Goal: Task Accomplishment & Management: Complete application form

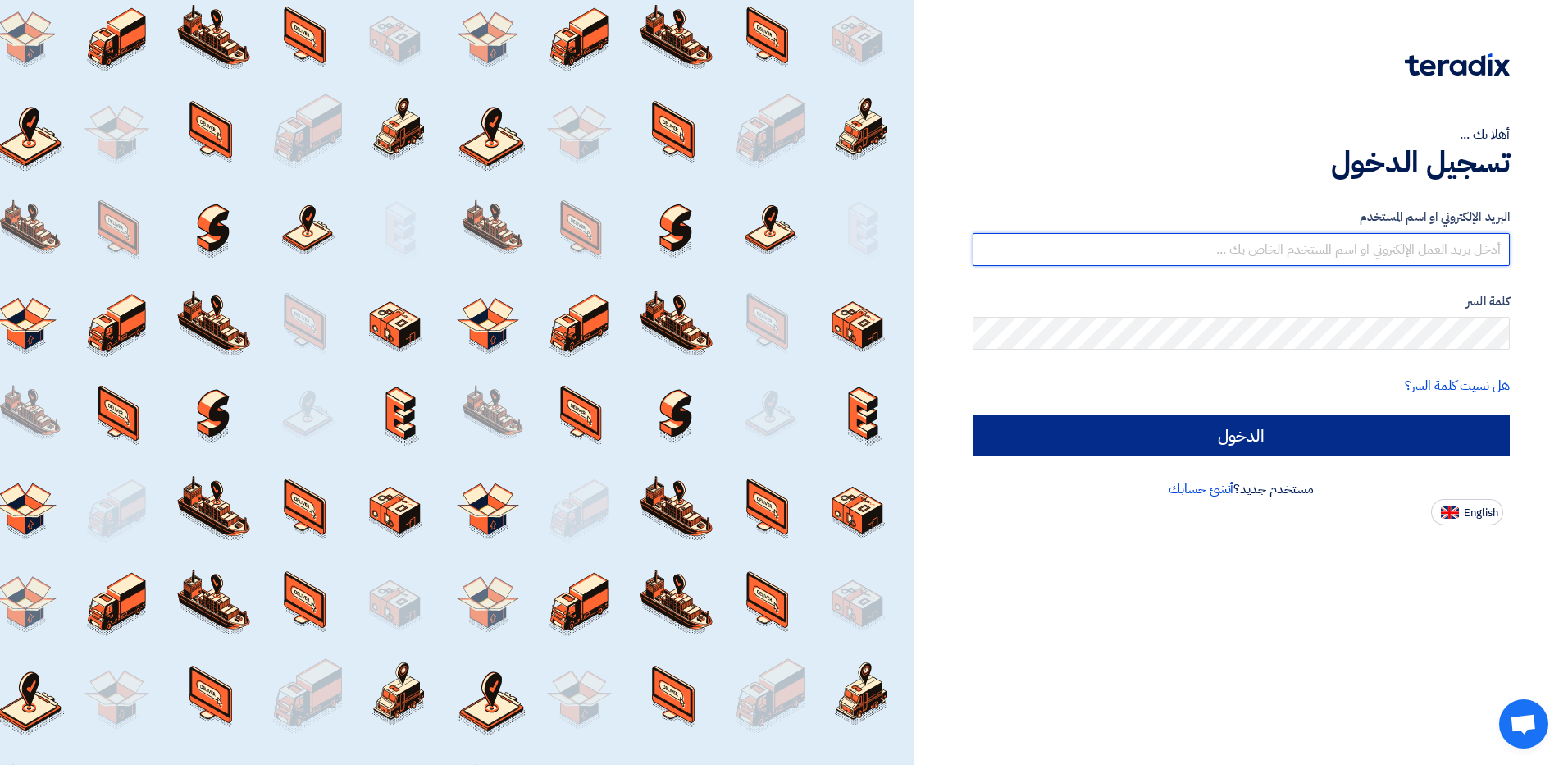
type input "[EMAIL_ADDRESS][DOMAIN_NAME]"
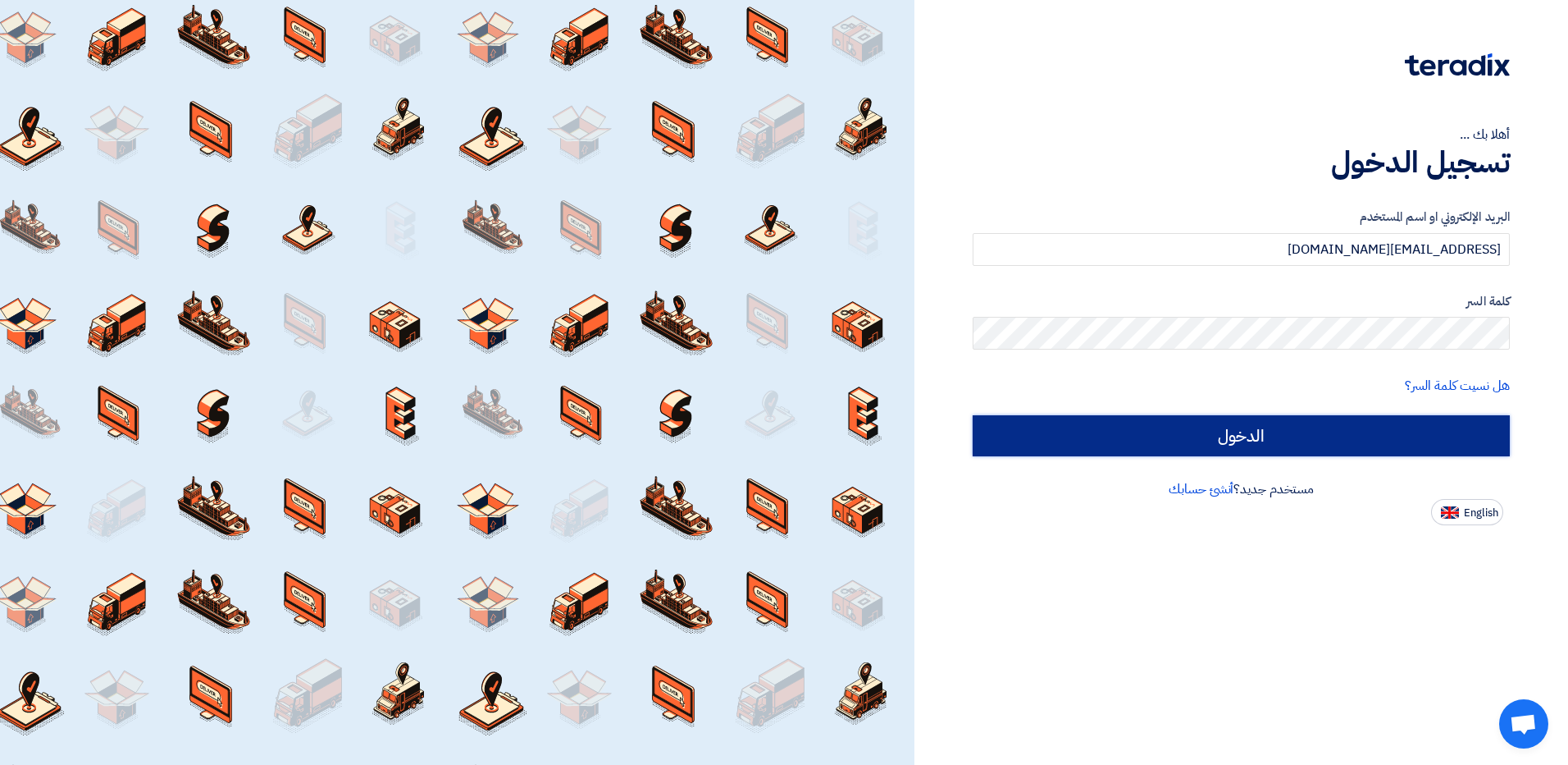
click at [1251, 450] on input "الدخول" at bounding box center [1241, 435] width 537 height 41
type input "Sign in"
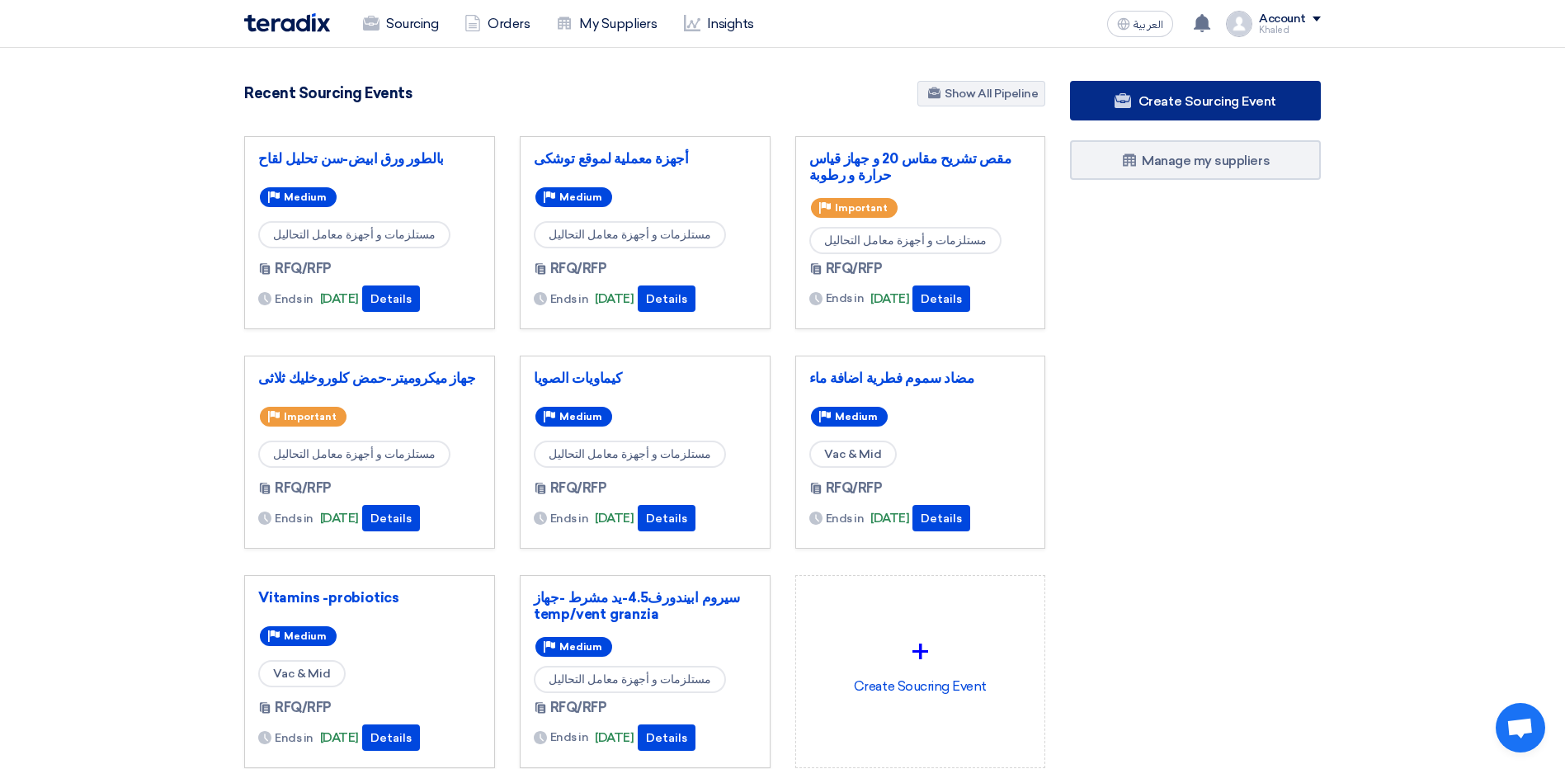
drag, startPoint x: 1237, startPoint y: 97, endPoint x: 1207, endPoint y: 114, distance: 34.0
click at [1207, 114] on link "Create Sourcing Event" at bounding box center [1195, 101] width 251 height 40
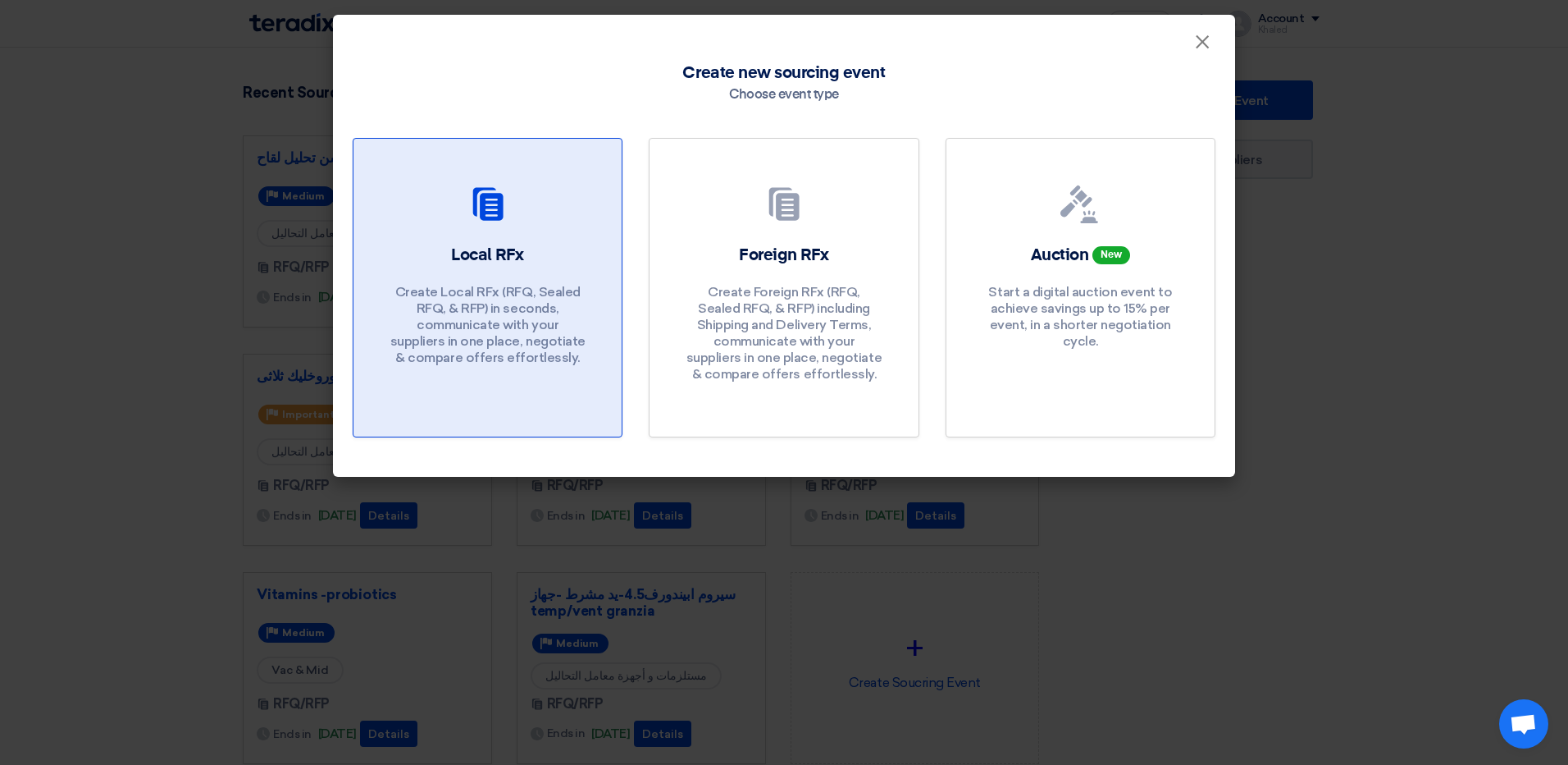
click at [496, 356] on p "Create Local RFx (RFQ, Sealed RFQ, & RFP) in seconds, communicate with your sup…" at bounding box center [488, 324] width 197 height 83
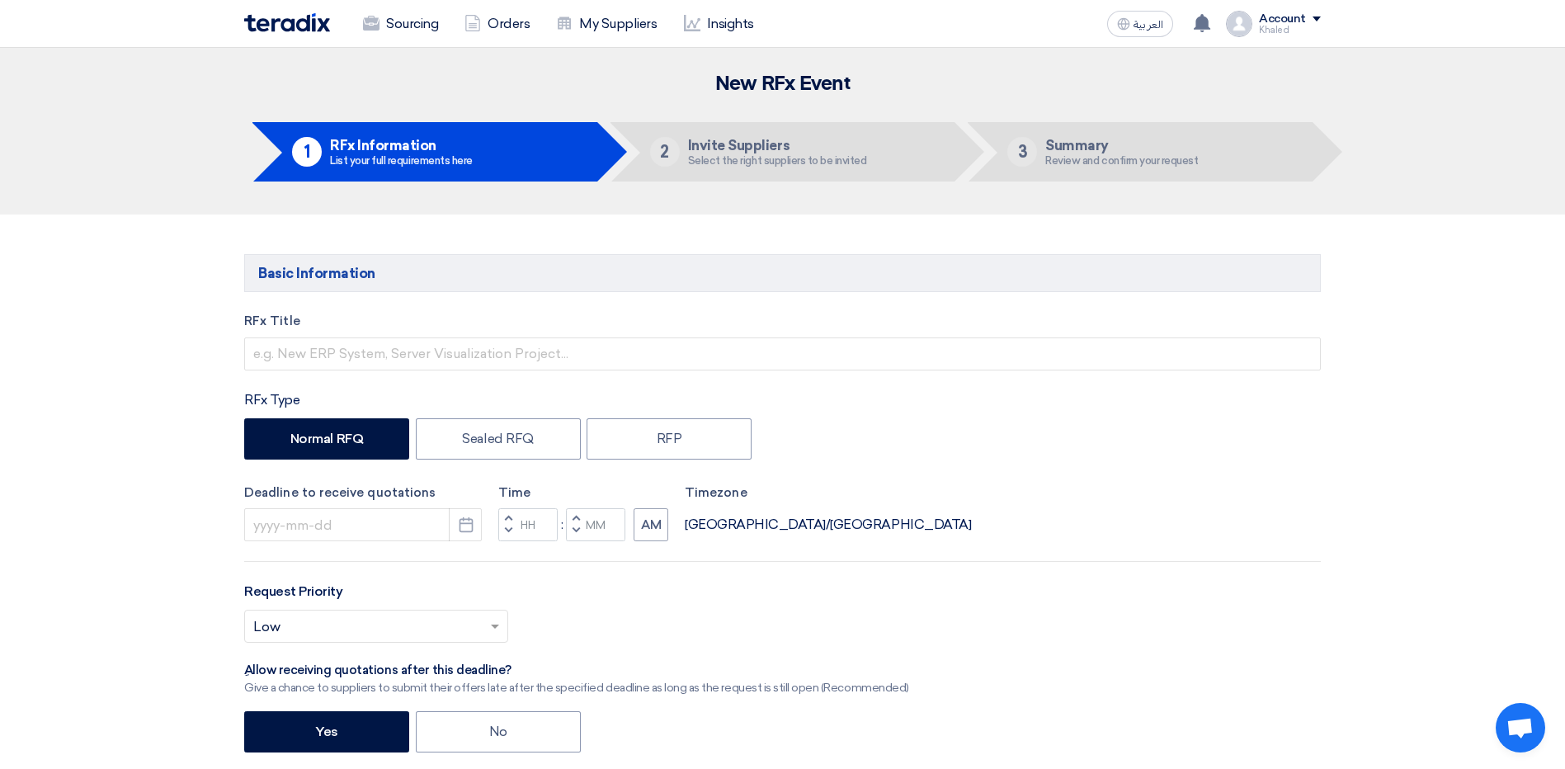
click at [456, 370] on div "RFx Title RFx Type Normal RFQ Sealed RFQ RFP Deadline to receive quotations Pic…" at bounding box center [782, 645] width 1101 height 667
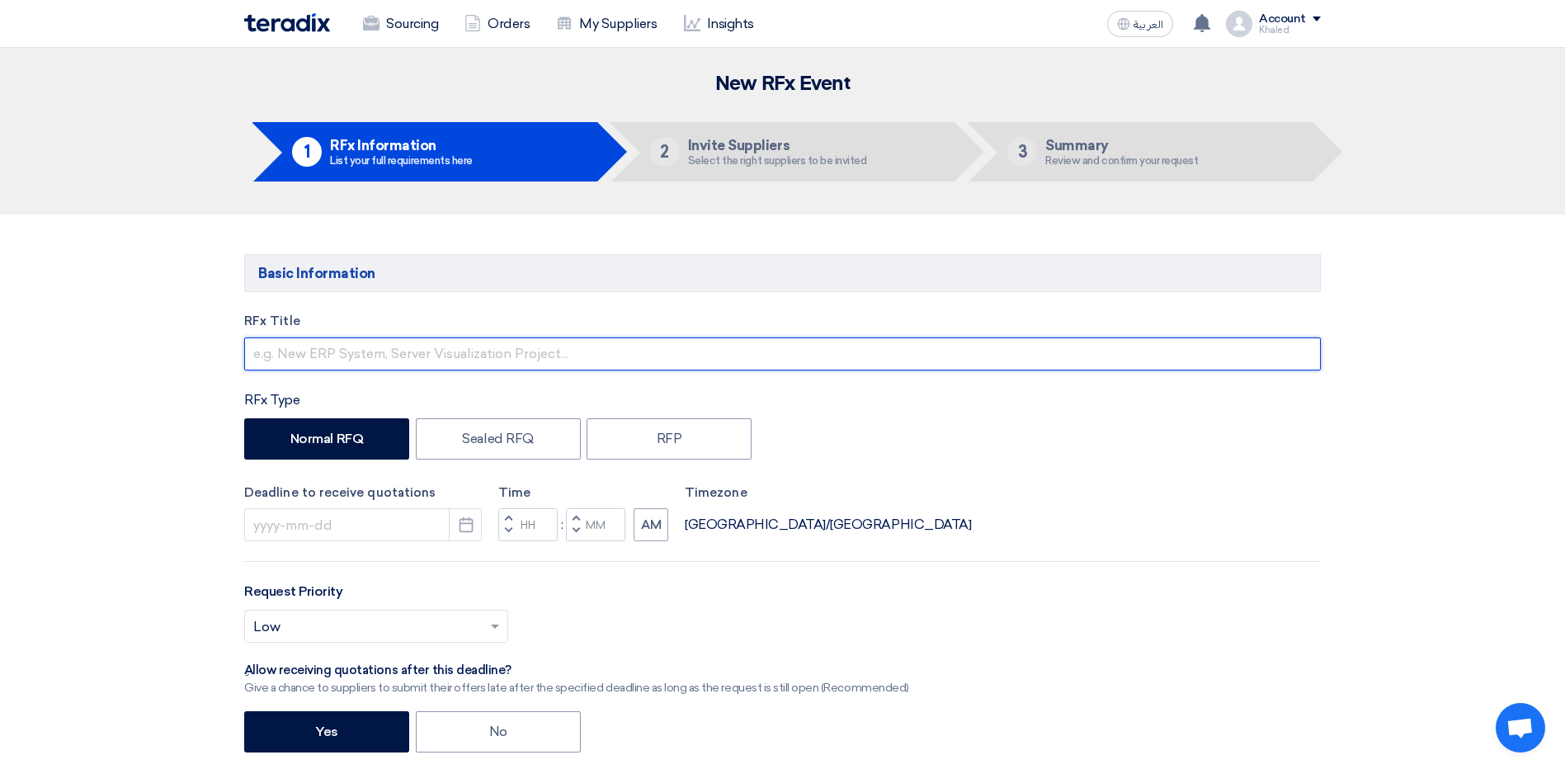
click at [457, 356] on input "text" at bounding box center [782, 353] width 1077 height 33
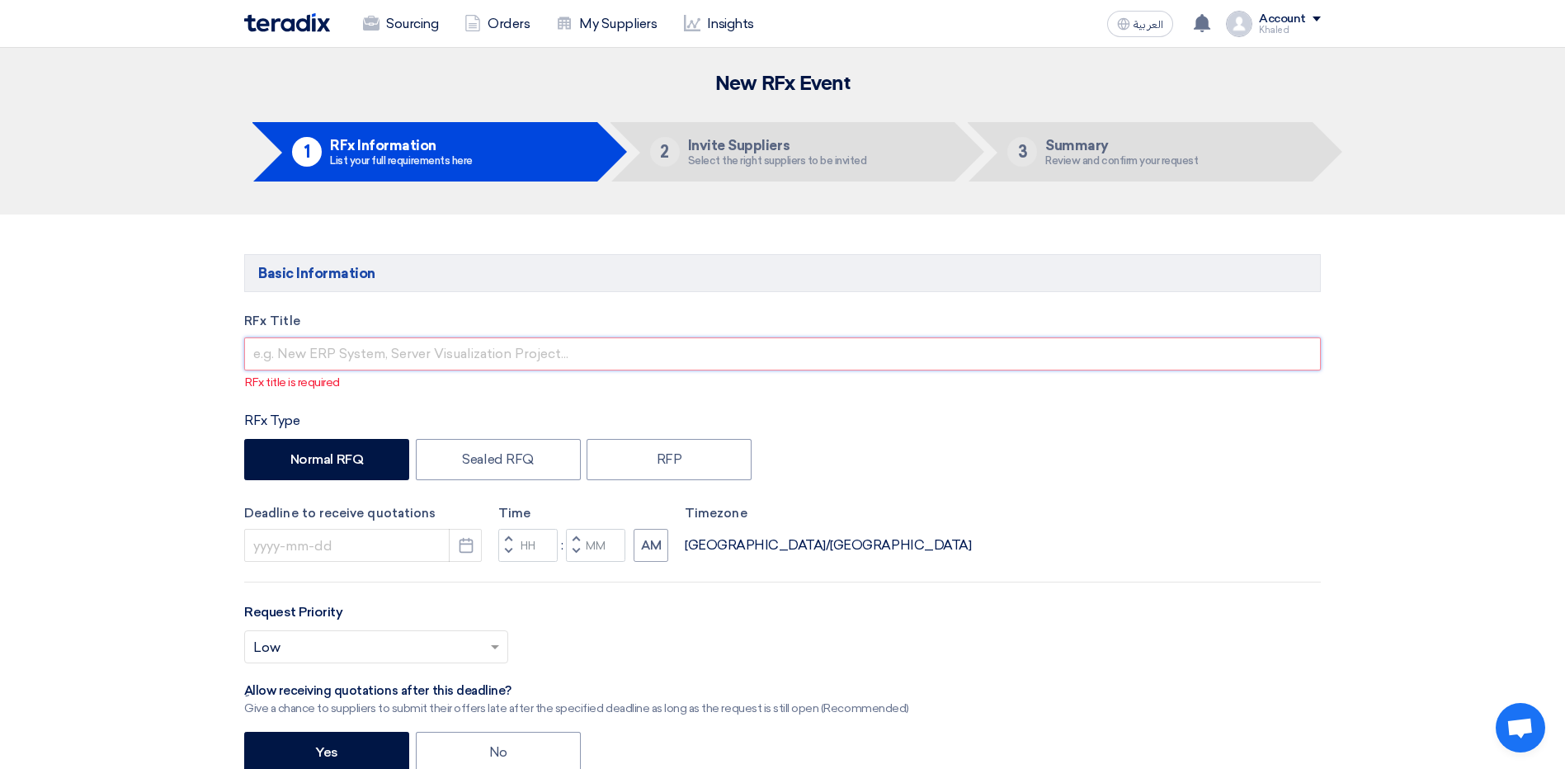
click at [348, 361] on input "text" at bounding box center [782, 353] width 1077 height 33
paste input "جهاز فاكيوم ميتر لقياس الفاكيوم داخل الصفيحة"
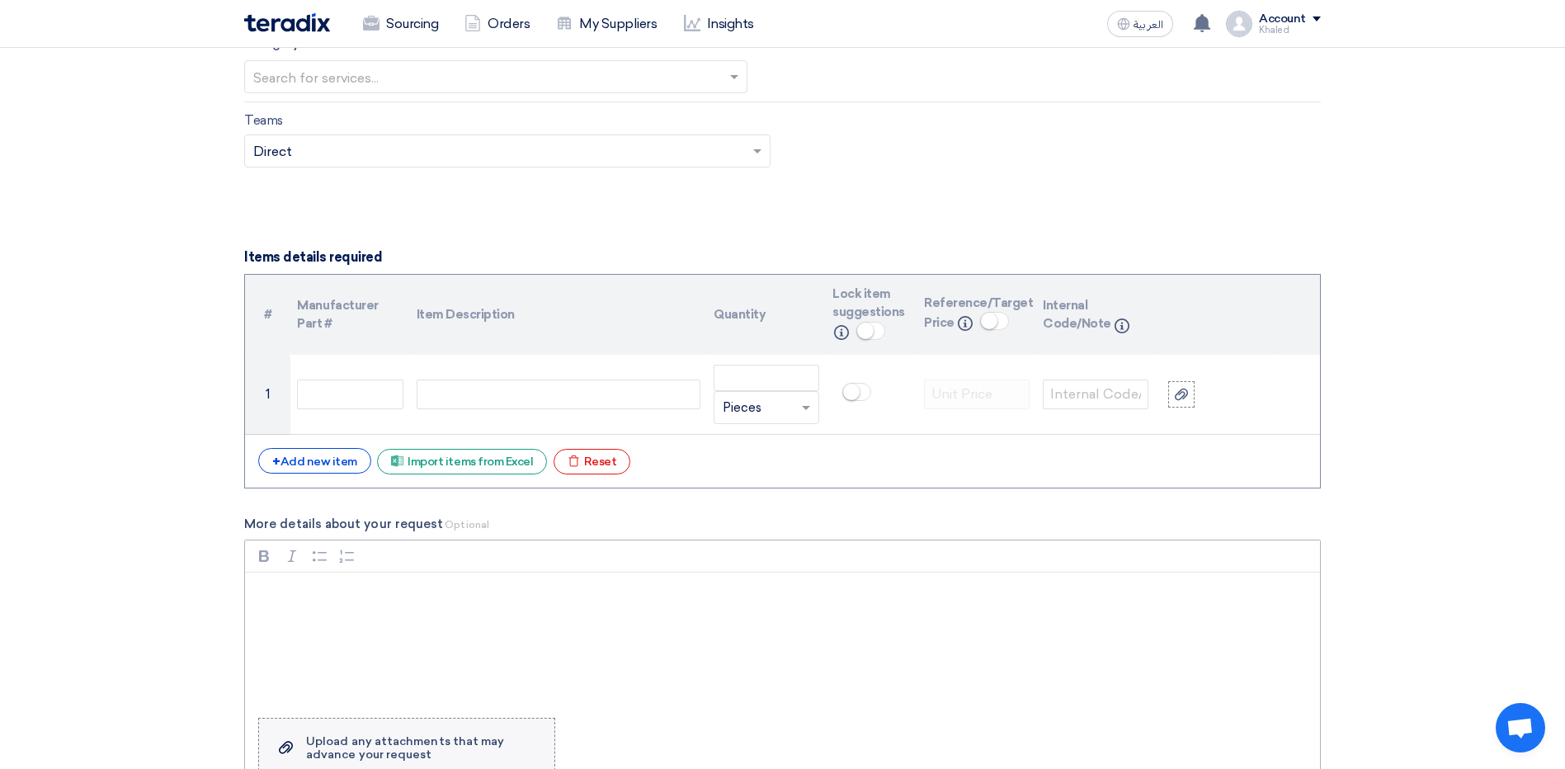
scroll to position [1238, 0]
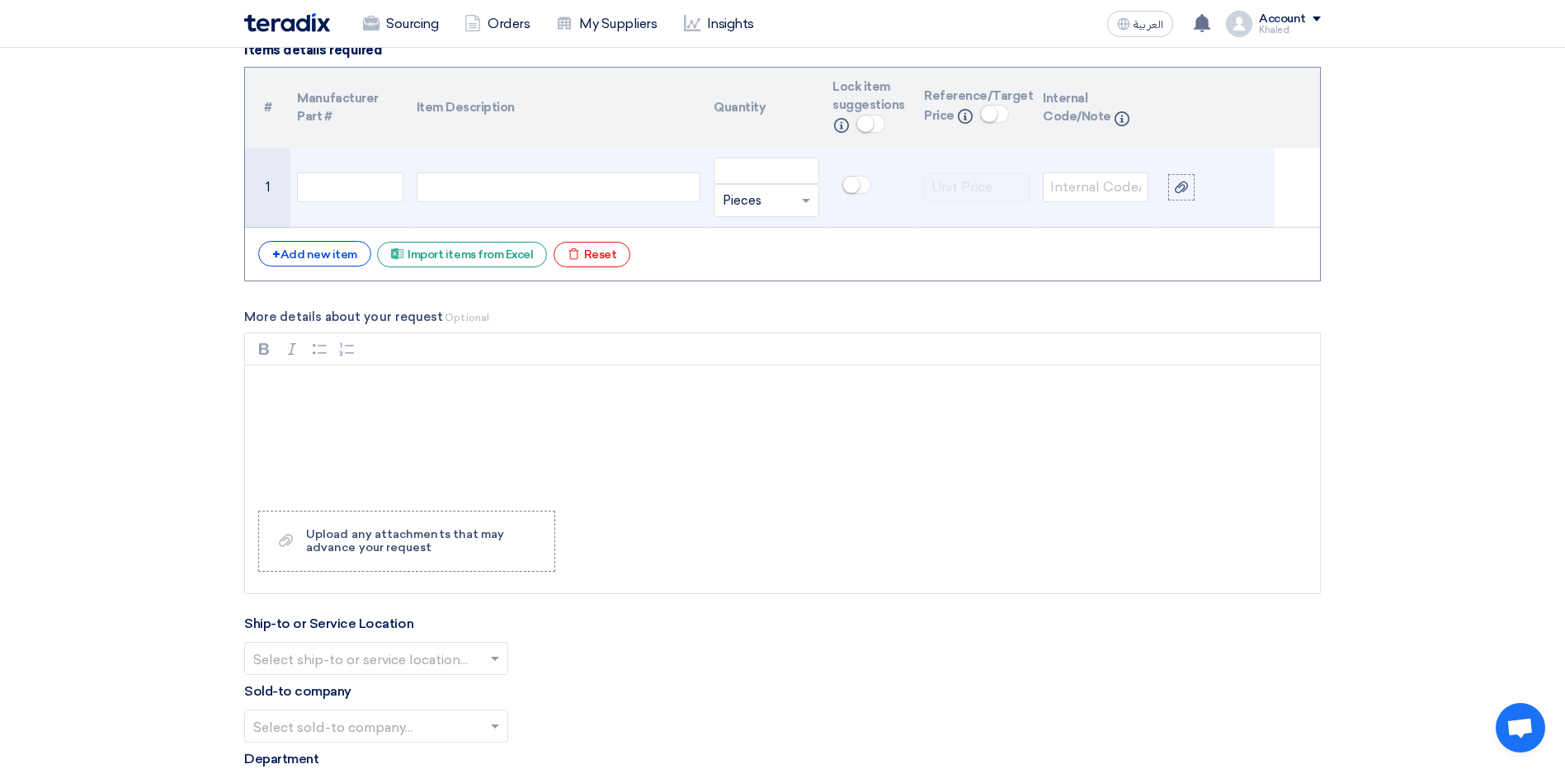
type input "جهاز فاكيوم ميتر لقياس الفاكيوم داخل الصفيحة"
click at [529, 192] on div at bounding box center [559, 187] width 284 height 30
paste div
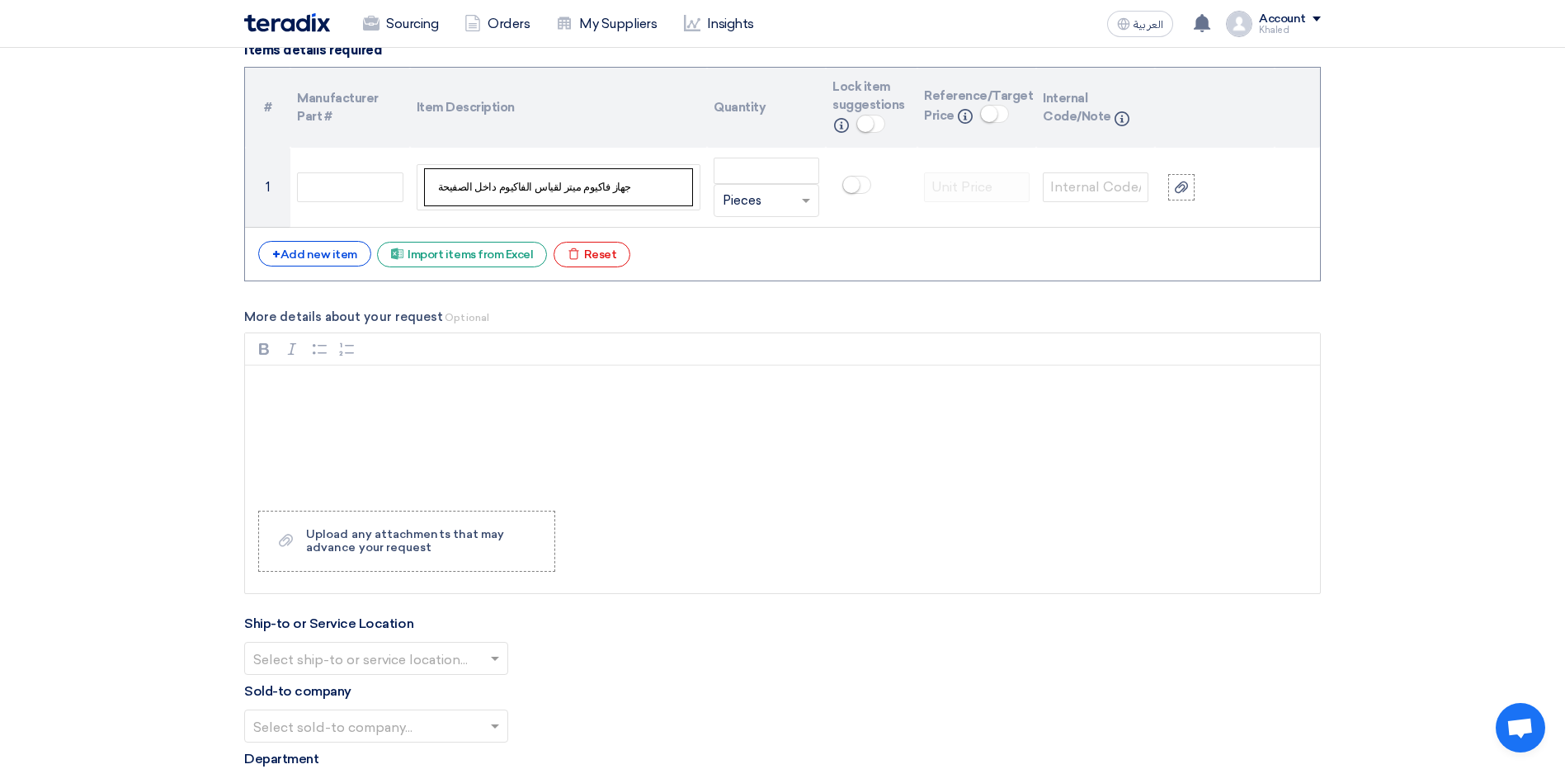
scroll to position [1229, 0]
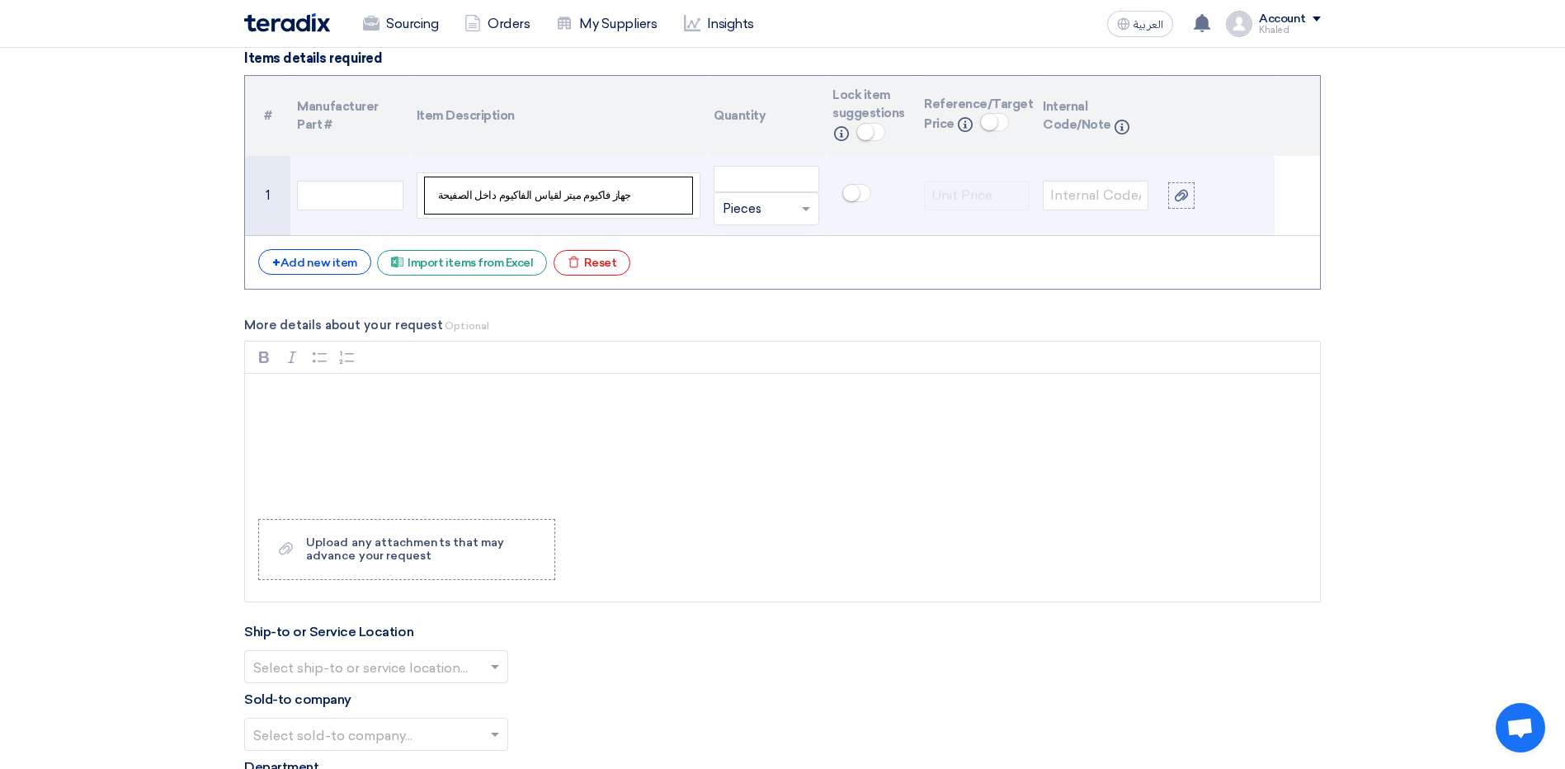
drag, startPoint x: 663, startPoint y: 196, endPoint x: 404, endPoint y: 186, distance: 258.4
click at [404, 186] on tr "1 جهاز فاكيوم ميتر لقياس الفاكيوم داخل الصفيحة Unit × Pieces" at bounding box center [782, 196] width 1075 height 80
click at [480, 197] on td "جهاز فاكيوم ميتر لقياس الفاكيوم داخل الصفيحة" at bounding box center [558, 195] width 268 height 37
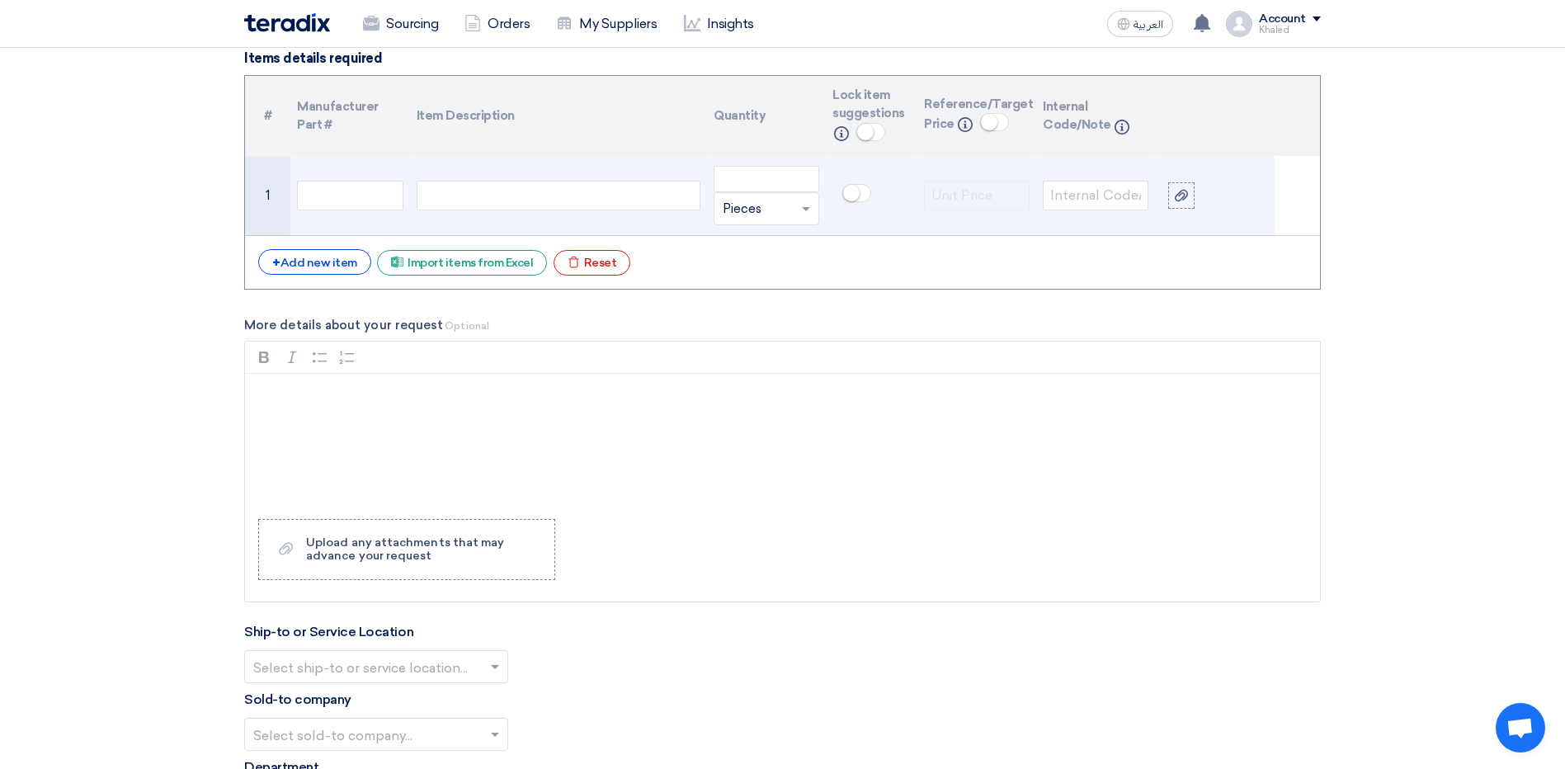
scroll to position [1238, 0]
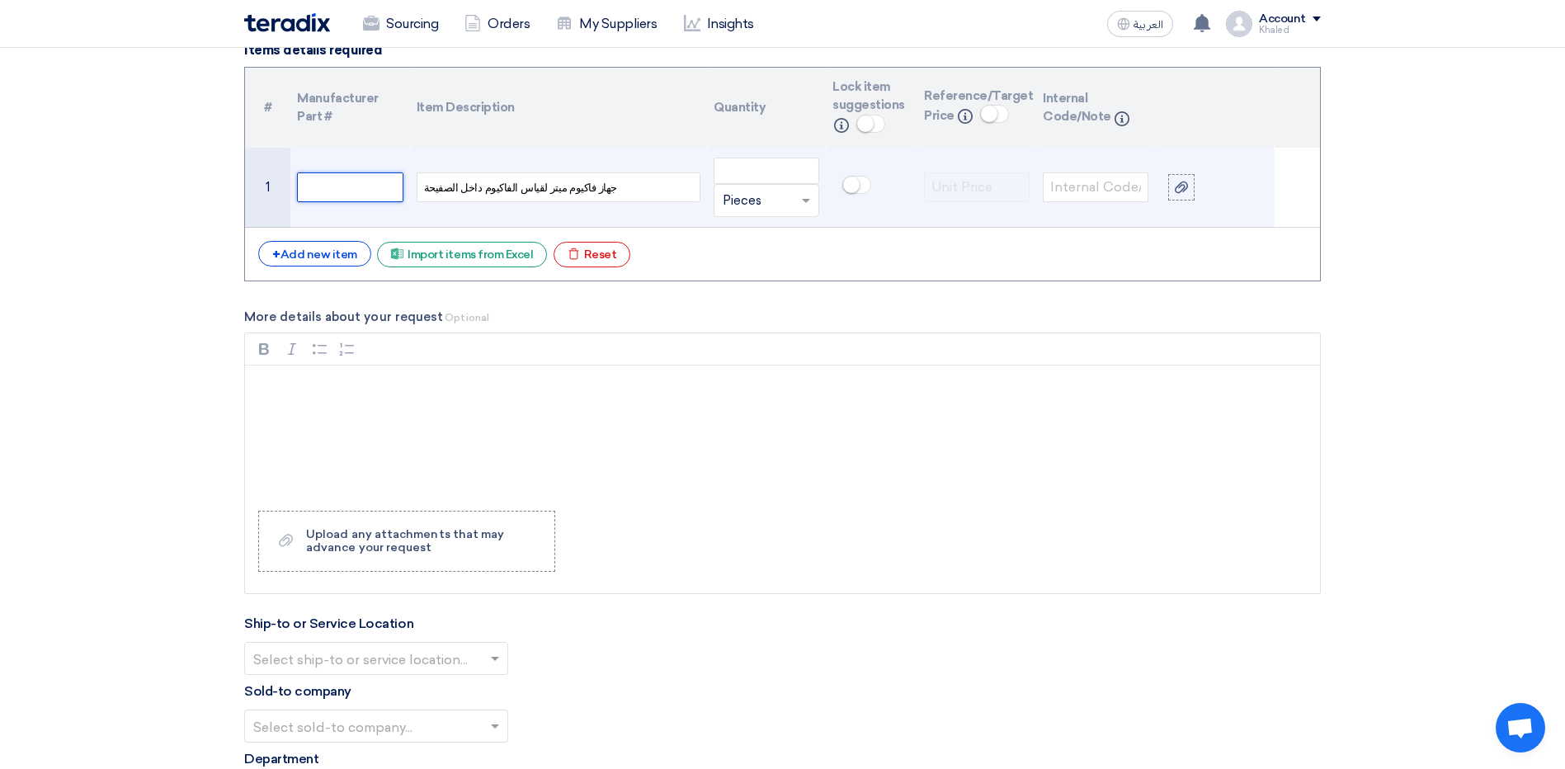
click at [316, 180] on input "text" at bounding box center [350, 187] width 106 height 30
paste input "5611101026"
type input "5611101026"
click at [1090, 192] on input "text" at bounding box center [1096, 187] width 106 height 30
paste input "5611101026"
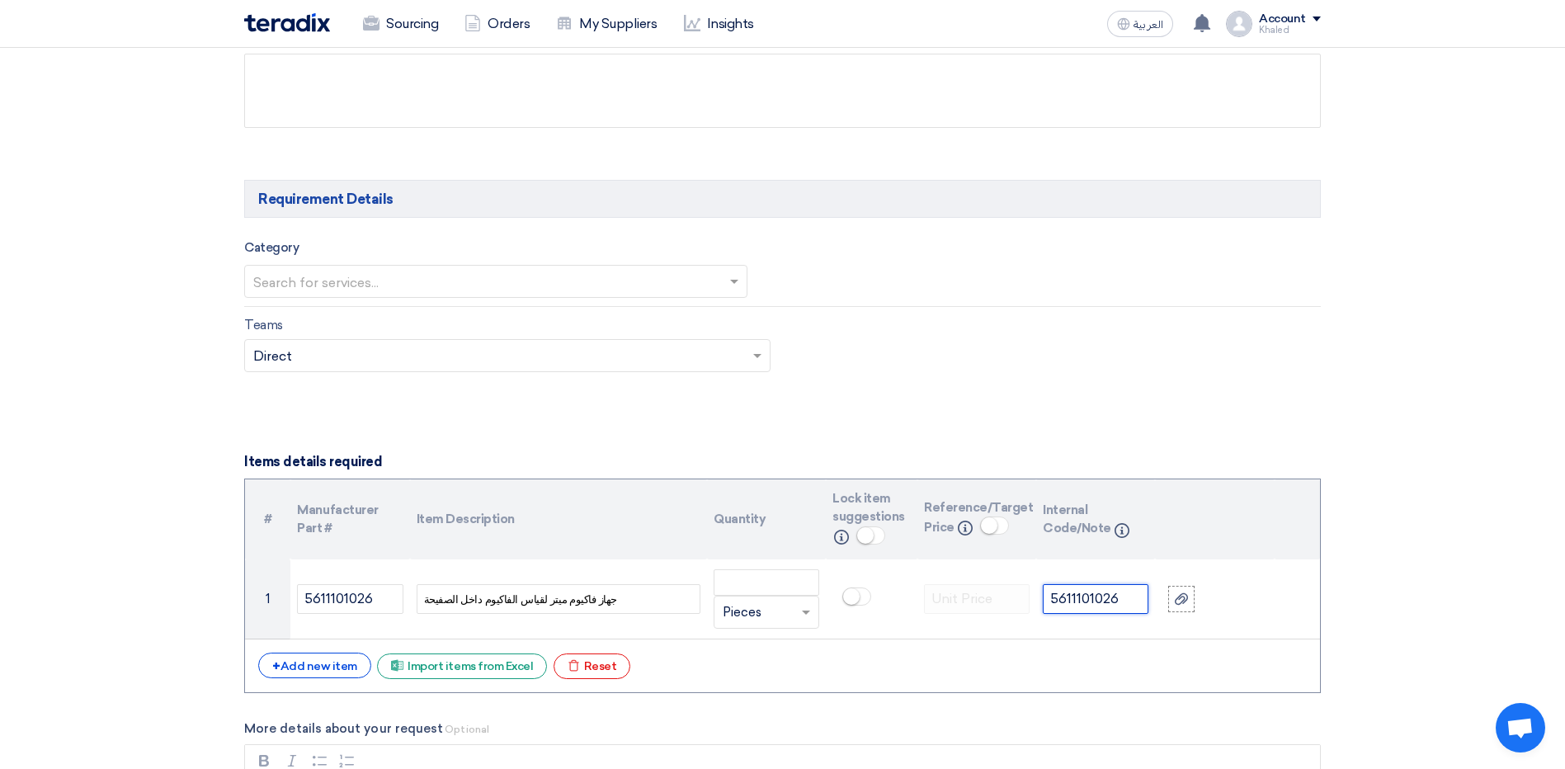
scroll to position [825, 0]
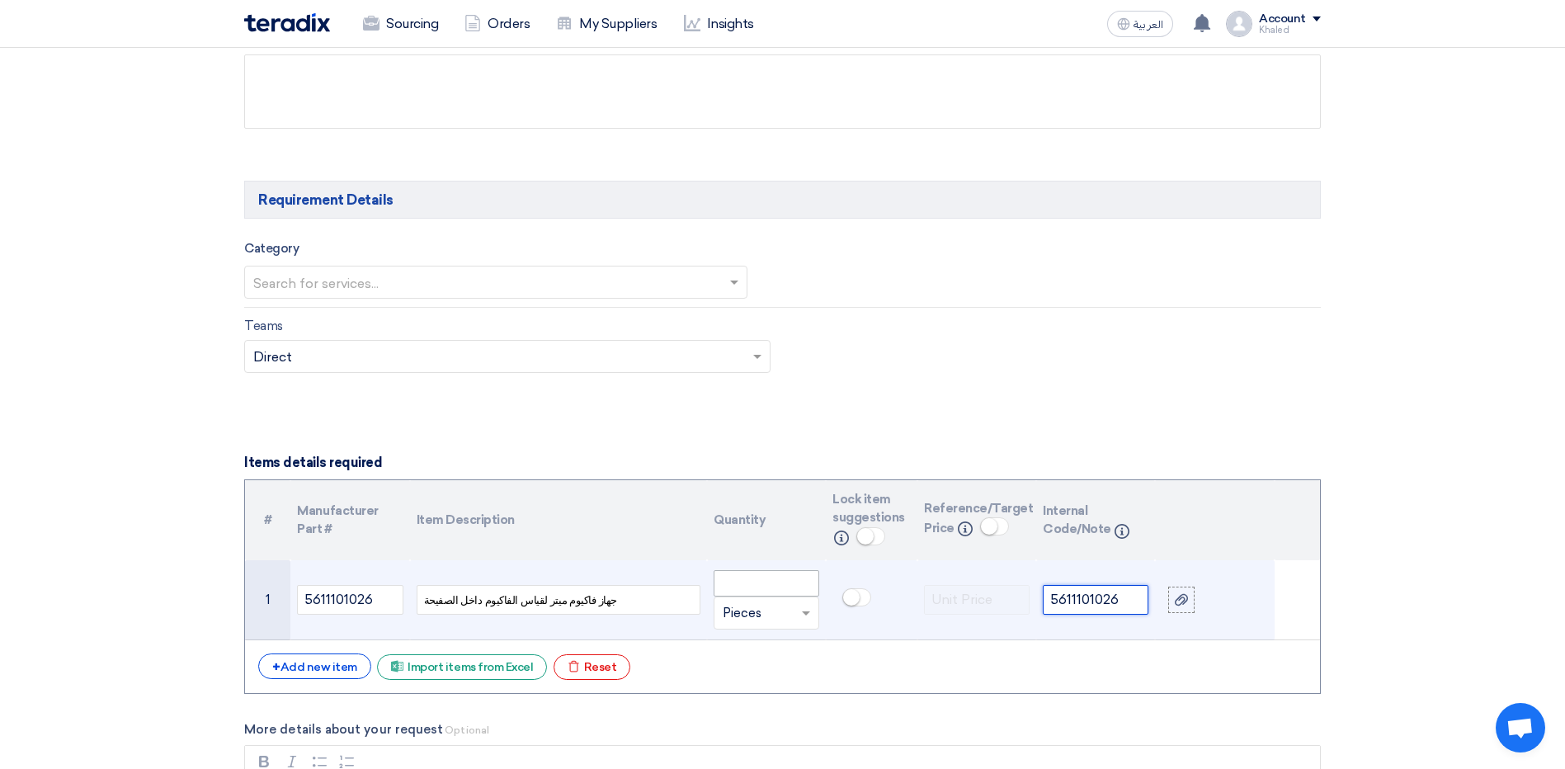
type input "5611101026"
click at [794, 586] on input "number" at bounding box center [767, 583] width 106 height 26
type input "2"
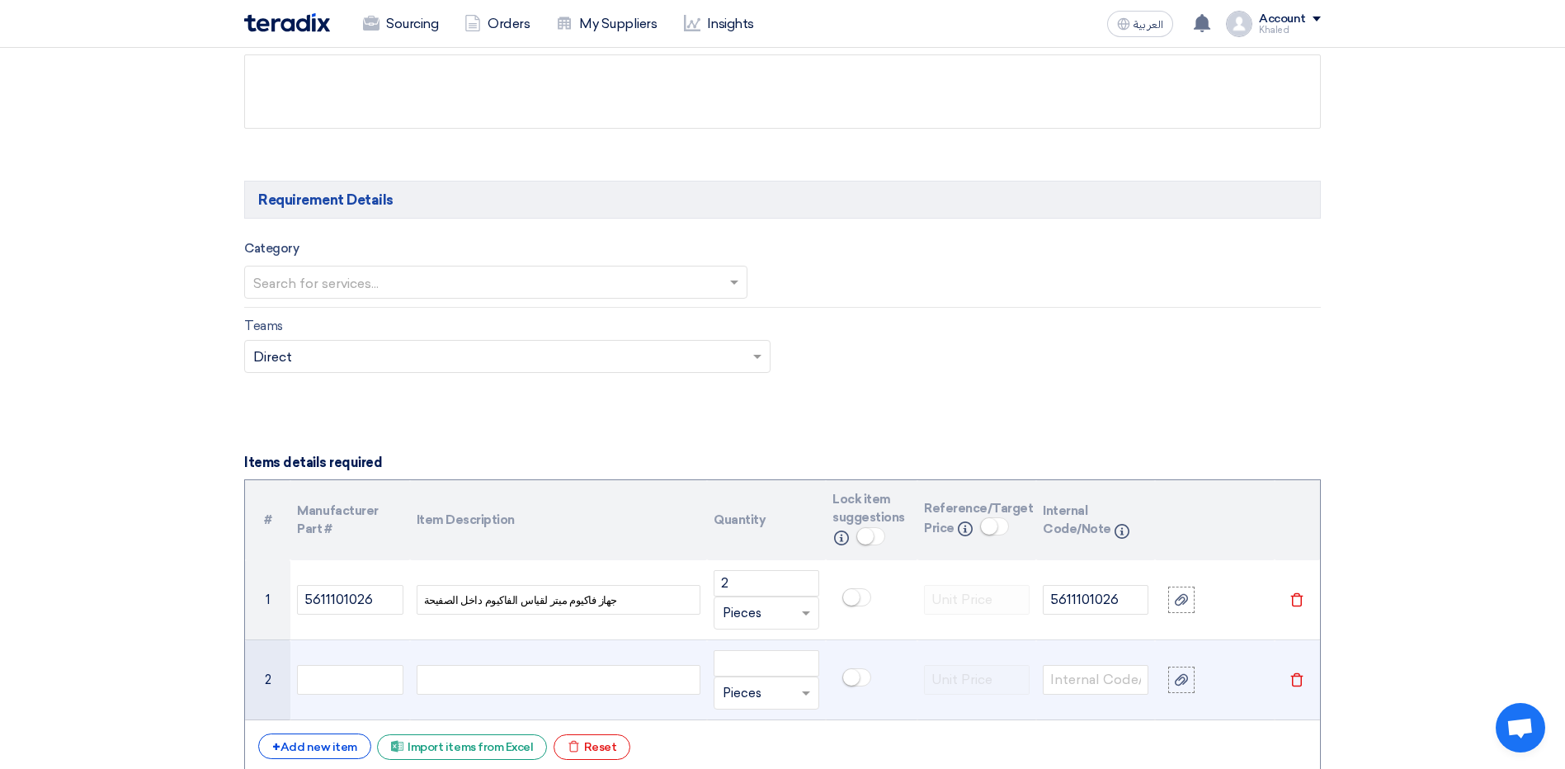
click at [1305, 689] on td "Delete" at bounding box center [1298, 680] width 46 height 80
click at [1304, 681] on icon "Delete" at bounding box center [1297, 679] width 15 height 15
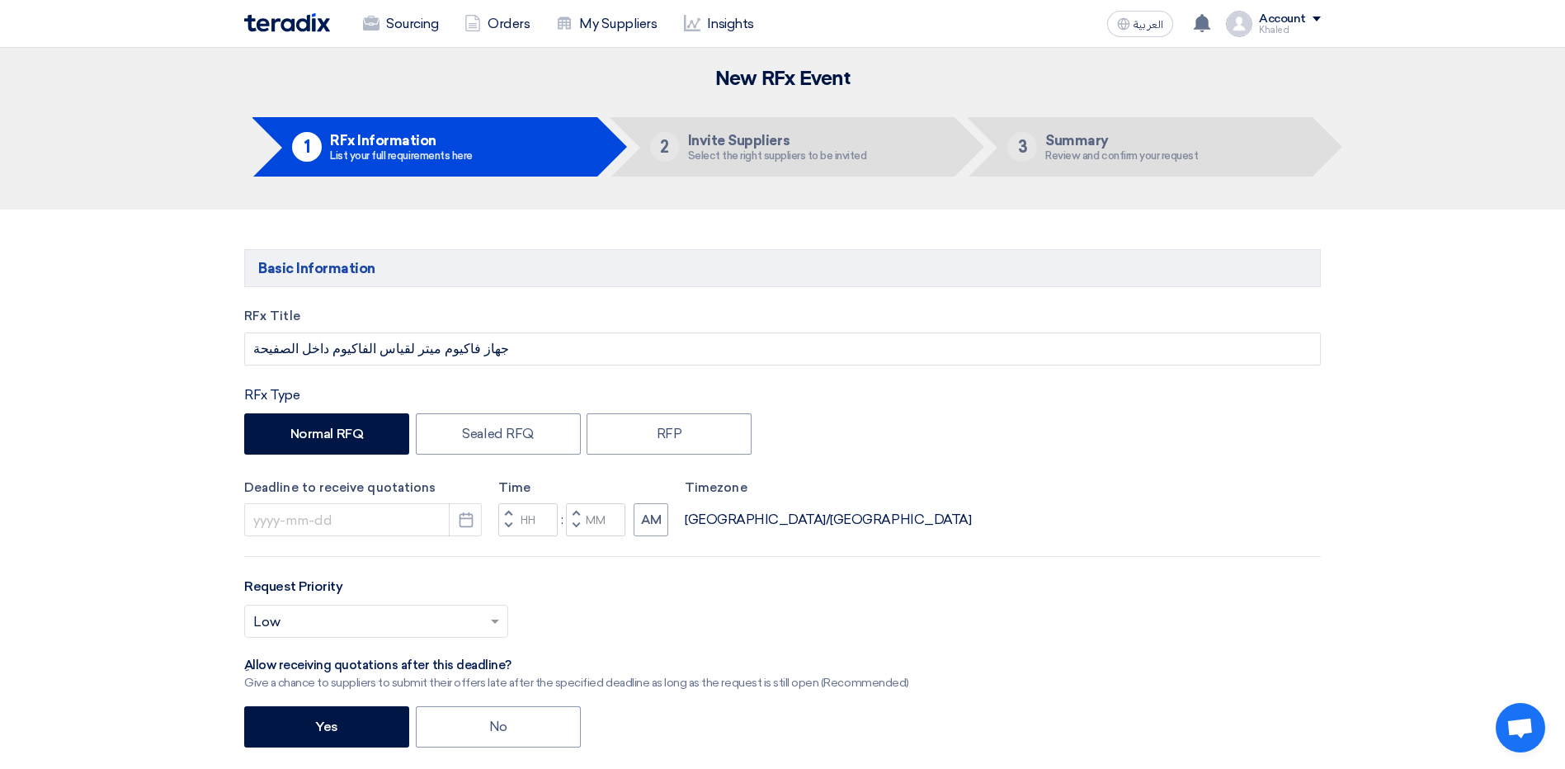
scroll to position [0, 0]
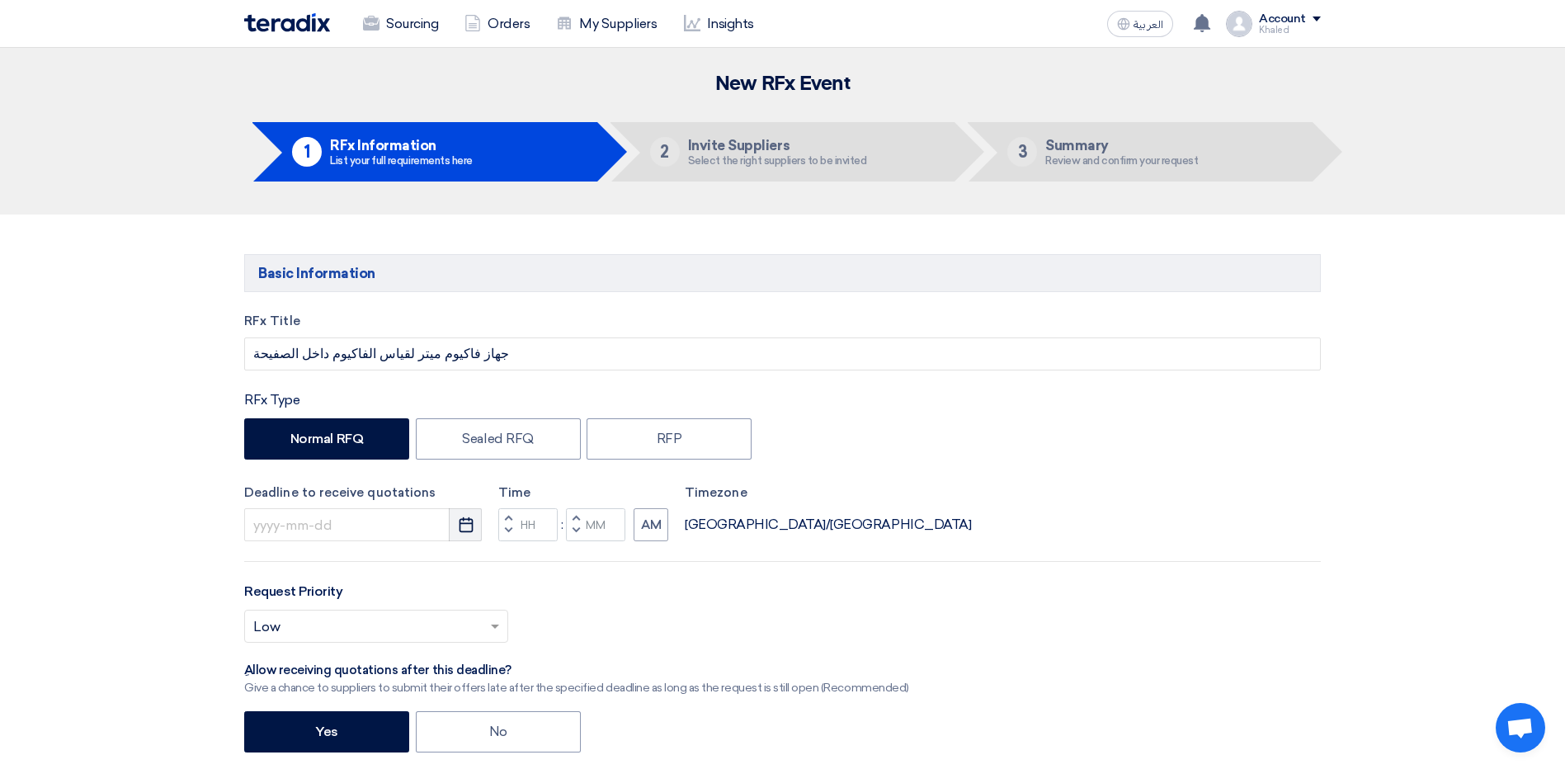
click at [455, 527] on button "Pick a date" at bounding box center [465, 524] width 33 height 33
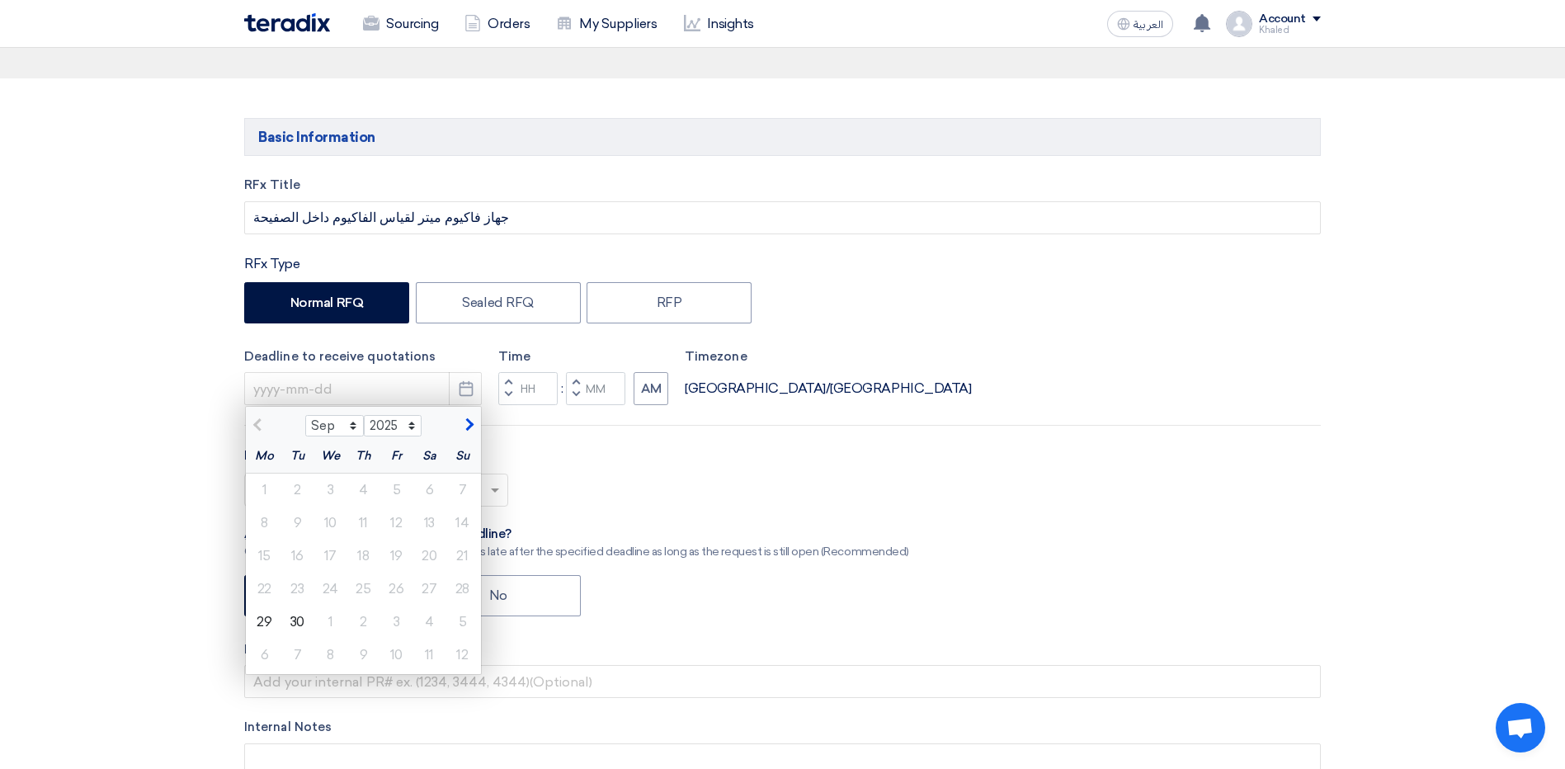
scroll to position [165, 0]
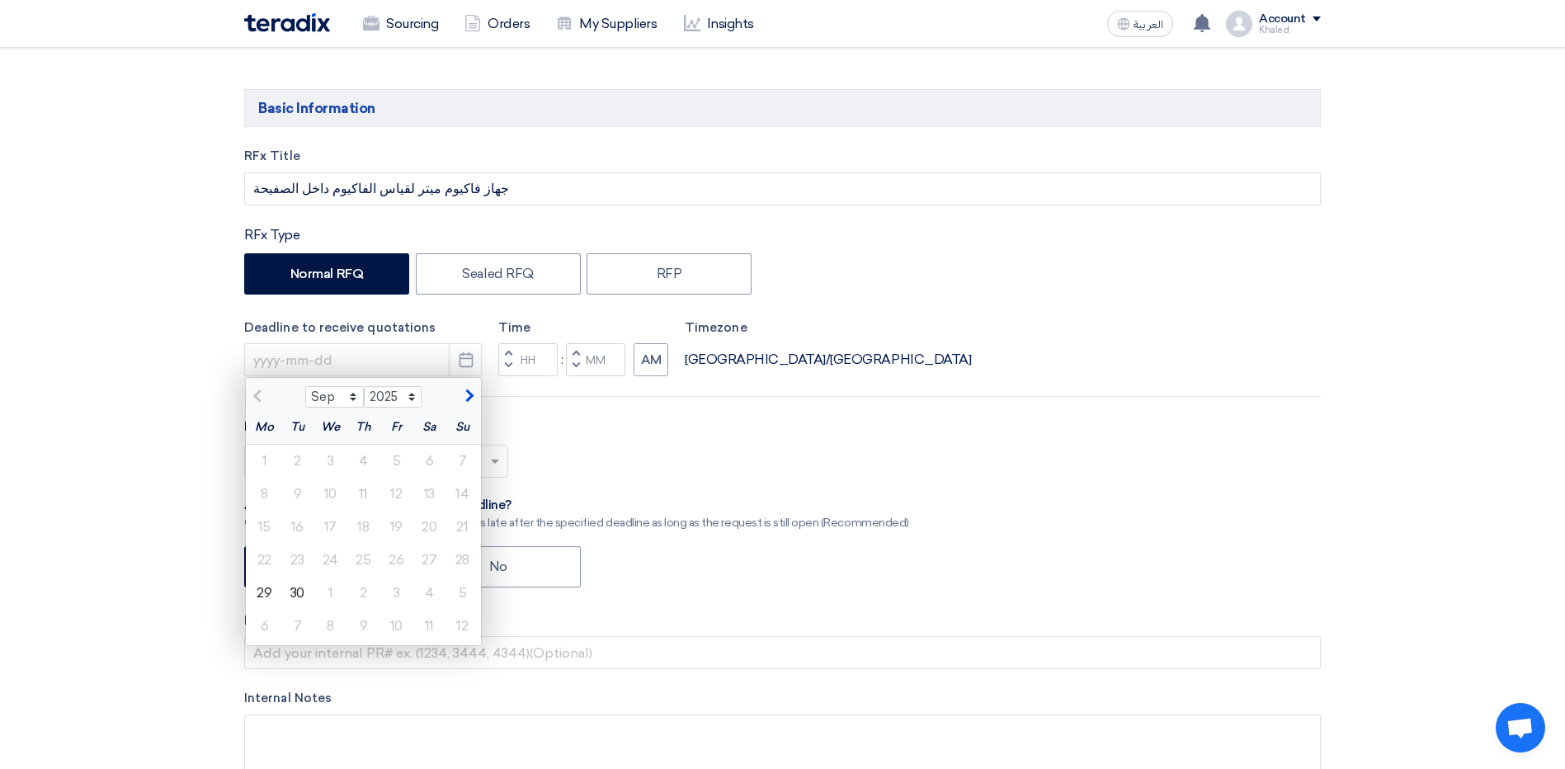
click at [470, 403] on button "button" at bounding box center [467, 394] width 27 height 17
select select "10"
click at [471, 460] on div "5" at bounding box center [462, 461] width 33 height 33
type input "[DATE]"
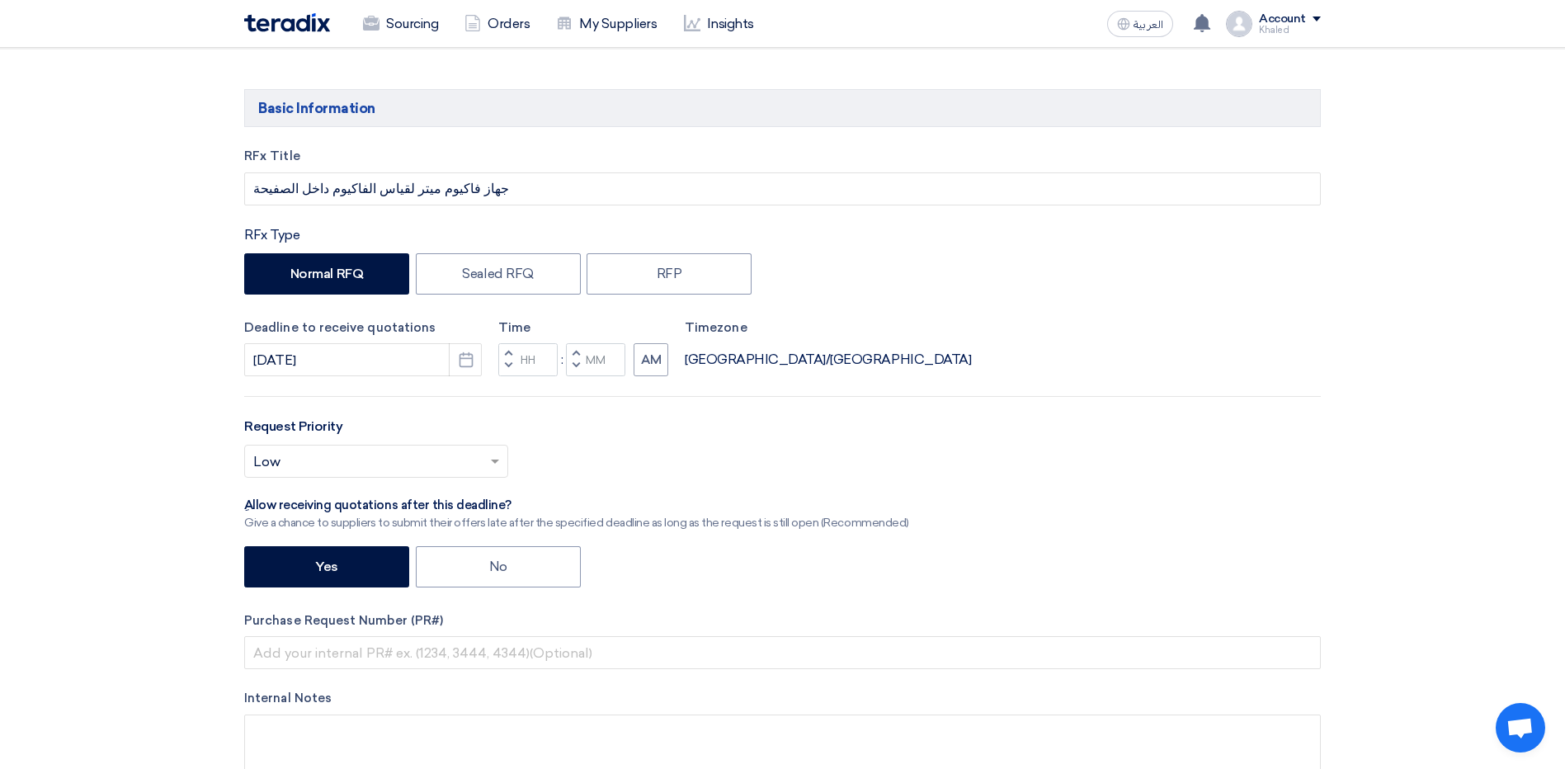
click at [506, 354] on span "button" at bounding box center [509, 353] width 6 height 10
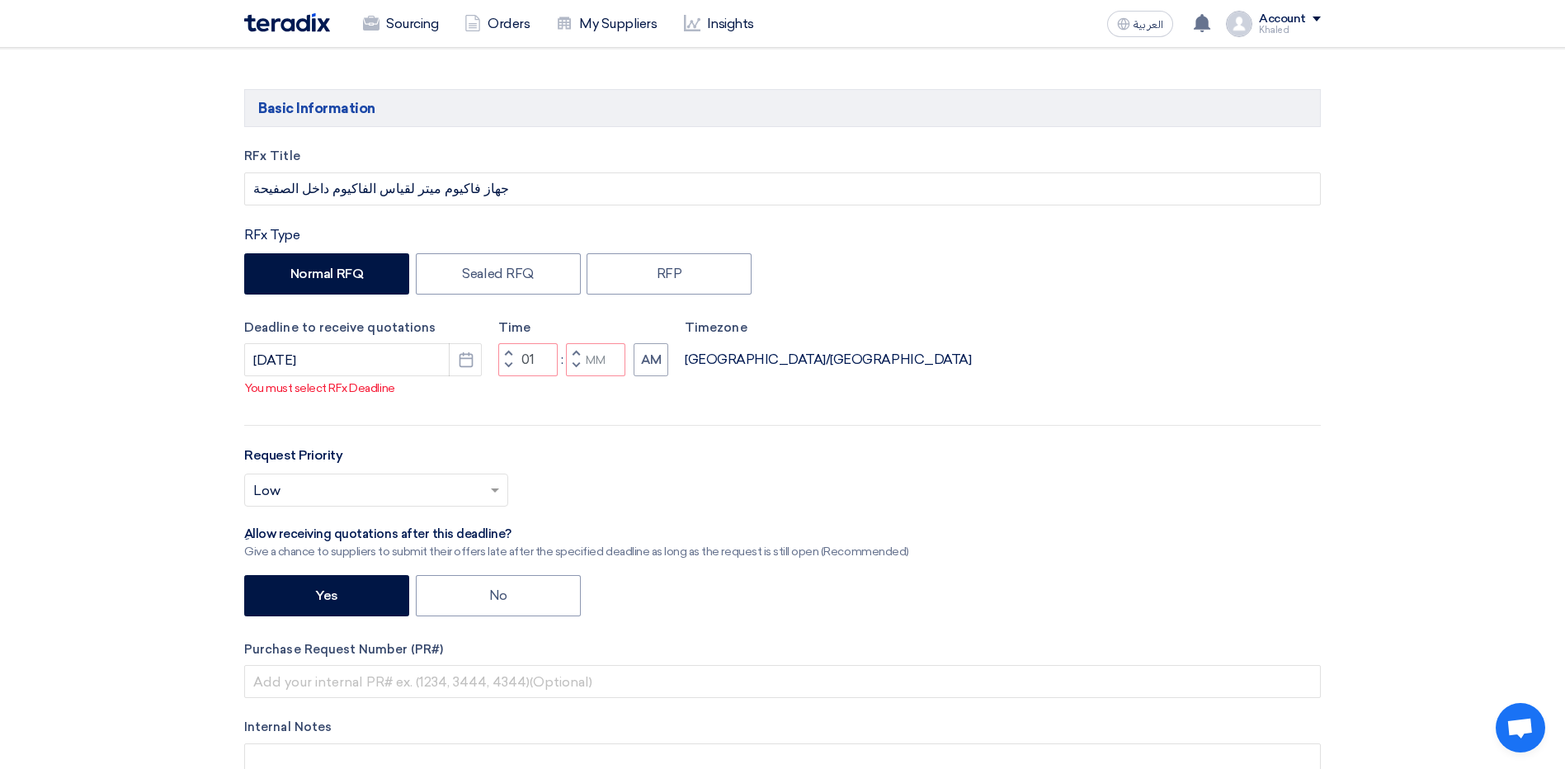
click at [505, 354] on div "Time Increment hours 01 Decrement hours : Increment minutes Decrement minutes AM" at bounding box center [583, 347] width 170 height 59
drag, startPoint x: 505, startPoint y: 354, endPoint x: 507, endPoint y: 373, distance: 19.1
click at [507, 358] on span "button" at bounding box center [509, 353] width 6 height 10
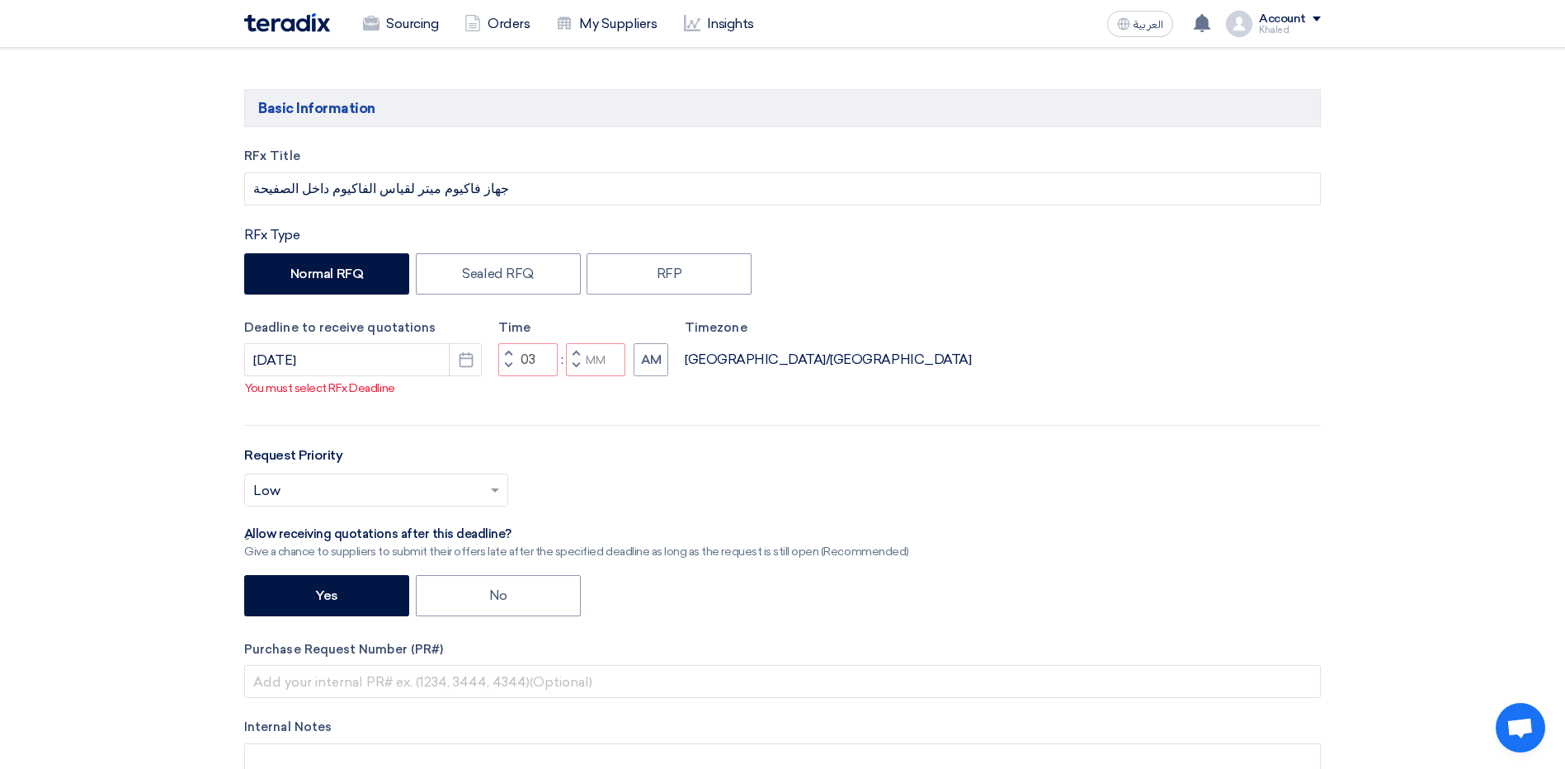
click at [507, 358] on span "button" at bounding box center [509, 353] width 6 height 10
click at [501, 377] on button "Decrement hours" at bounding box center [508, 366] width 20 height 21
click at [606, 376] on input "Minutes" at bounding box center [595, 359] width 59 height 33
click at [578, 370] on span "button" at bounding box center [576, 366] width 6 height 10
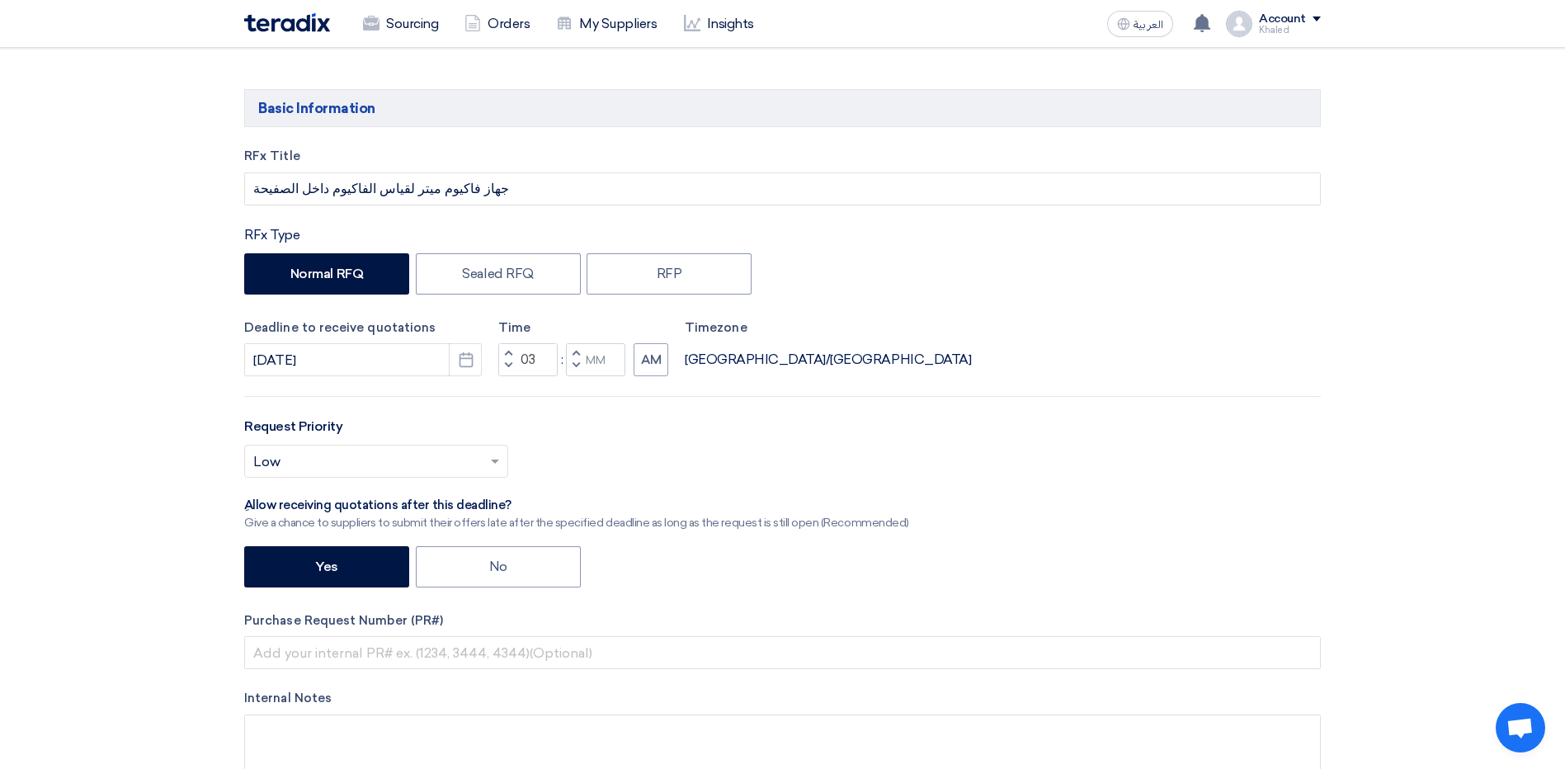
type input "02"
type input "59"
click at [578, 353] on span "button" at bounding box center [576, 353] width 6 height 10
type input "03"
type input "00"
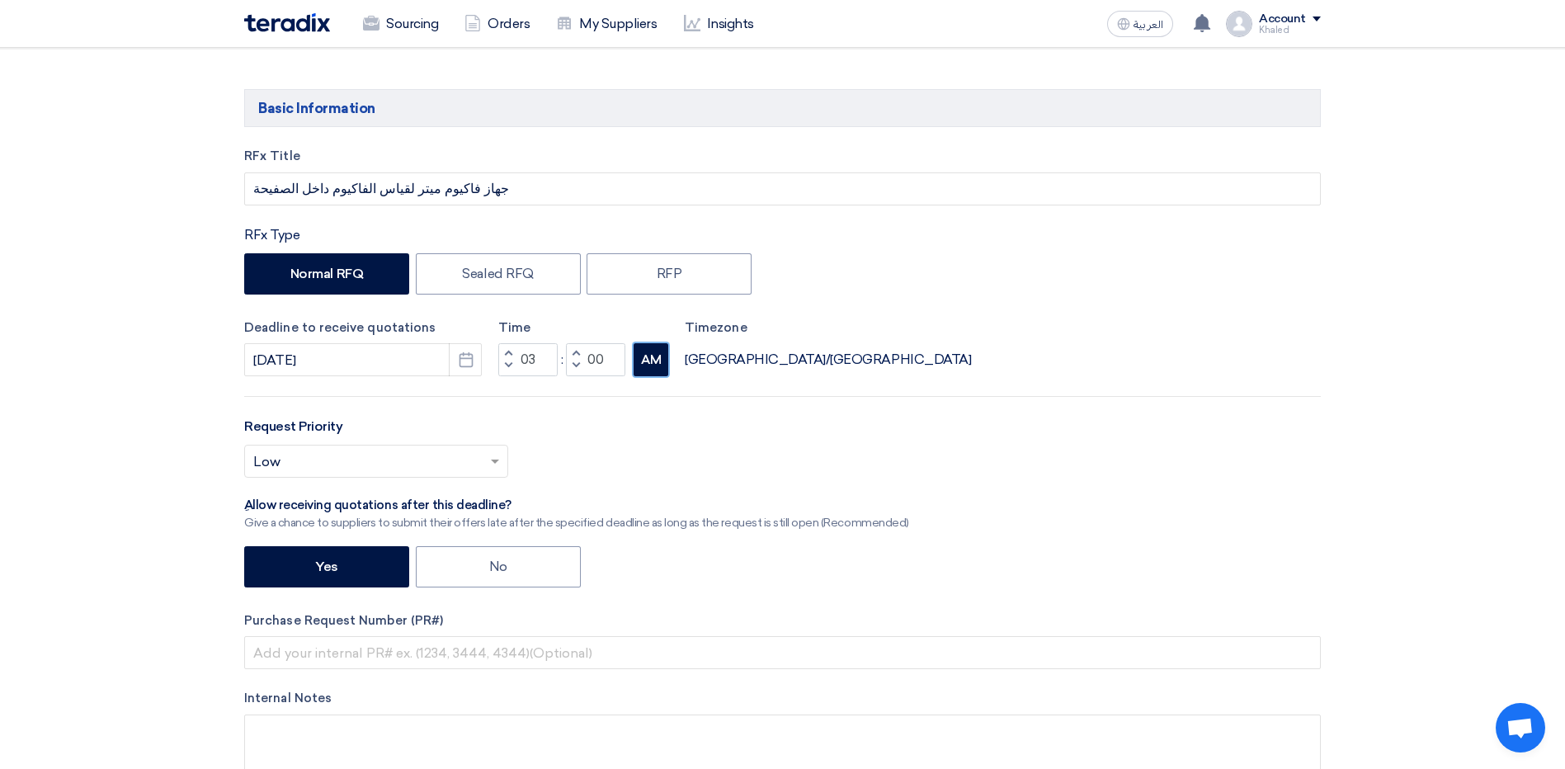
click at [665, 361] on button "AM" at bounding box center [651, 359] width 35 height 33
click at [475, 459] on input "text" at bounding box center [367, 463] width 229 height 27
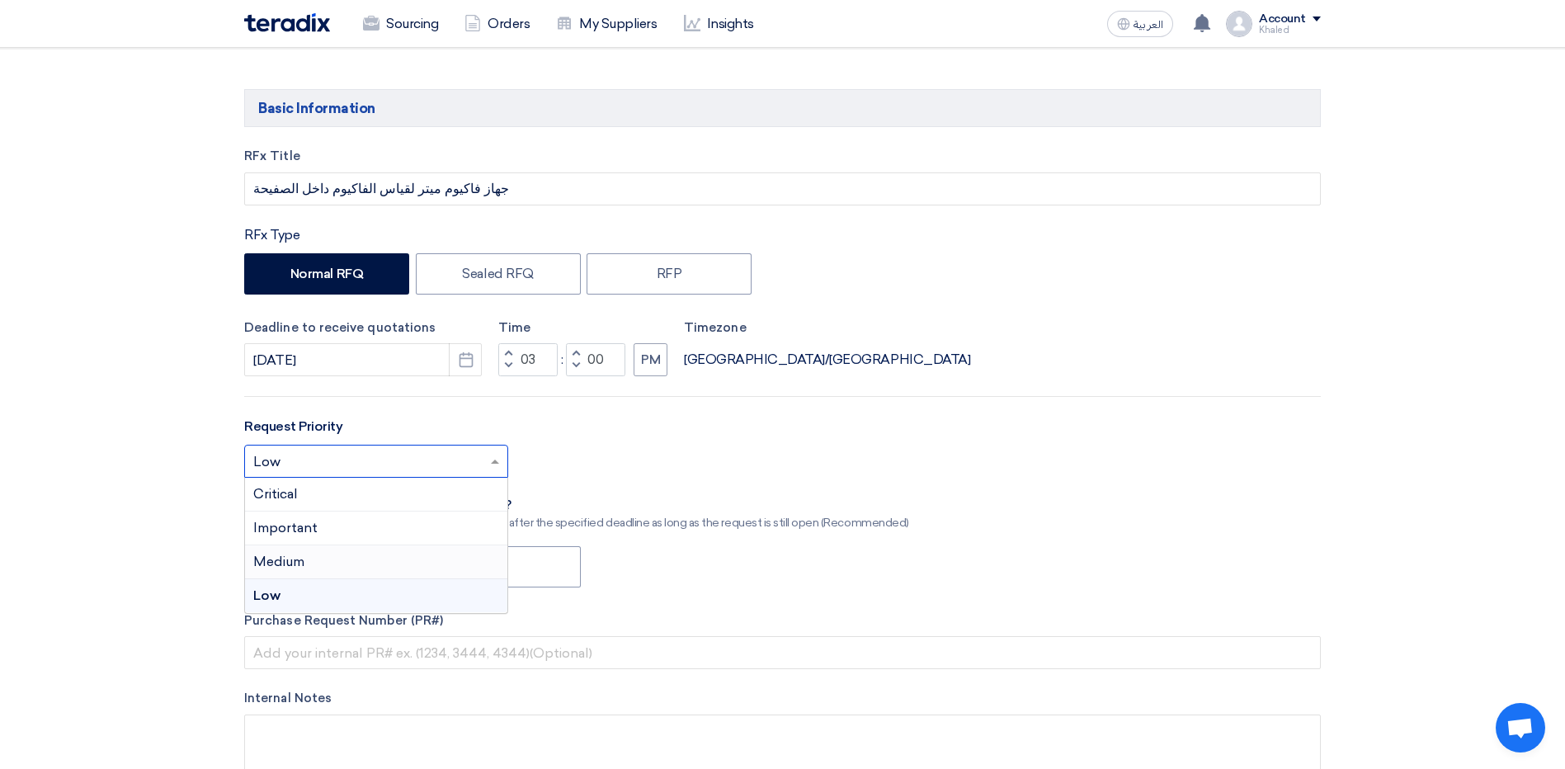
click at [401, 560] on div "Medium" at bounding box center [376, 562] width 262 height 34
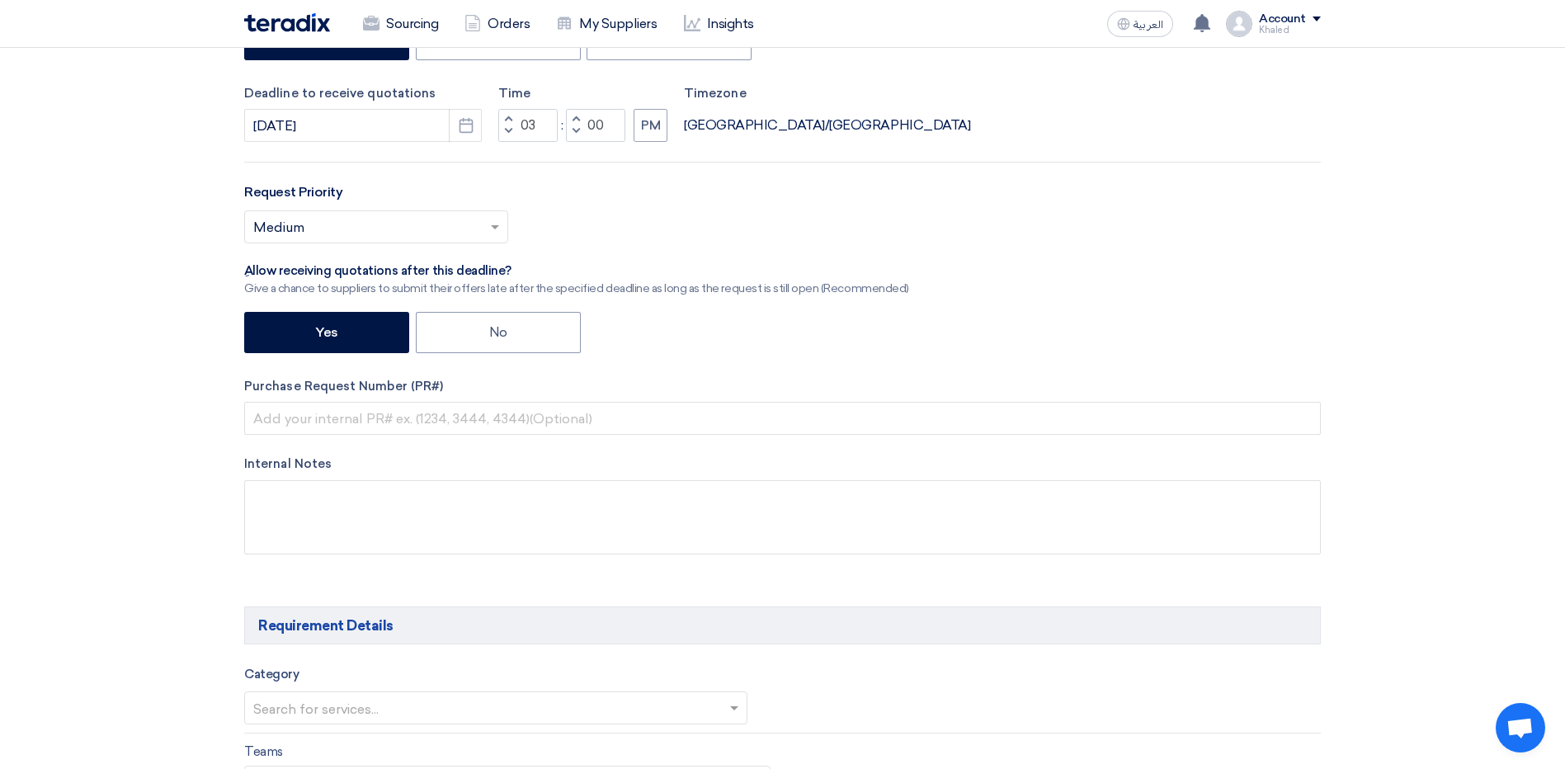
scroll to position [413, 0]
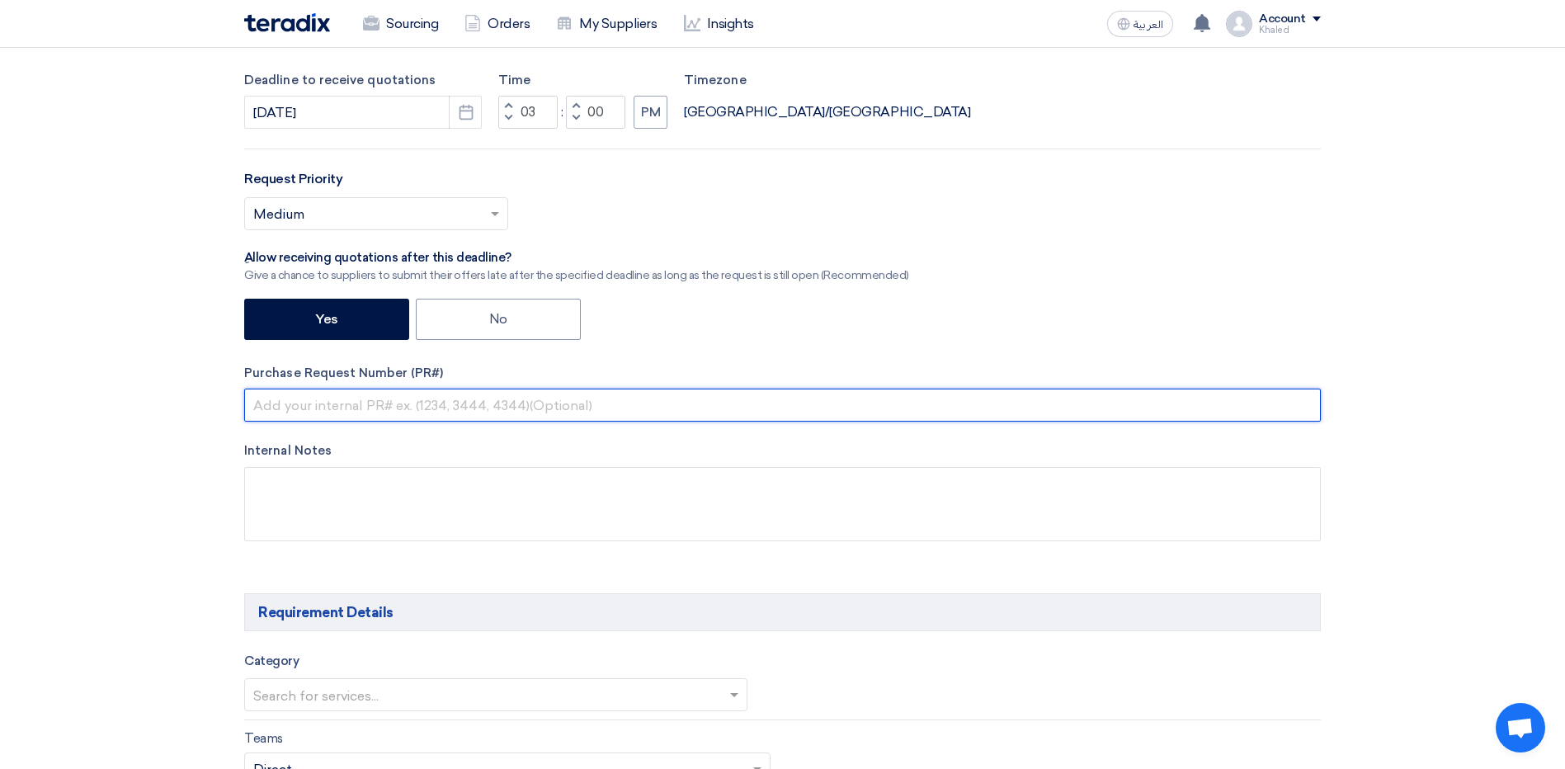
click at [357, 400] on input "text" at bounding box center [782, 405] width 1077 height 33
paste input "165076"
type input "165076"
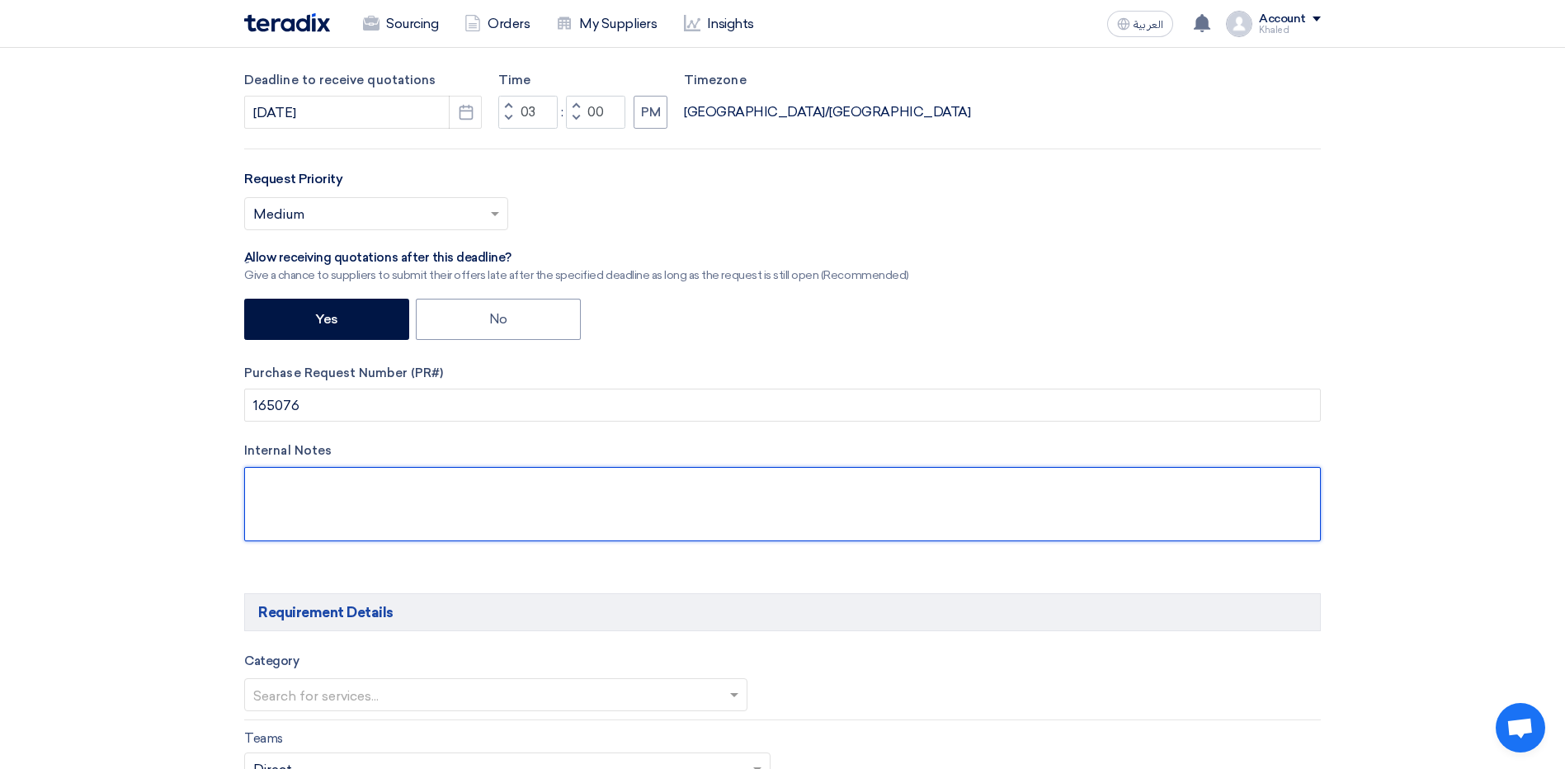
click at [408, 503] on textarea at bounding box center [782, 504] width 1077 height 74
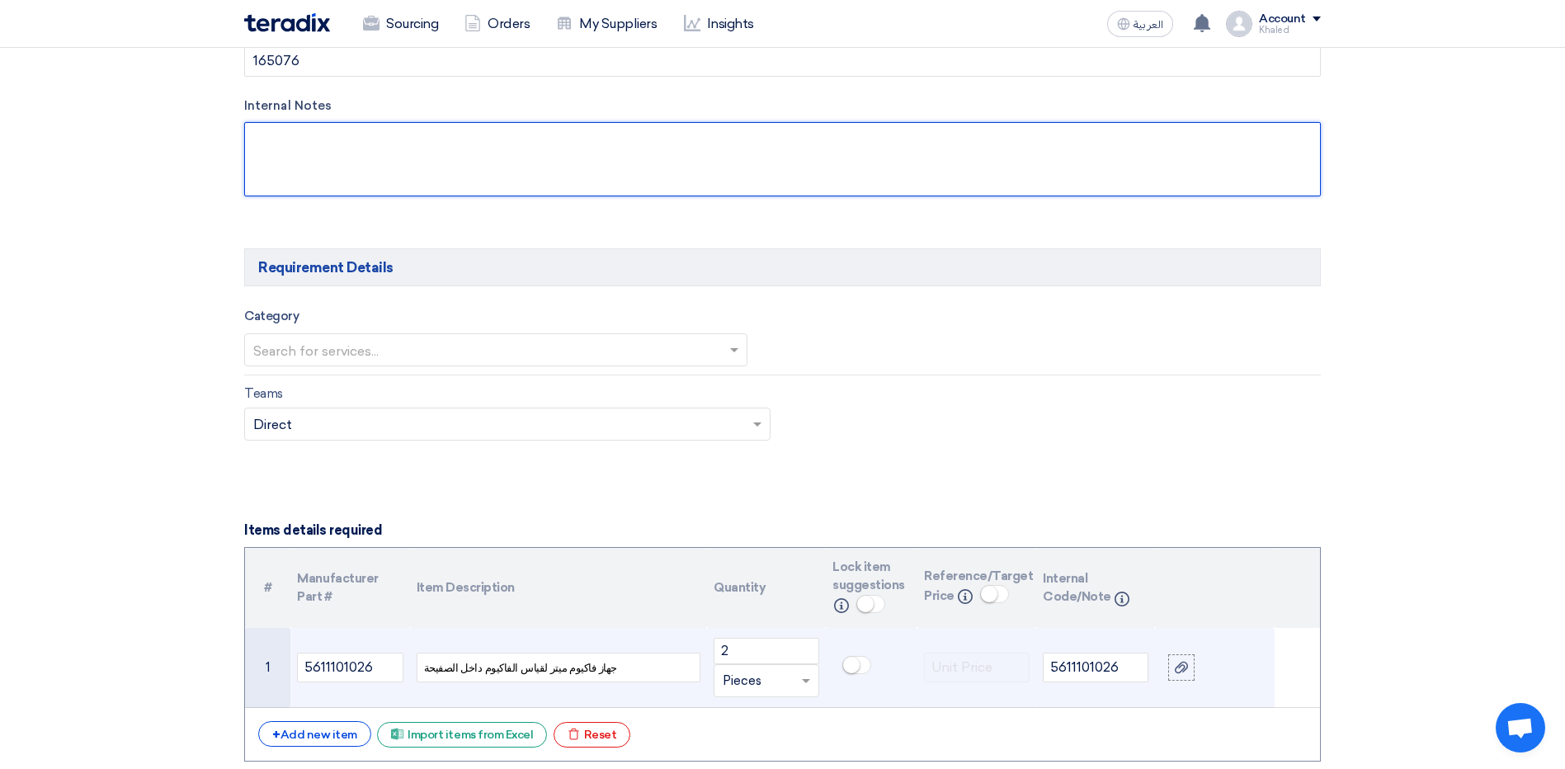
scroll to position [908, 0]
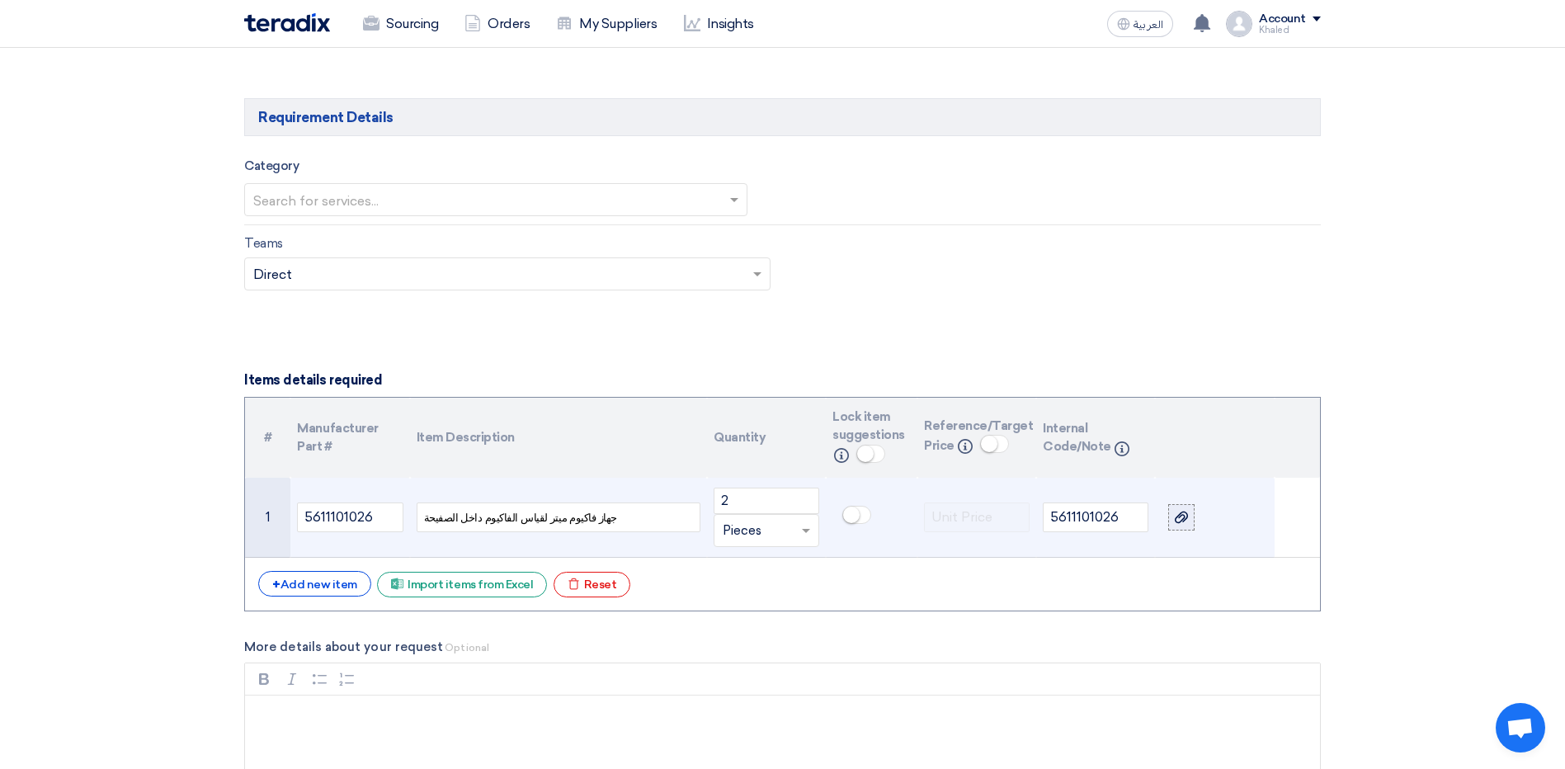
click at [1195, 516] on label at bounding box center [1181, 517] width 26 height 26
click at [0, 0] on input "file" at bounding box center [0, 0] width 0 height 0
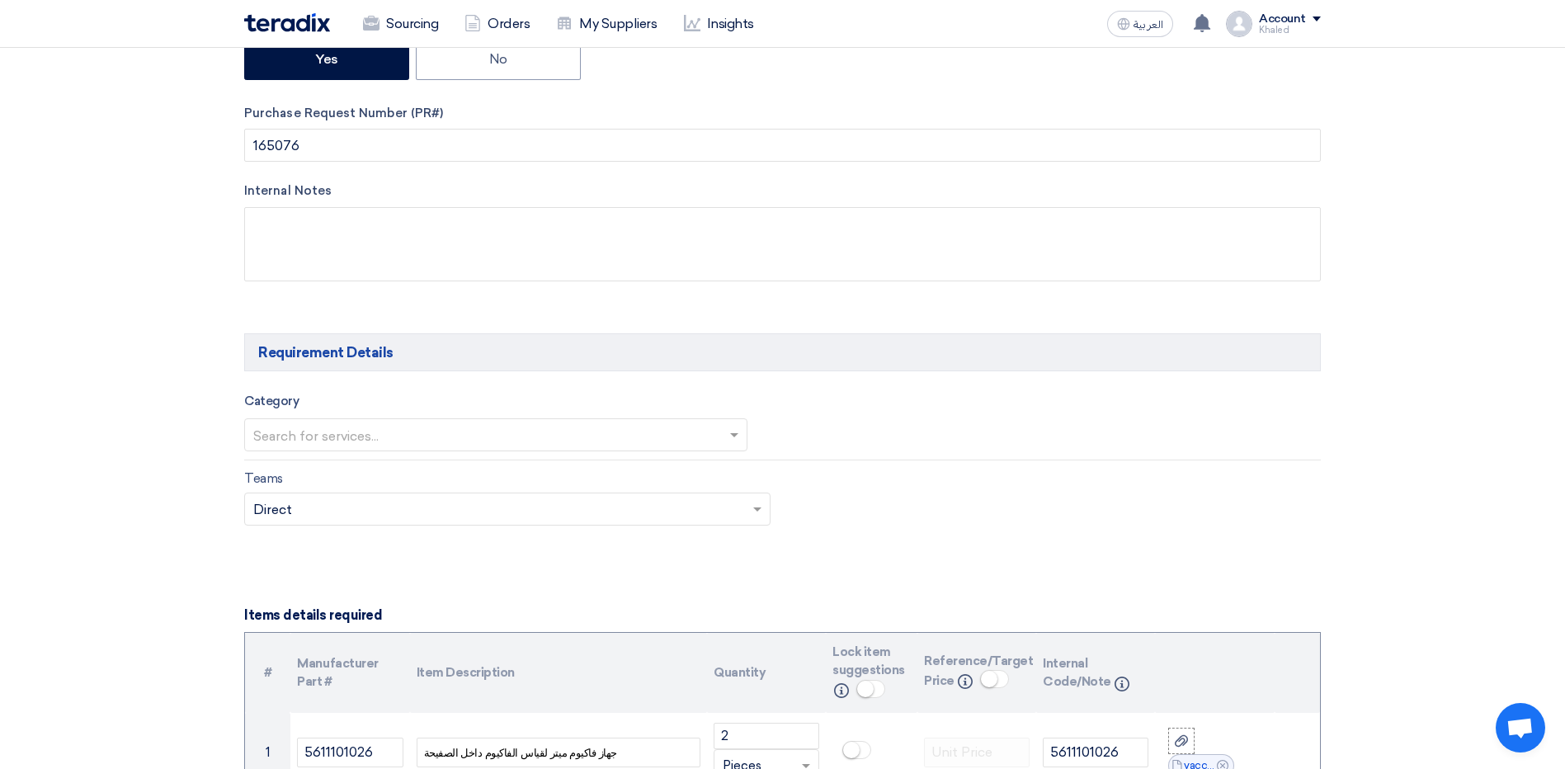
scroll to position [660, 0]
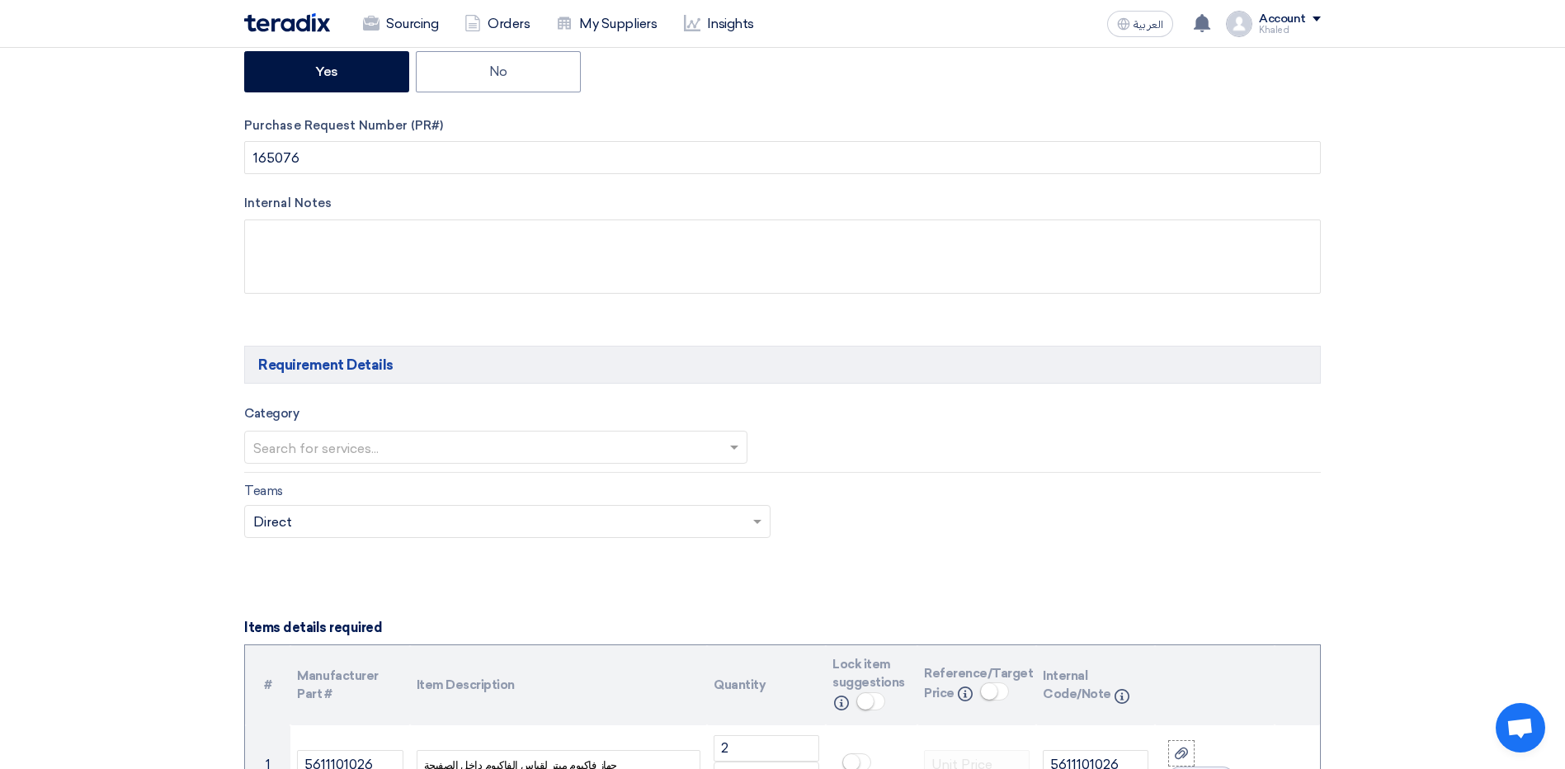
click at [732, 440] on span at bounding box center [736, 447] width 21 height 20
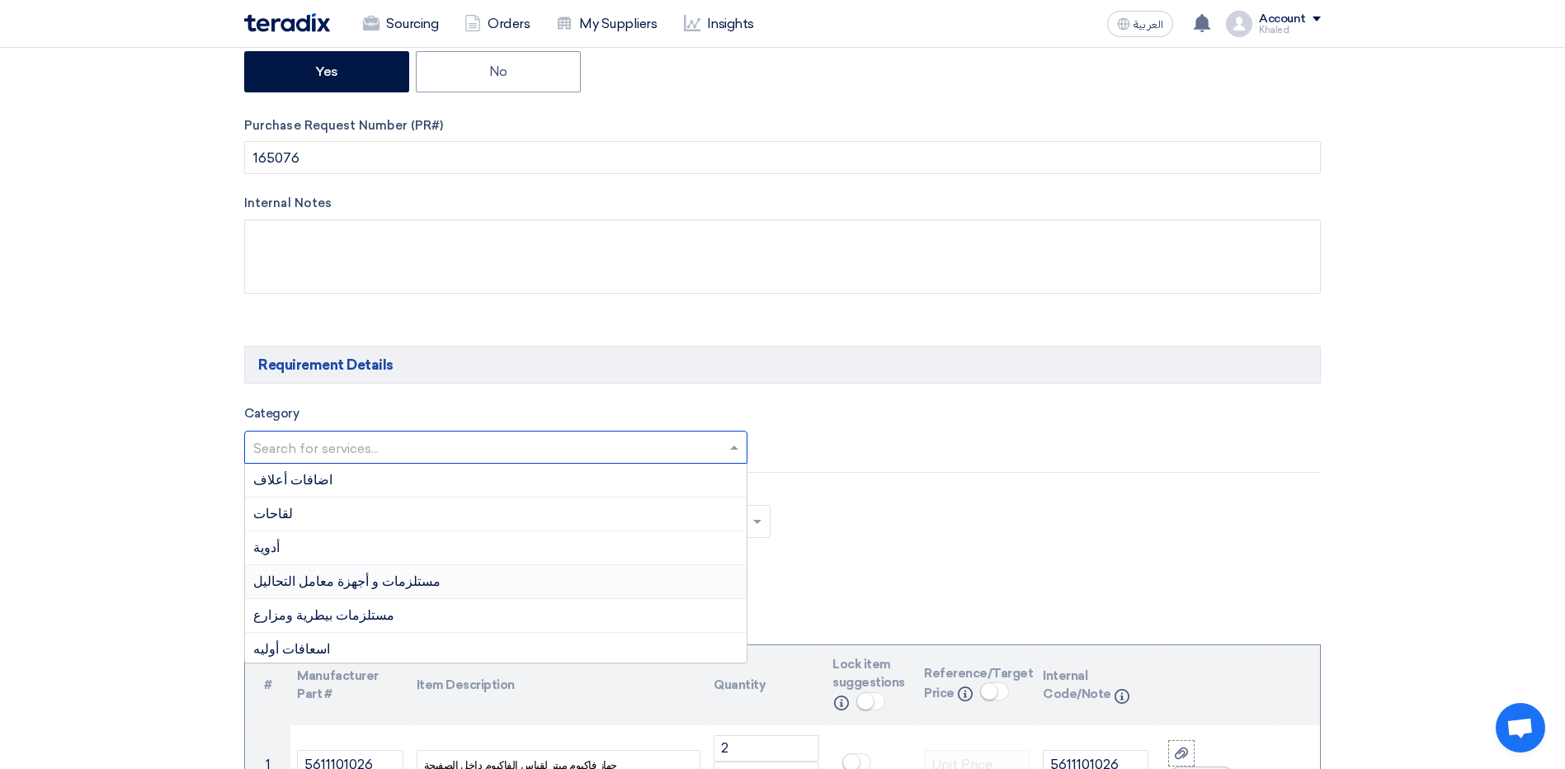
click at [384, 584] on span "مستلزمات و أجهزة معامل التحاليل" at bounding box center [346, 581] width 187 height 16
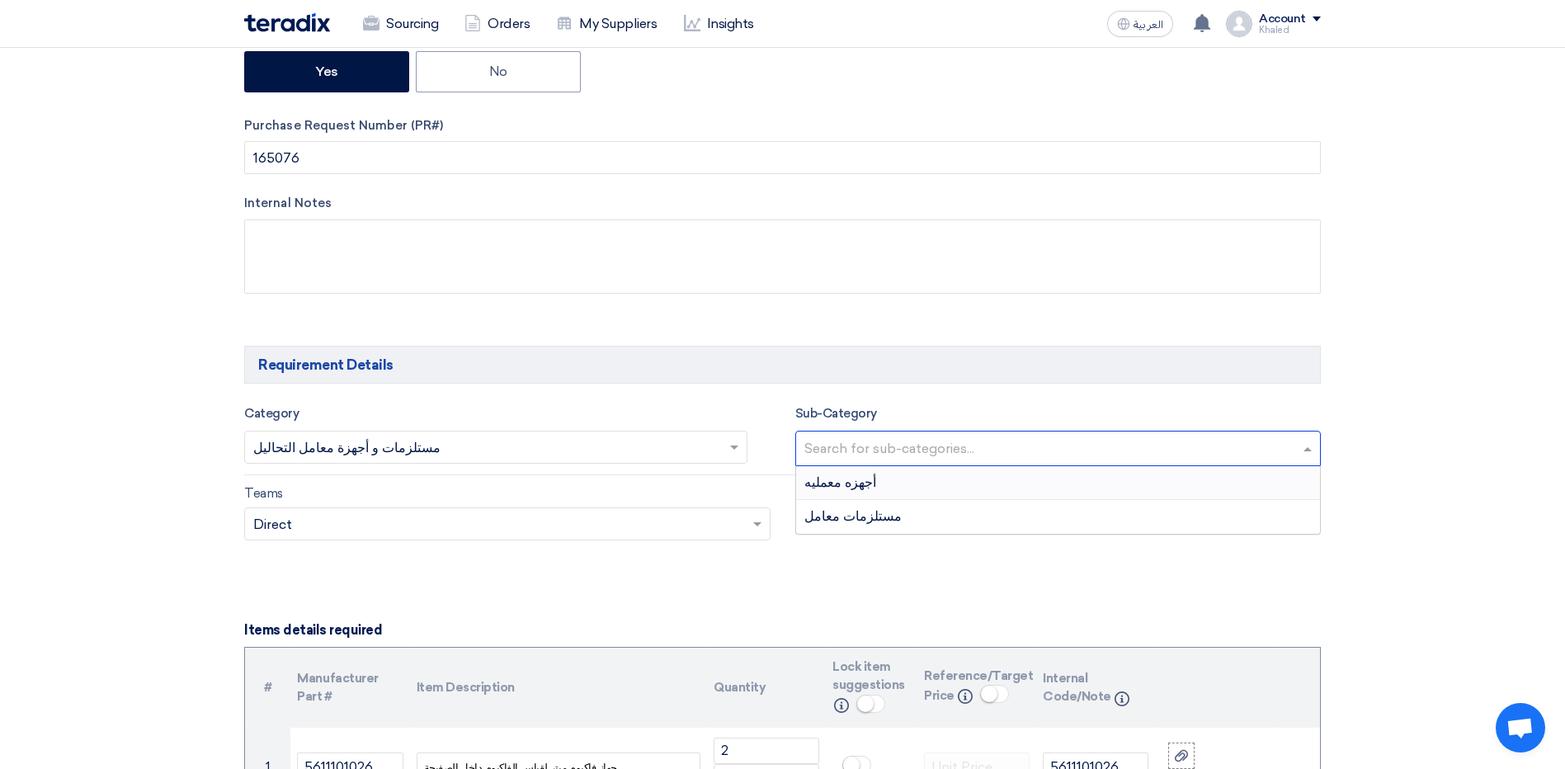
click at [1004, 455] on input "text" at bounding box center [1060, 449] width 512 height 27
click at [922, 483] on div "أجهزه معمليه" at bounding box center [1058, 483] width 525 height 34
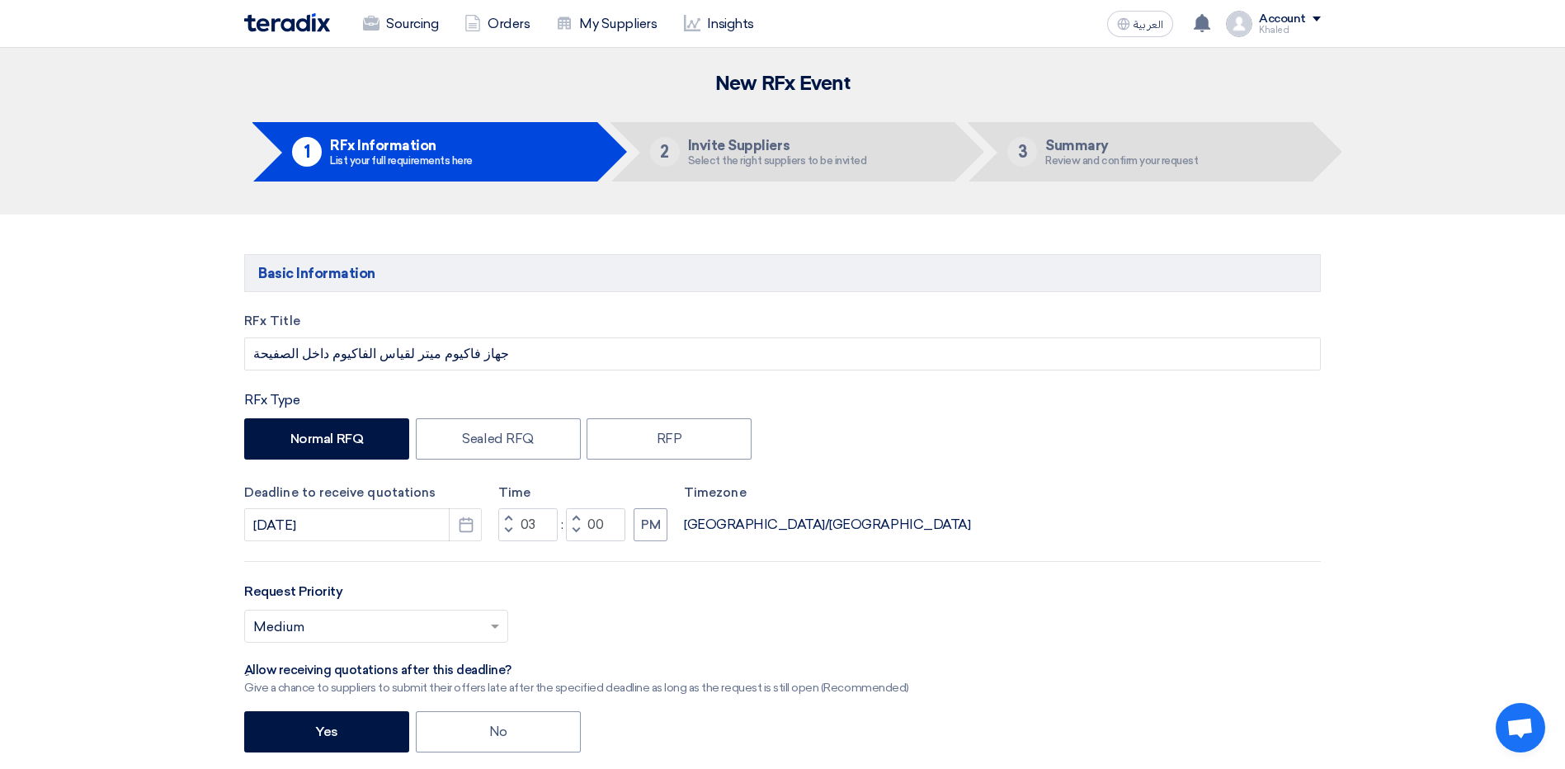
scroll to position [413, 0]
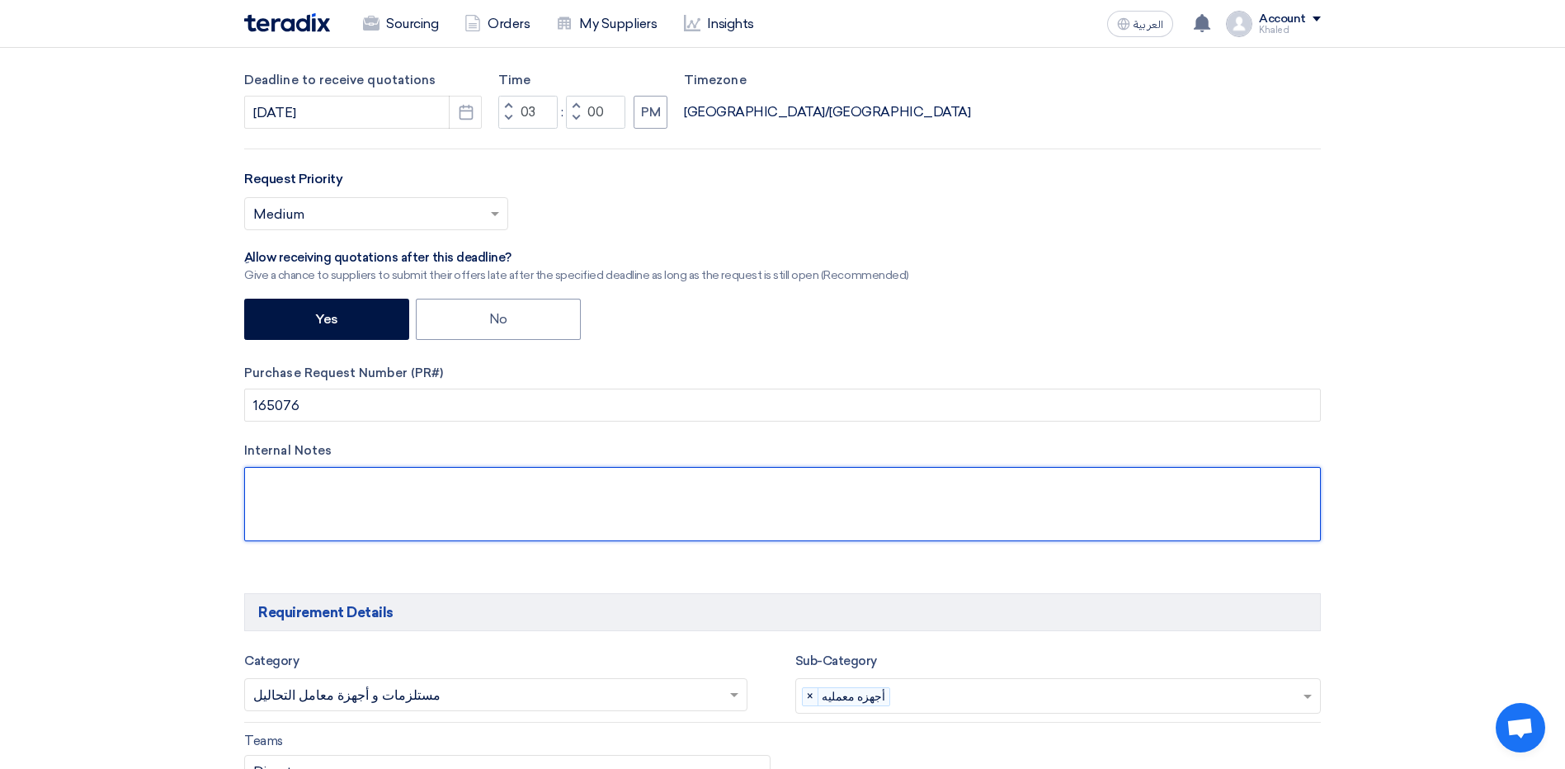
click at [526, 497] on textarea at bounding box center [782, 504] width 1077 height 74
type textarea "l"
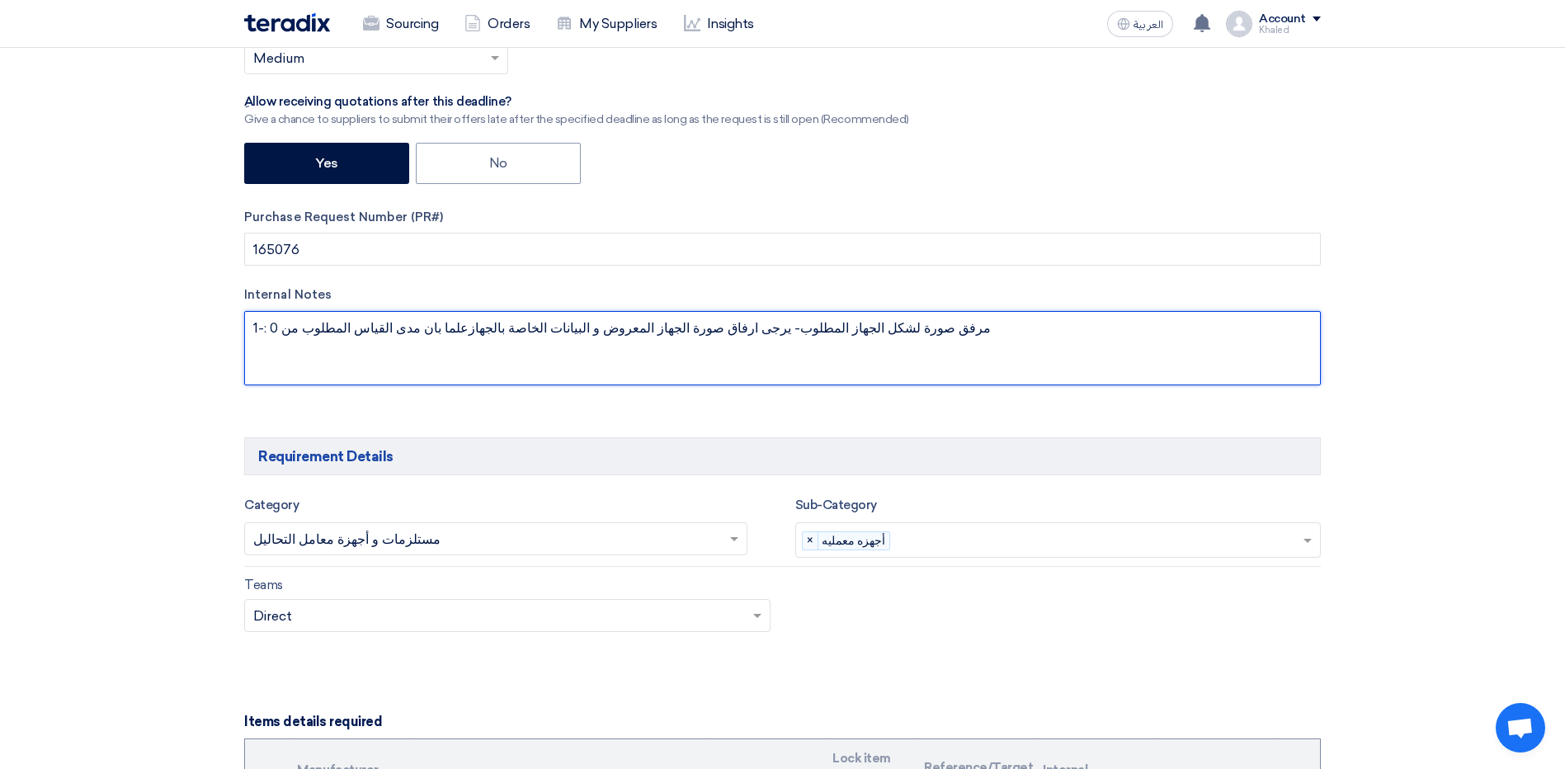
scroll to position [330, 0]
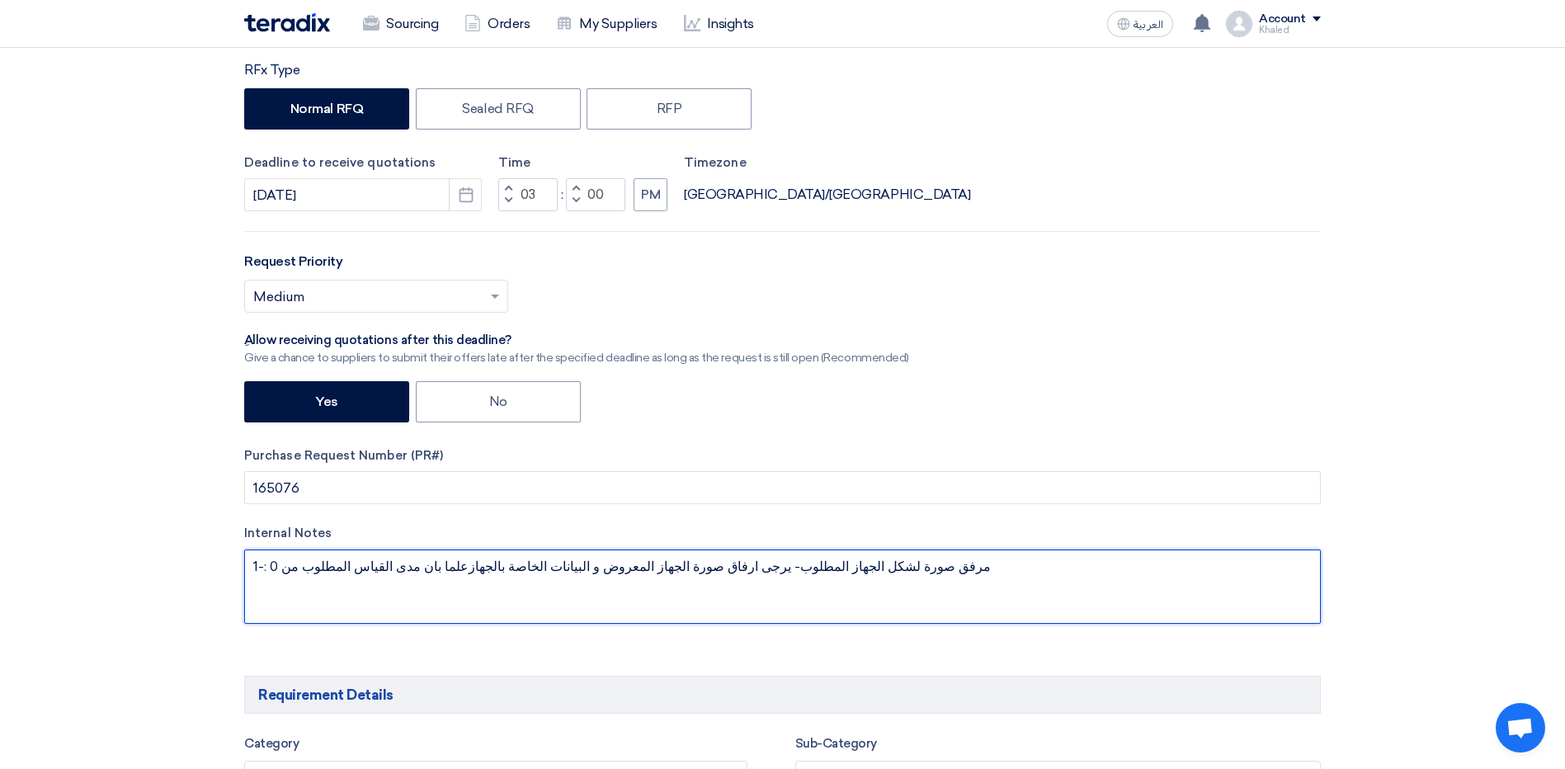
drag, startPoint x: 865, startPoint y: 559, endPoint x: 264, endPoint y: 554, distance: 601.5
click at [264, 554] on textarea at bounding box center [782, 586] width 1077 height 74
click at [357, 597] on textarea at bounding box center [782, 586] width 1077 height 74
click at [360, 568] on textarea at bounding box center [782, 586] width 1077 height 74
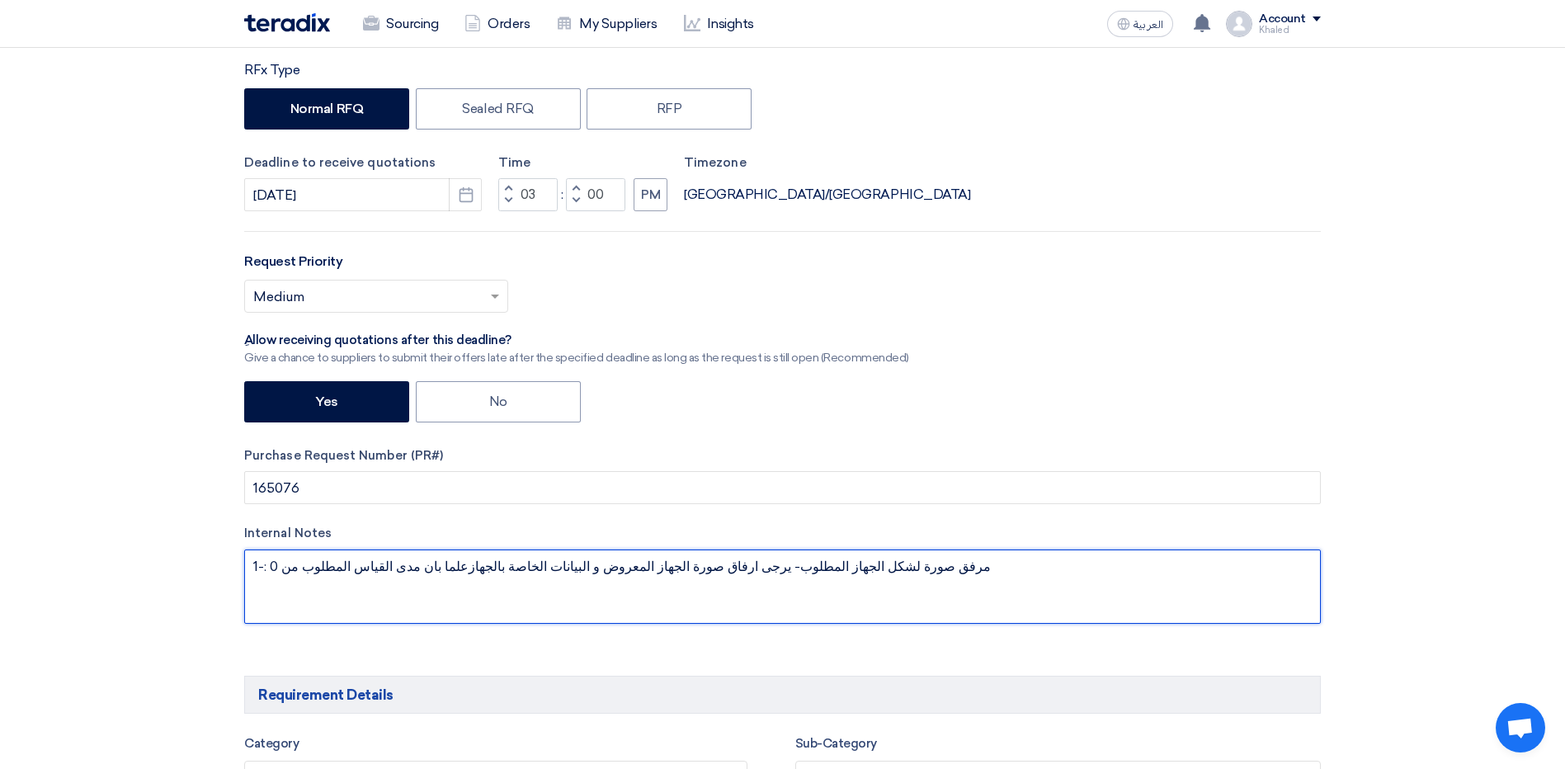
click at [360, 568] on textarea at bounding box center [782, 586] width 1077 height 74
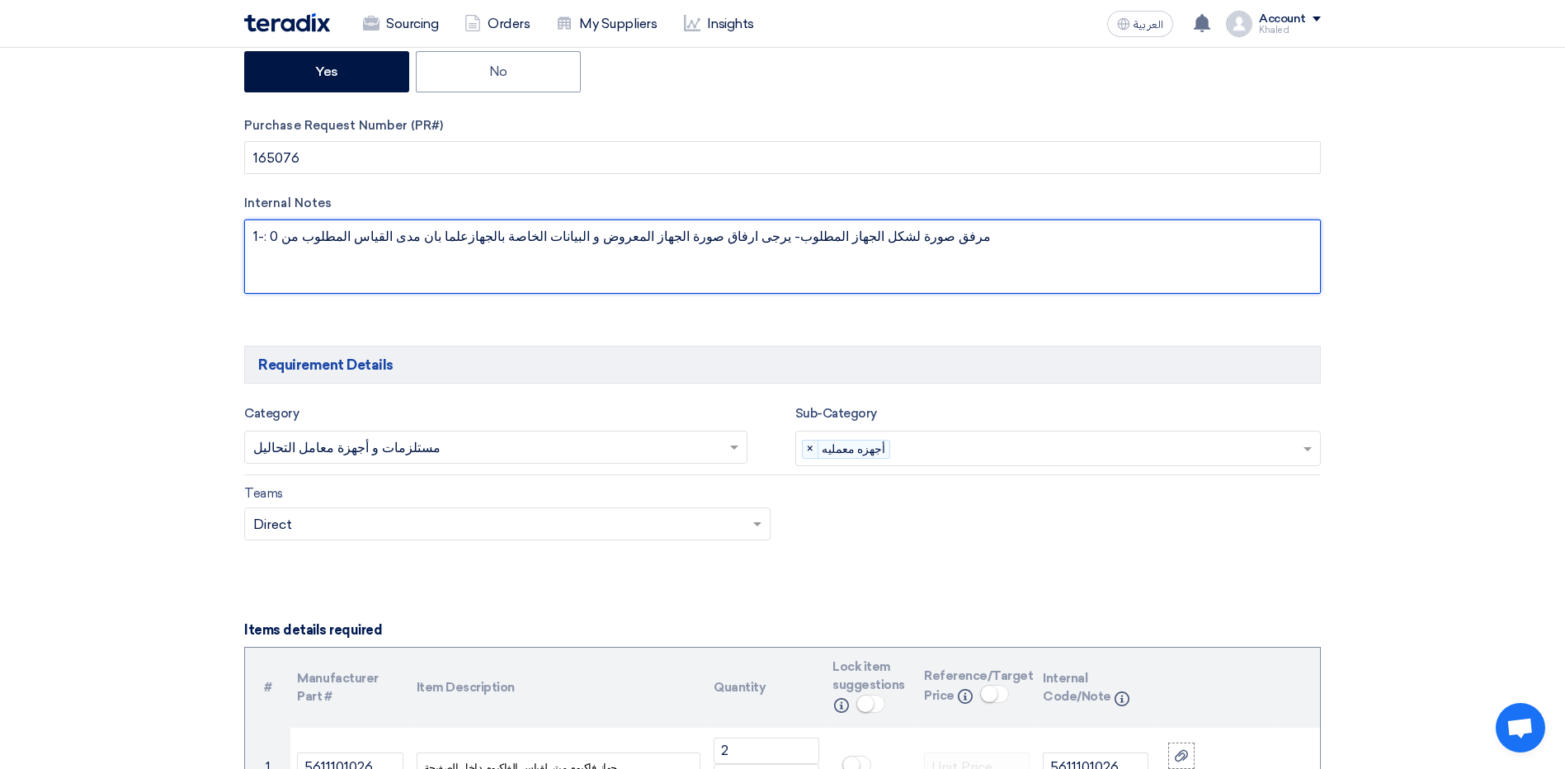
scroll to position [990, 0]
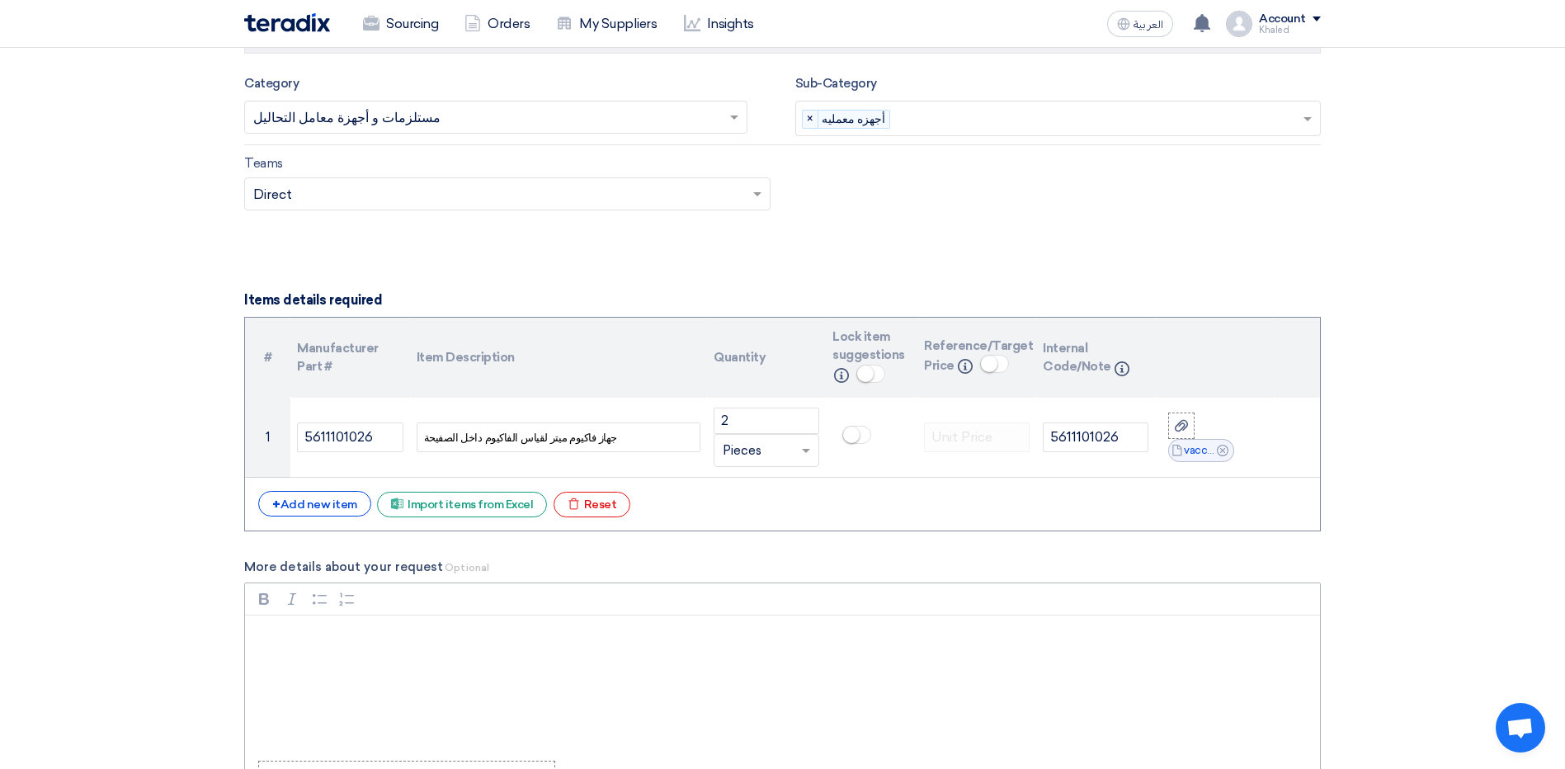
type textarea "مرفق صورة لشكل الجهاز المطلوب- يرجى ارفاق صورة الجهاز المعروض و البيانات الخاصة…"
click at [314, 636] on p "Rich Text Editor, main" at bounding box center [788, 637] width 1047 height 20
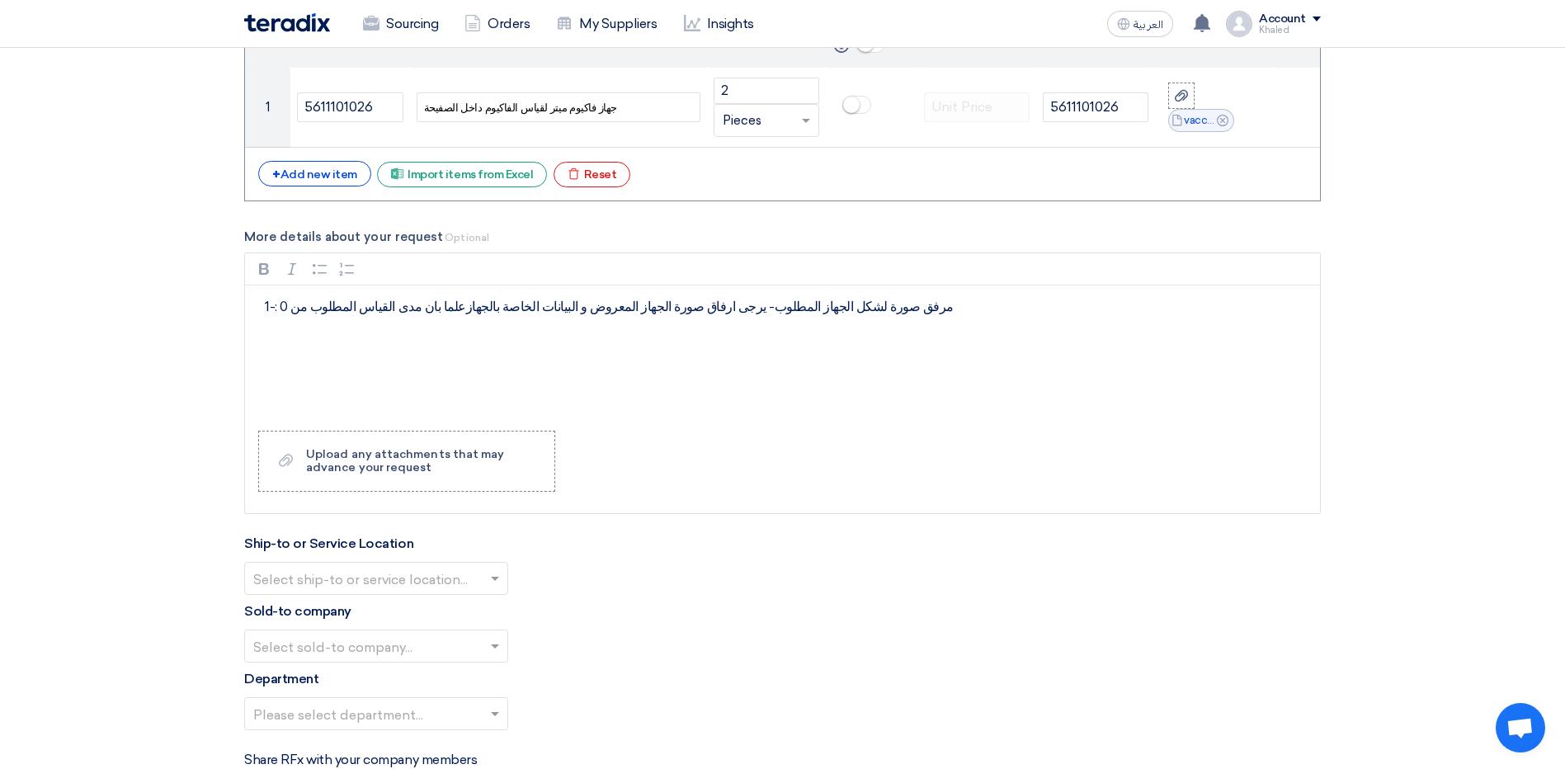
scroll to position [1485, 0]
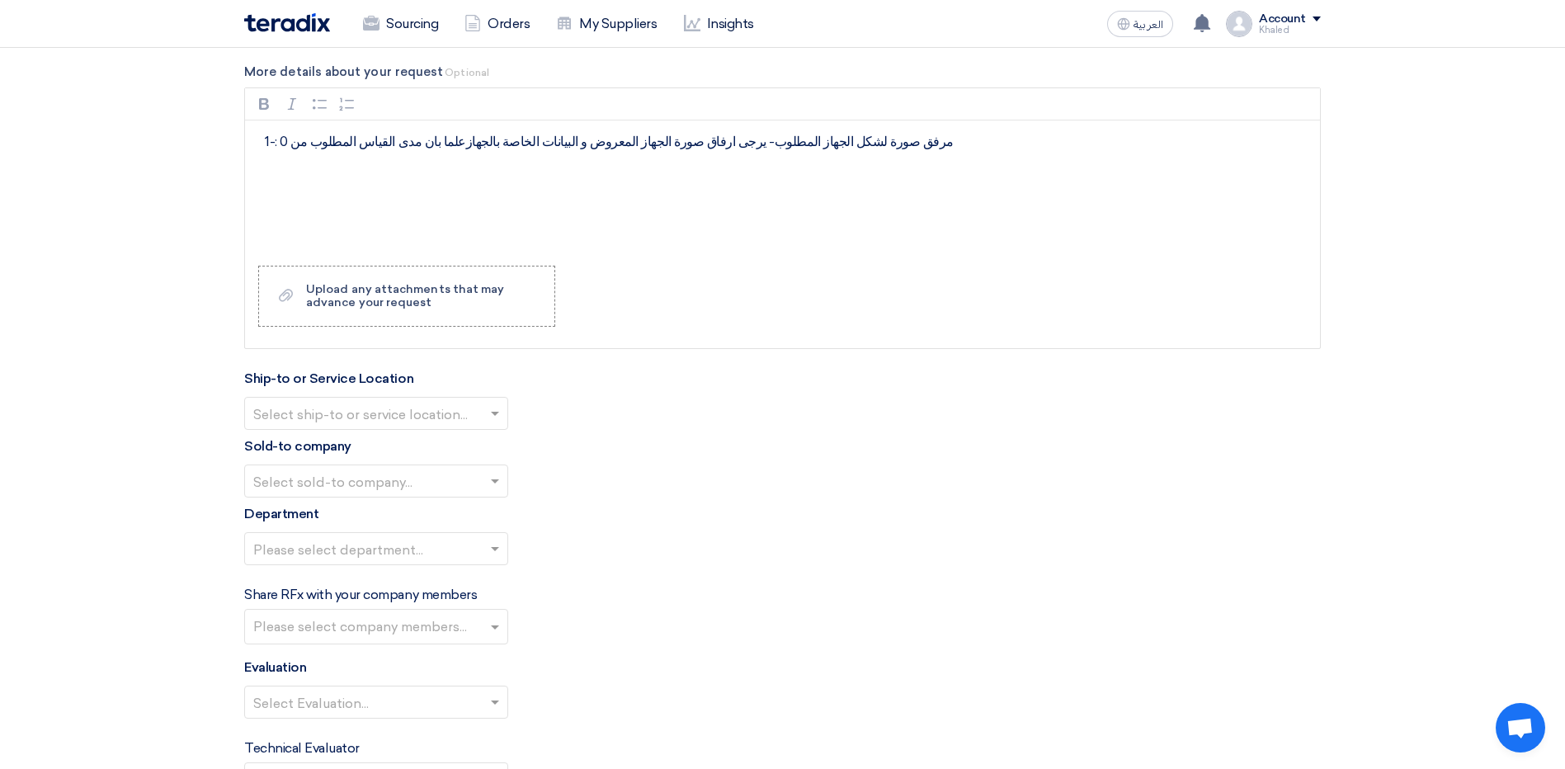
click at [485, 408] on div at bounding box center [376, 413] width 262 height 27
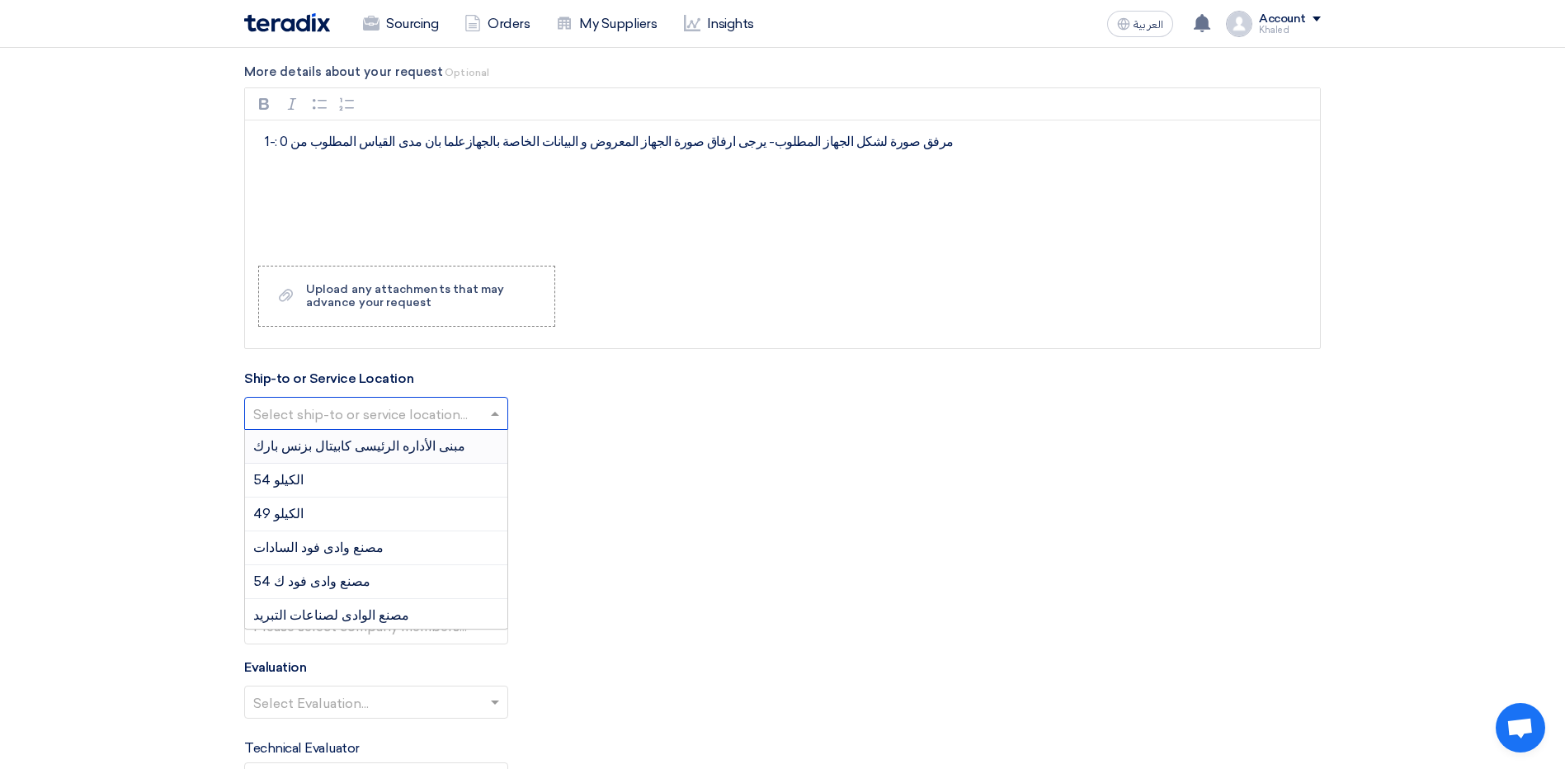
click at [409, 444] on span "مبنى الأداره الرئيسى كابيتال بزنس بارك" at bounding box center [359, 446] width 212 height 16
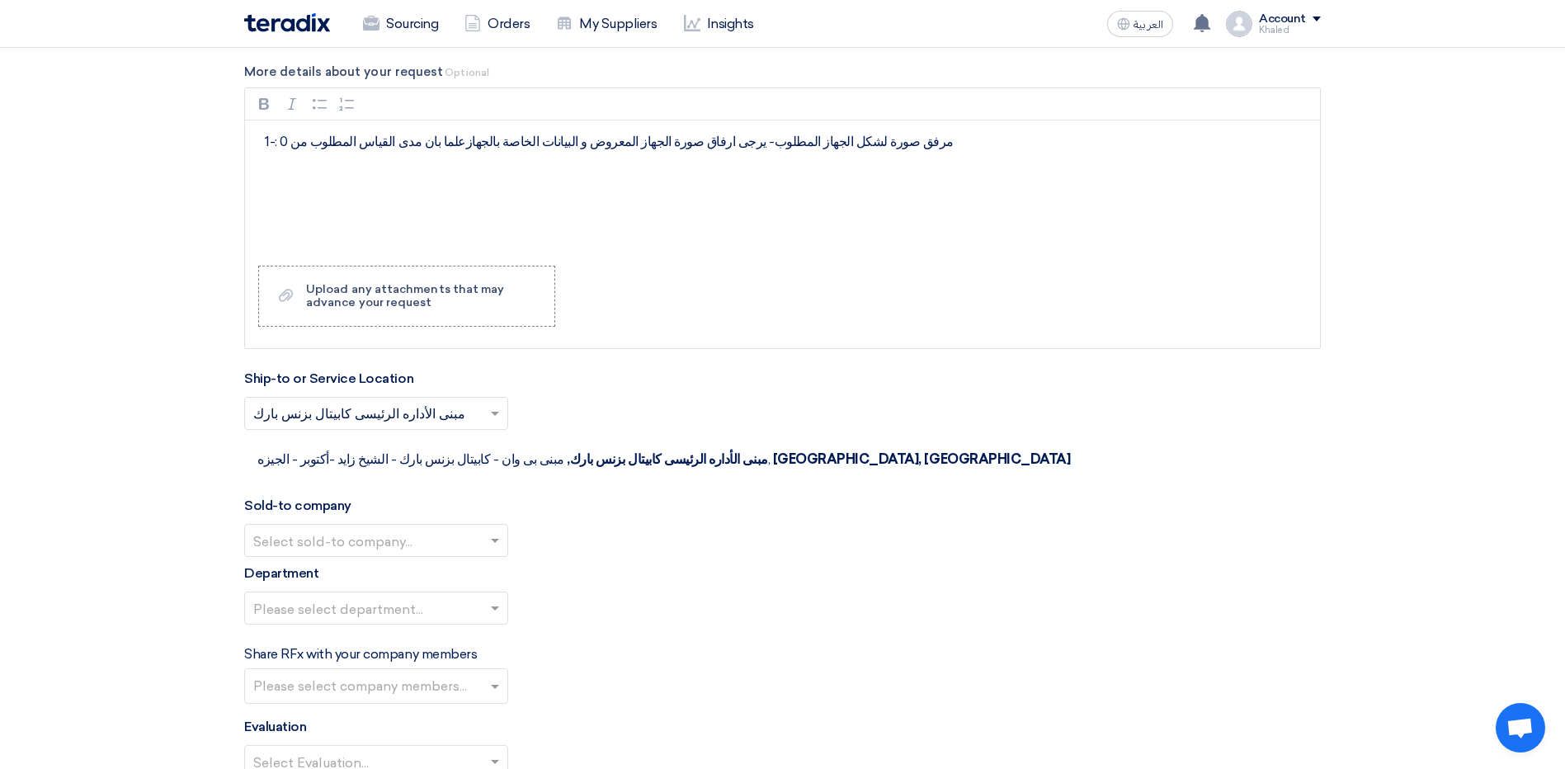
click at [484, 527] on div at bounding box center [376, 540] width 262 height 27
click at [466, 557] on div "Wadi Group وادي جروب" at bounding box center [376, 573] width 262 height 33
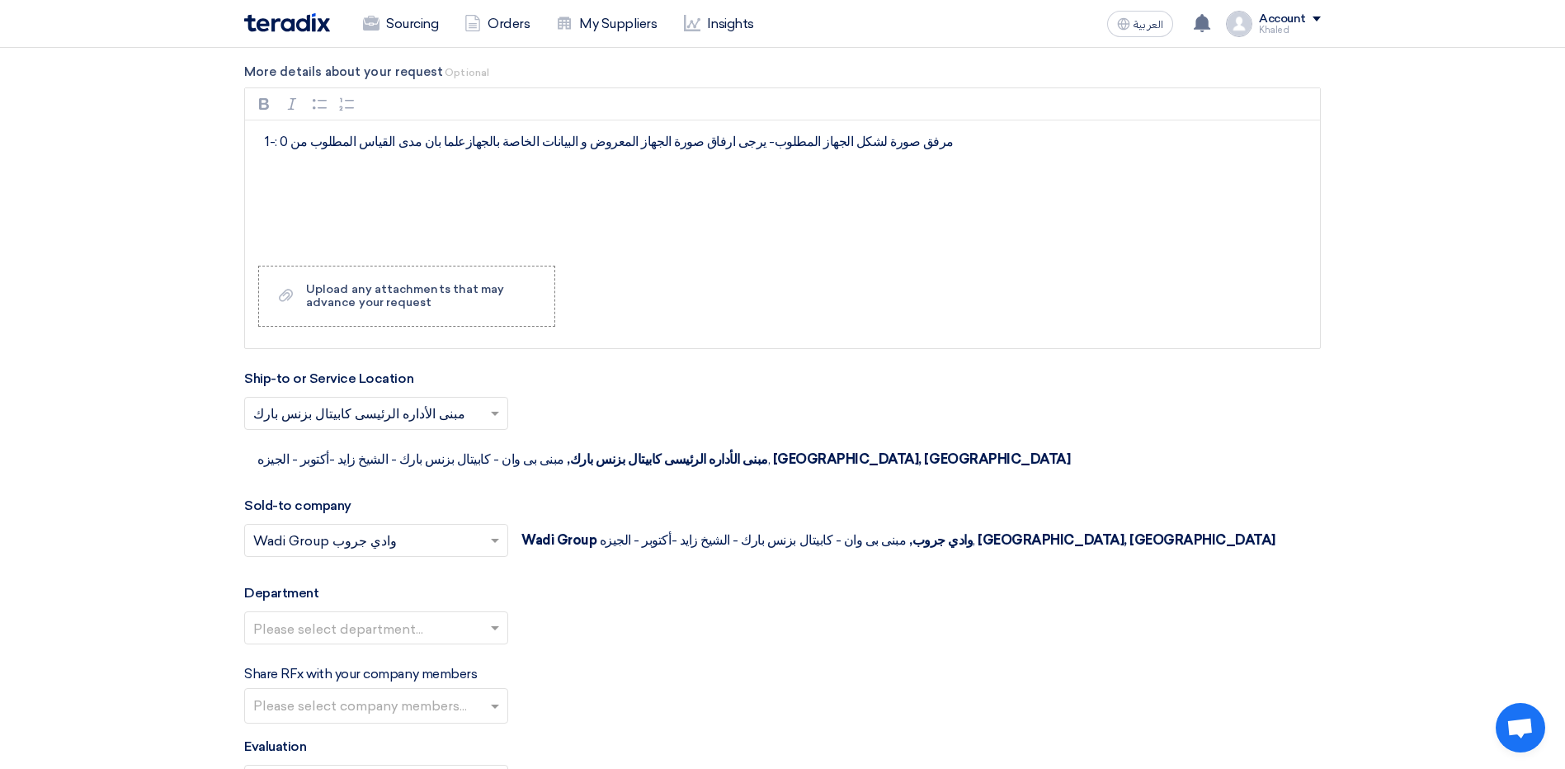
click at [469, 583] on div "Department Please select department..." at bounding box center [782, 620] width 1077 height 74
drag, startPoint x: 469, startPoint y: 572, endPoint x: 468, endPoint y: 595, distance: 23.1
click at [468, 616] on input "text" at bounding box center [367, 629] width 229 height 27
click at [470, 616] on input "text" at bounding box center [367, 629] width 229 height 27
click at [497, 626] on span at bounding box center [495, 628] width 8 height 4
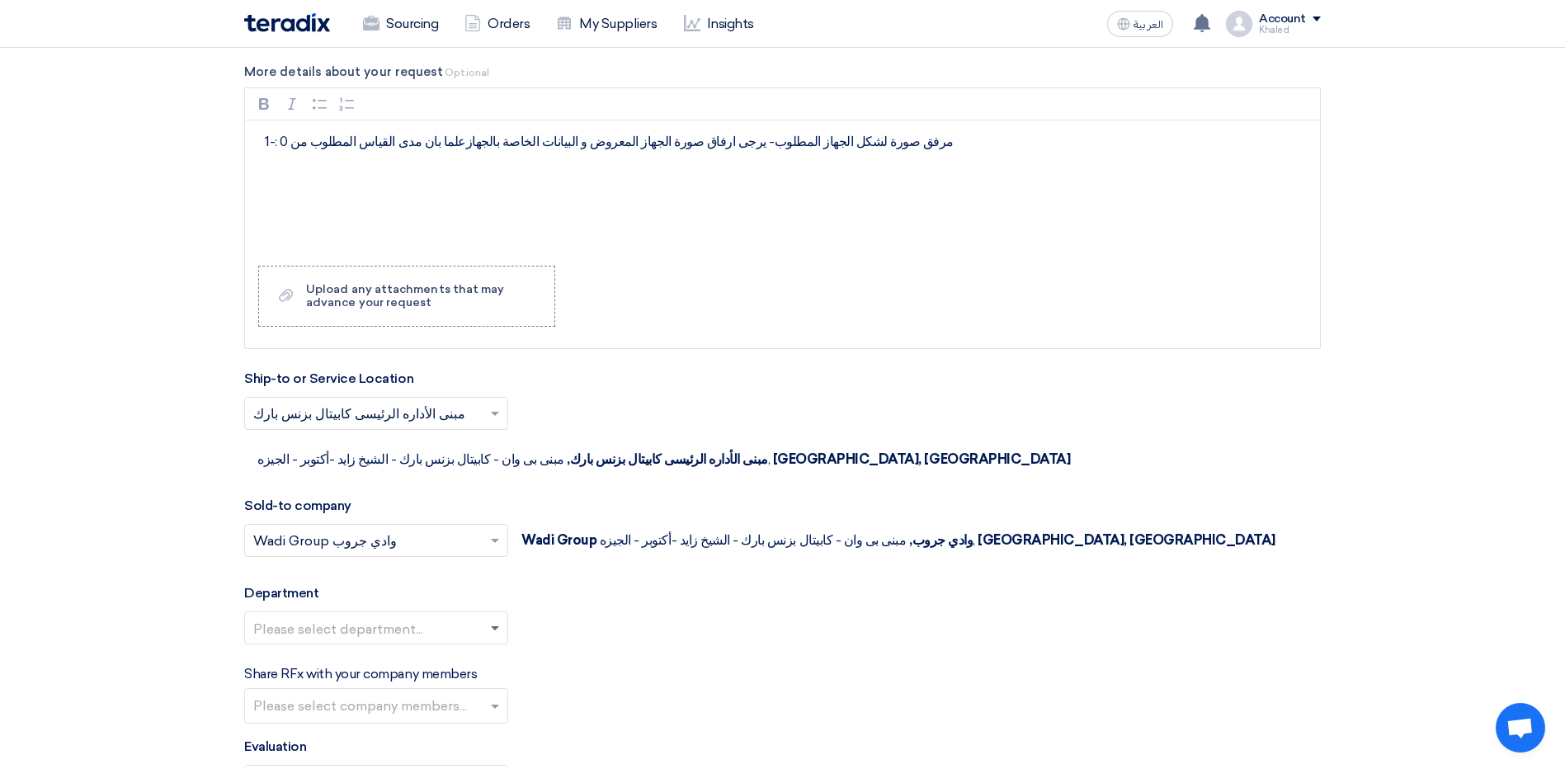
click at [493, 626] on span at bounding box center [495, 629] width 8 height 6
click at [422, 616] on input "text" at bounding box center [367, 629] width 229 height 27
click at [575, 611] on div "Please select department... --" at bounding box center [782, 634] width 1077 height 46
drag, startPoint x: 474, startPoint y: 682, endPoint x: 482, endPoint y: 672, distance: 12.9
click at [474, 688] on div "Please select company members..." at bounding box center [376, 705] width 264 height 35
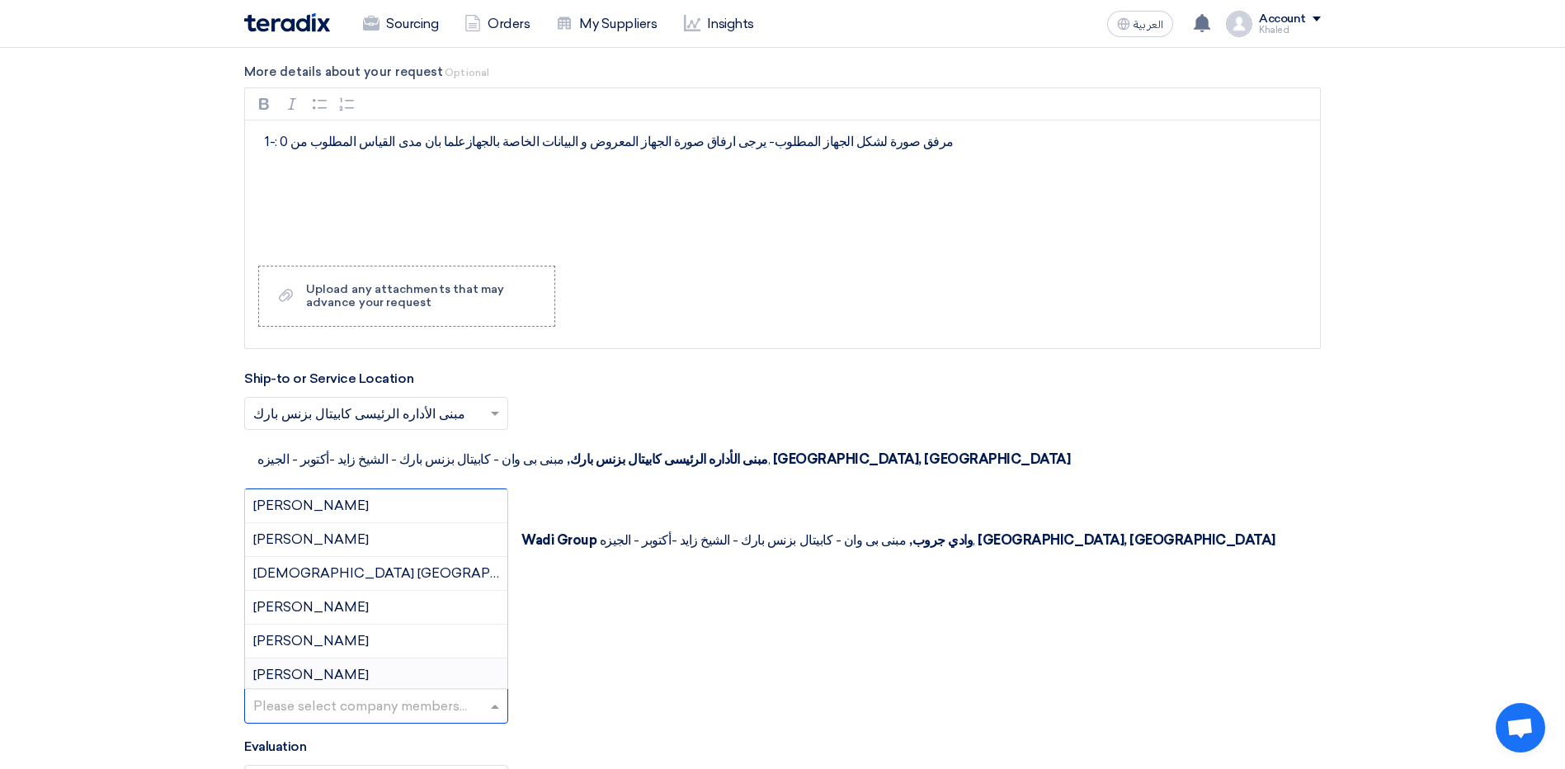
click at [581, 583] on div "Department Please select department..." at bounding box center [782, 620] width 1077 height 74
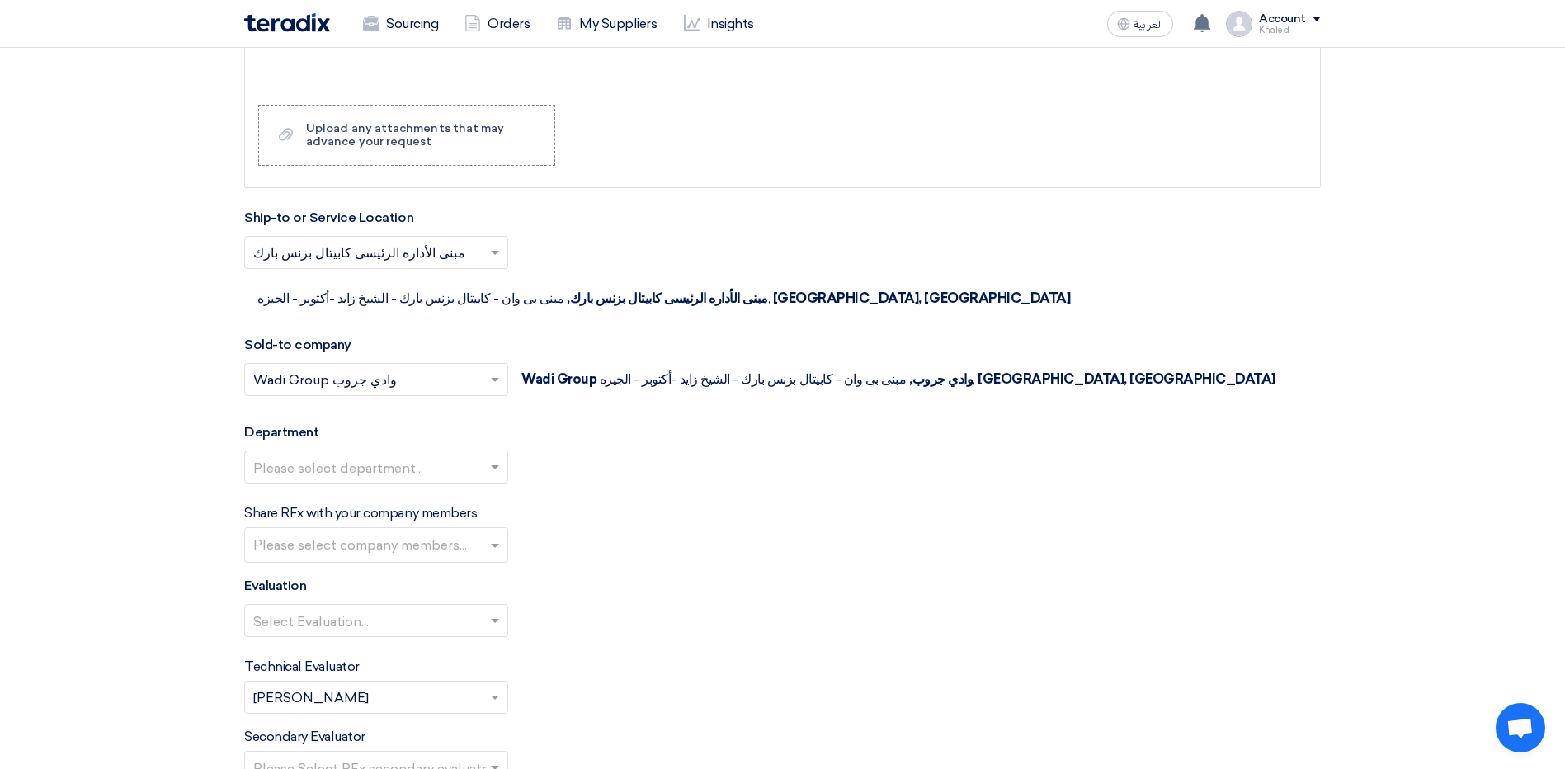
scroll to position [1650, 0]
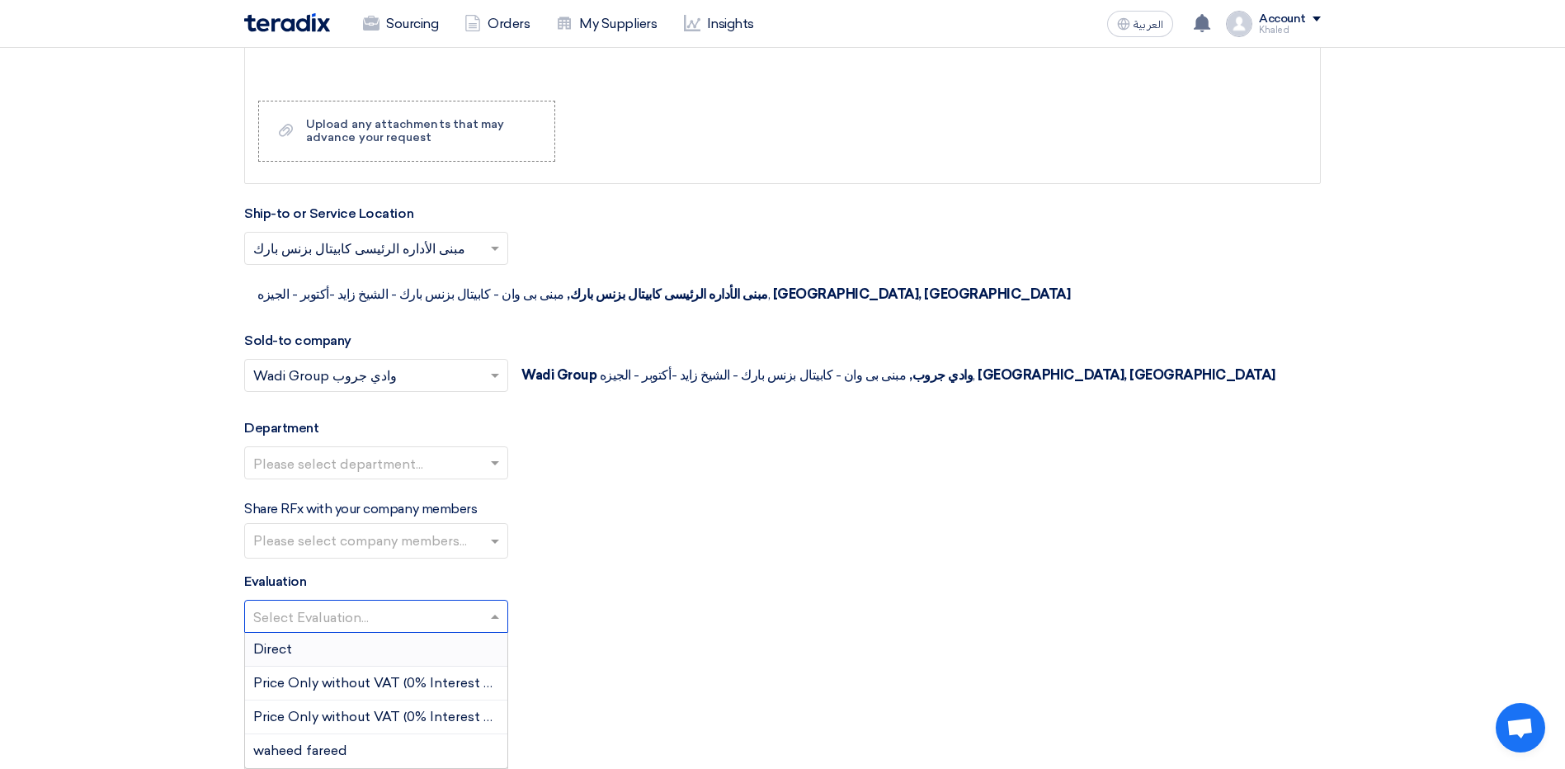
click at [503, 606] on span at bounding box center [497, 616] width 21 height 20
click at [412, 633] on div "Direct" at bounding box center [376, 650] width 262 height 34
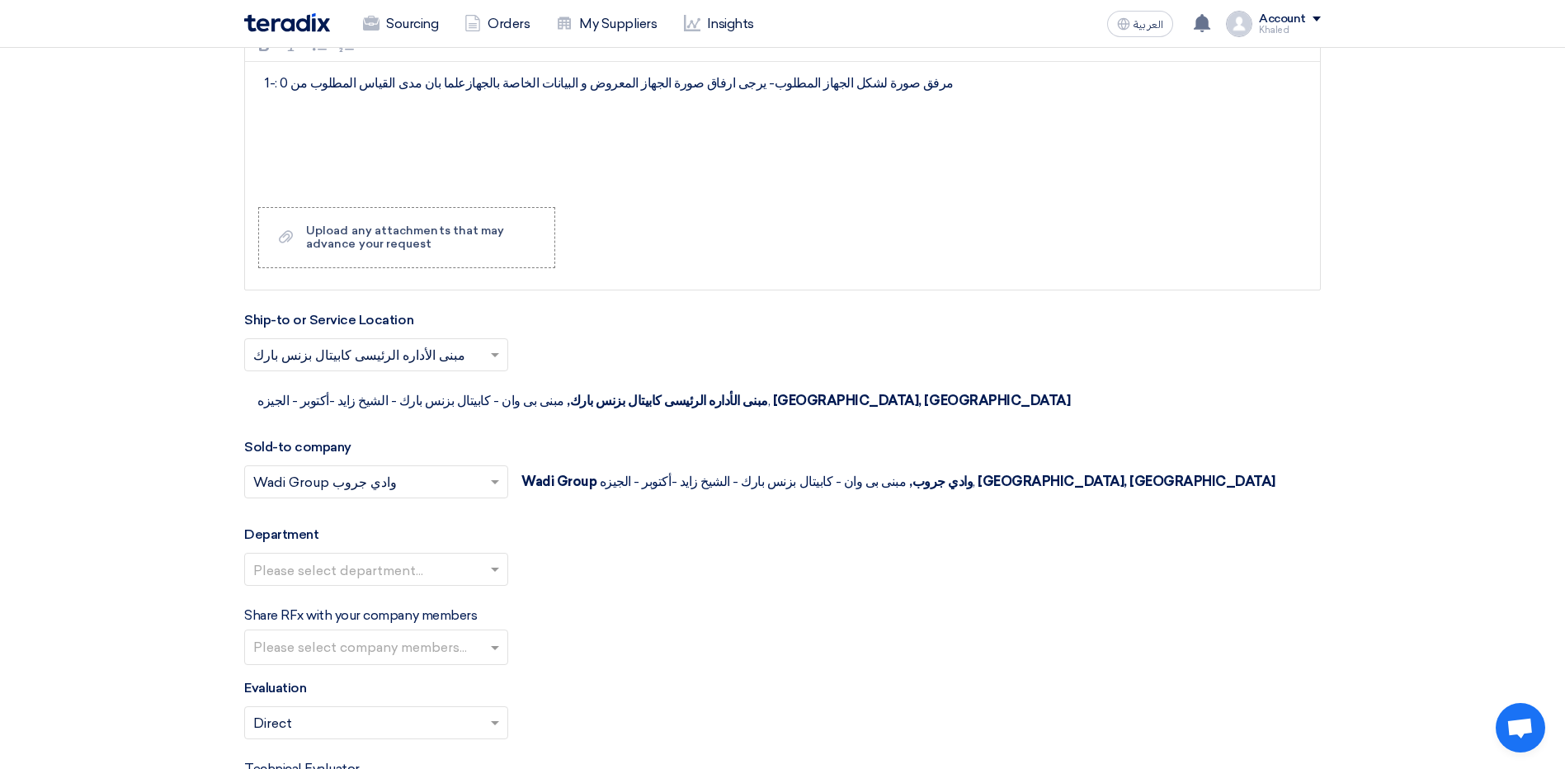
scroll to position [1403, 0]
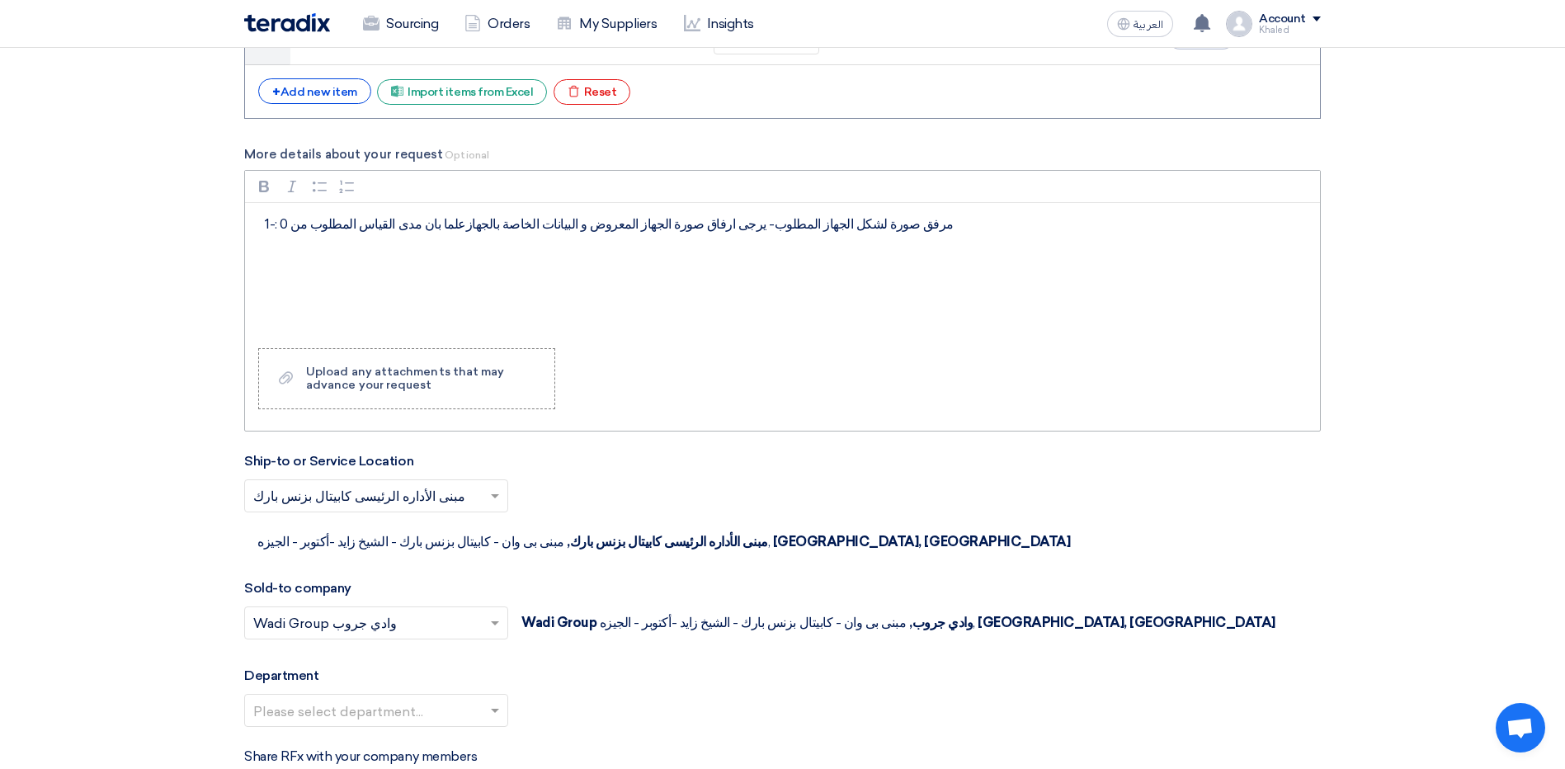
click at [535, 221] on p "مرفق صورة لشكل الجهاز المطلوب- يرجى ارفاق صورة الجهاز المعروض و البيانات الخاصة…" at bounding box center [788, 225] width 1047 height 20
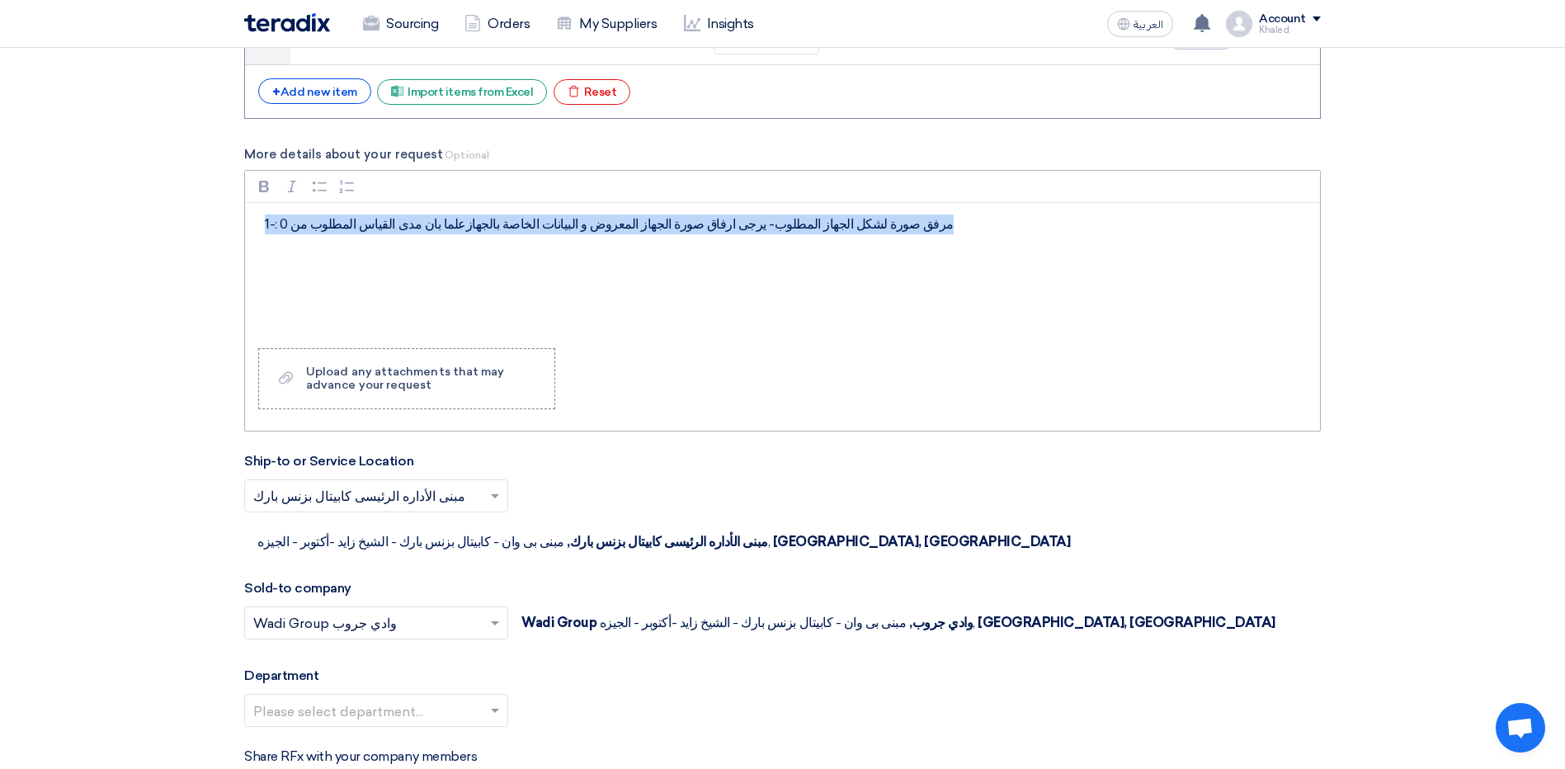
click at [535, 221] on p "مرفق صورة لشكل الجهاز المطلوب- يرجى ارفاق صورة الجهاز المعروض و البيانات الخاصة…" at bounding box center [788, 225] width 1047 height 20
copy p "مرفق صورة لشكل الجهاز المطلوب- يرجى ارفاق صورة الجهاز المعروض و البيانات الخاصة…"
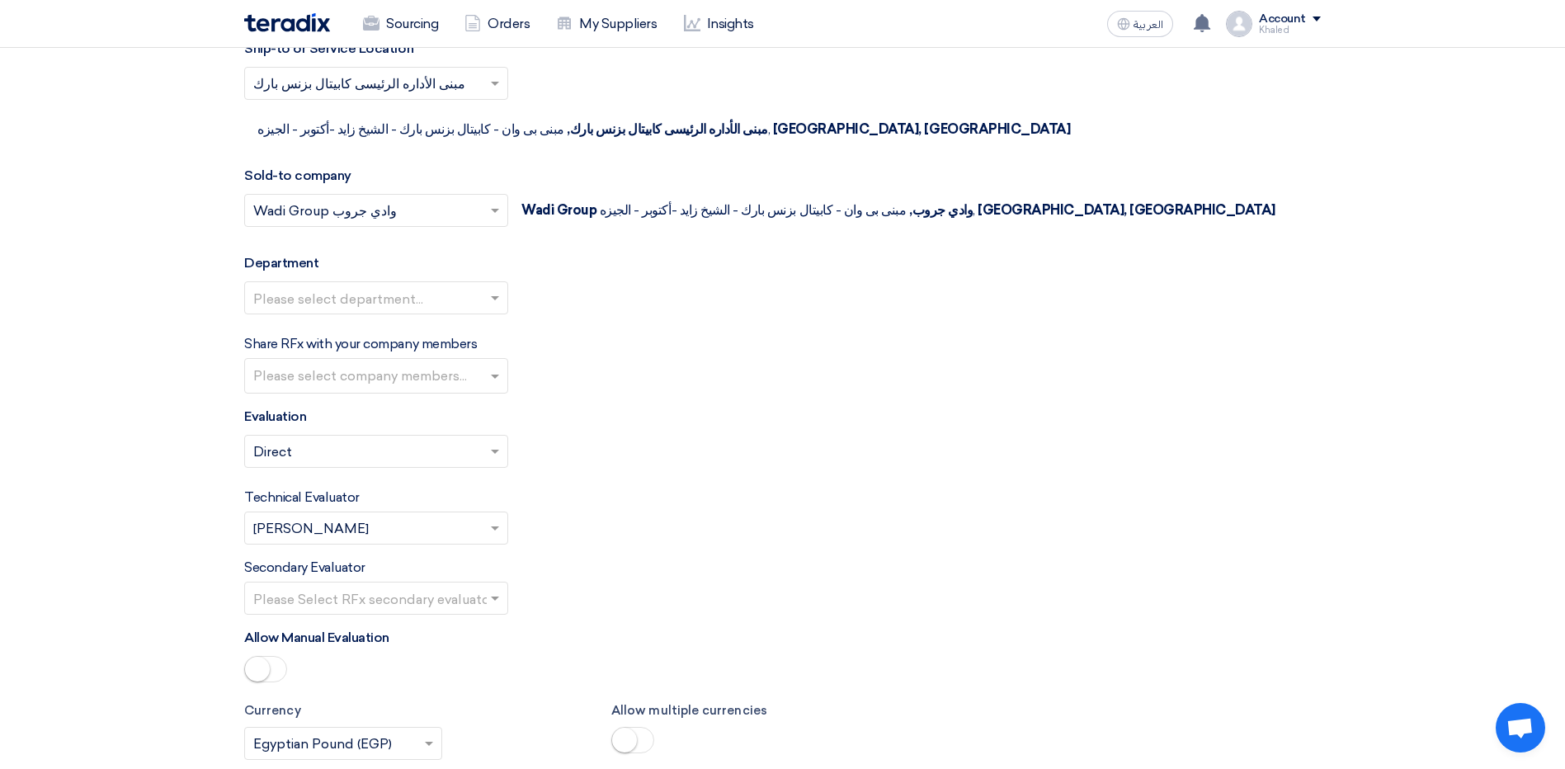
scroll to position [2228, 0]
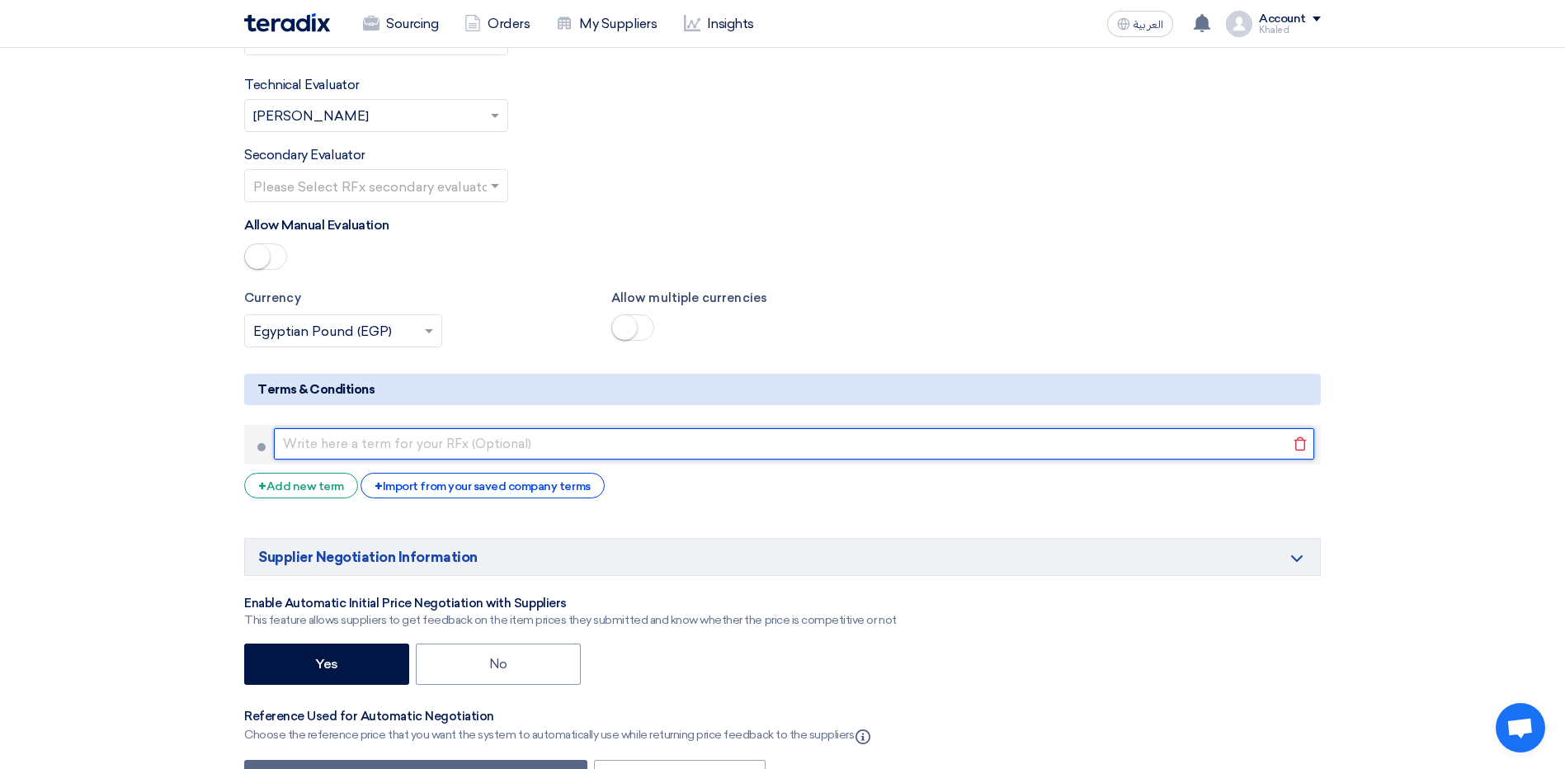
click at [411, 428] on input "text" at bounding box center [794, 443] width 1040 height 31
paste input "مرفق صورة لشكل الجهاز المطلوب- يرجى ارفاق صورة الجهاز المعروض و البيانات الخاصة…"
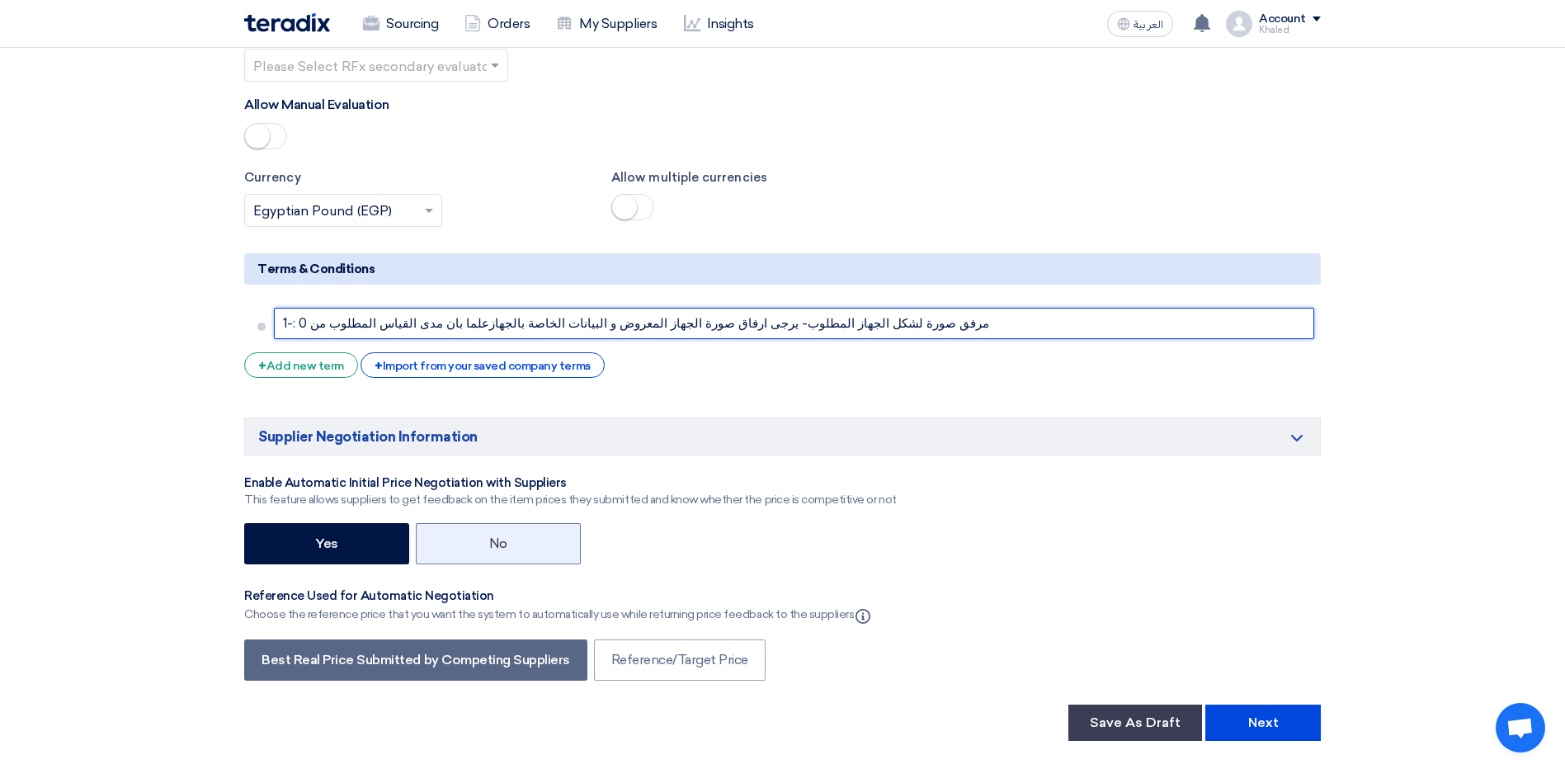
scroll to position [2393, 0]
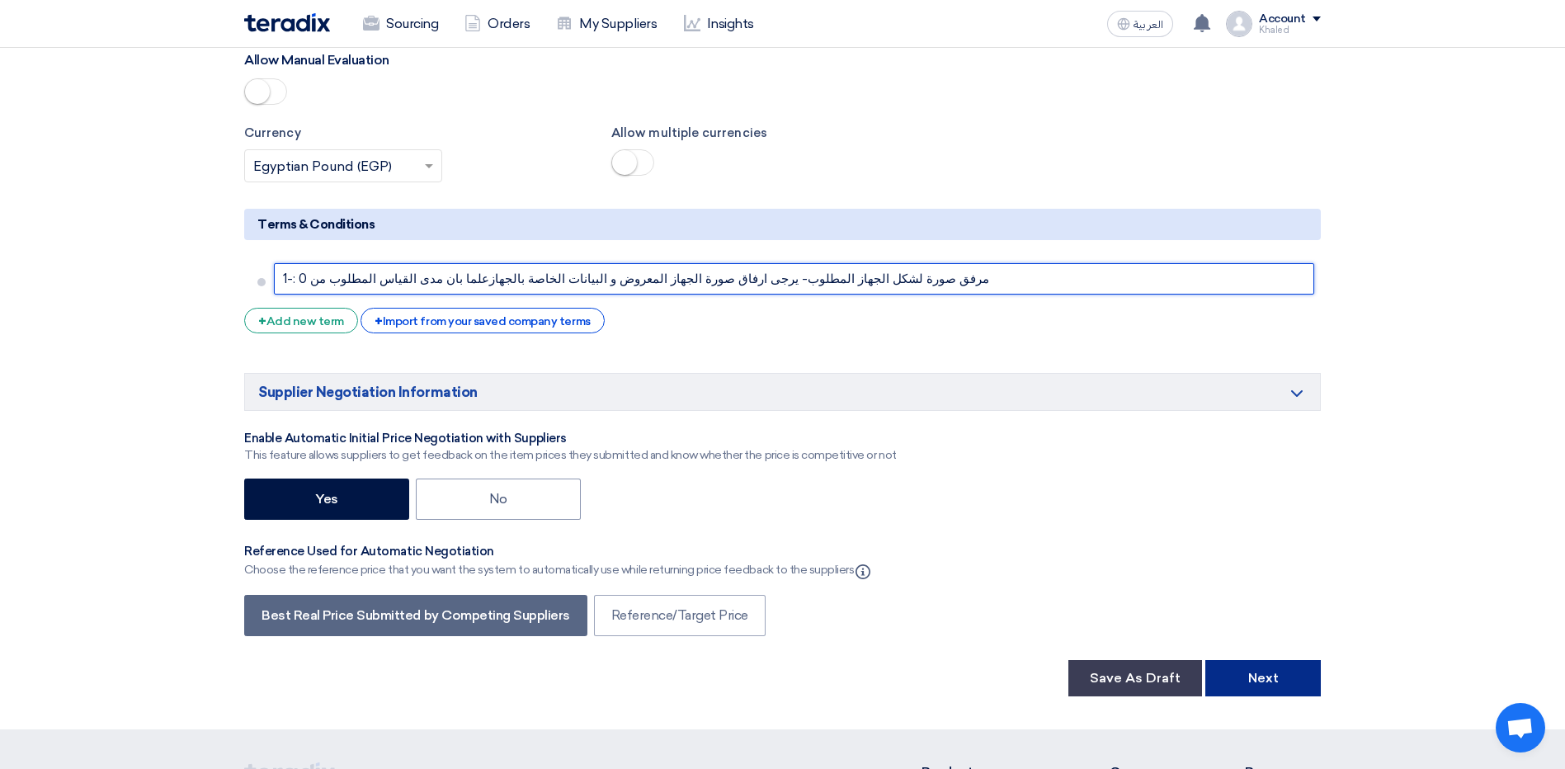
type input "مرفق صورة لشكل الجهاز المطلوب- يرجى ارفاق صورة الجهاز المعروض و البيانات الخاصة…"
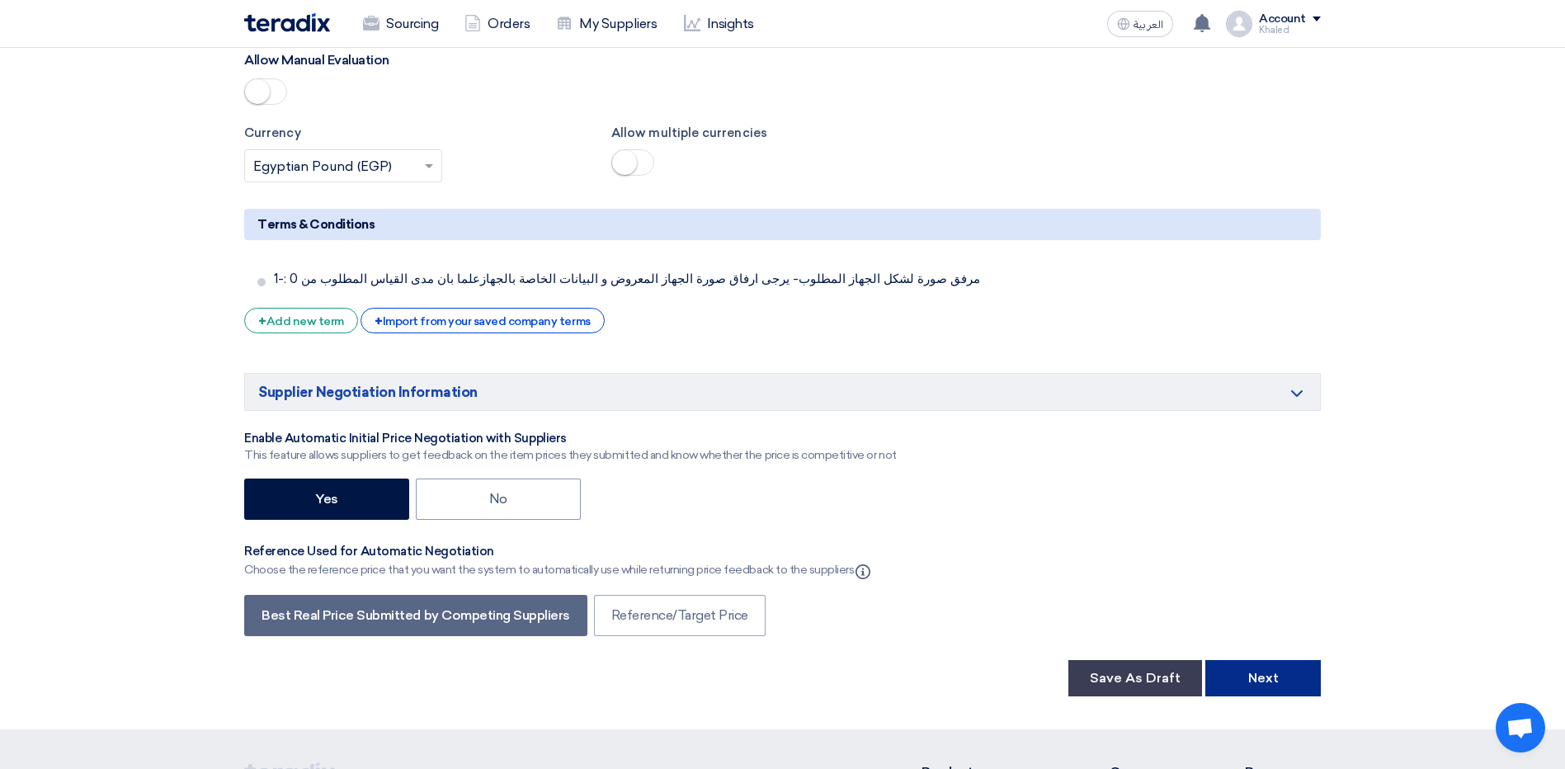
click at [1271, 660] on button "Next" at bounding box center [1263, 678] width 116 height 36
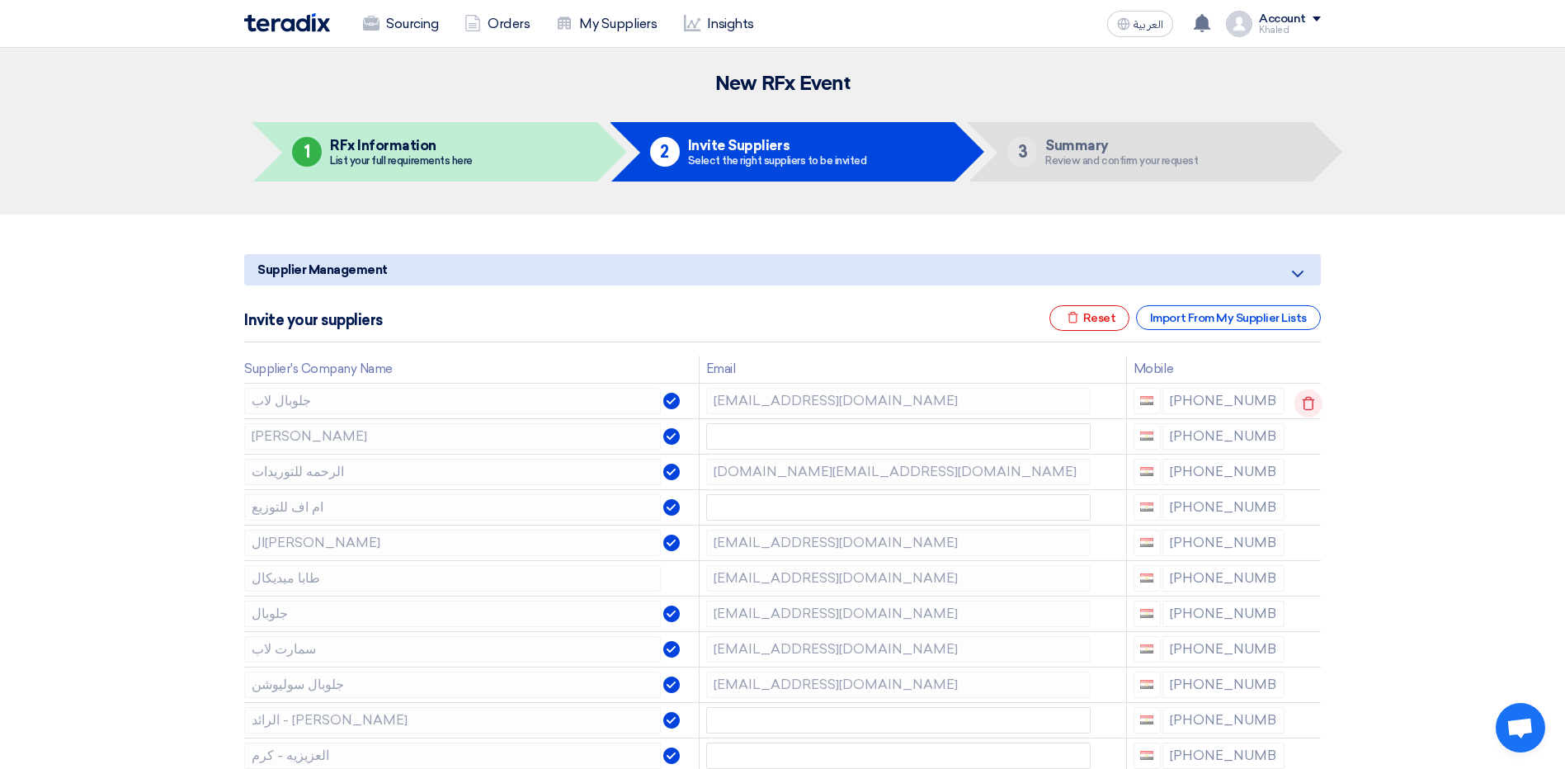
click at [1312, 397] on icon at bounding box center [1308, 403] width 28 height 28
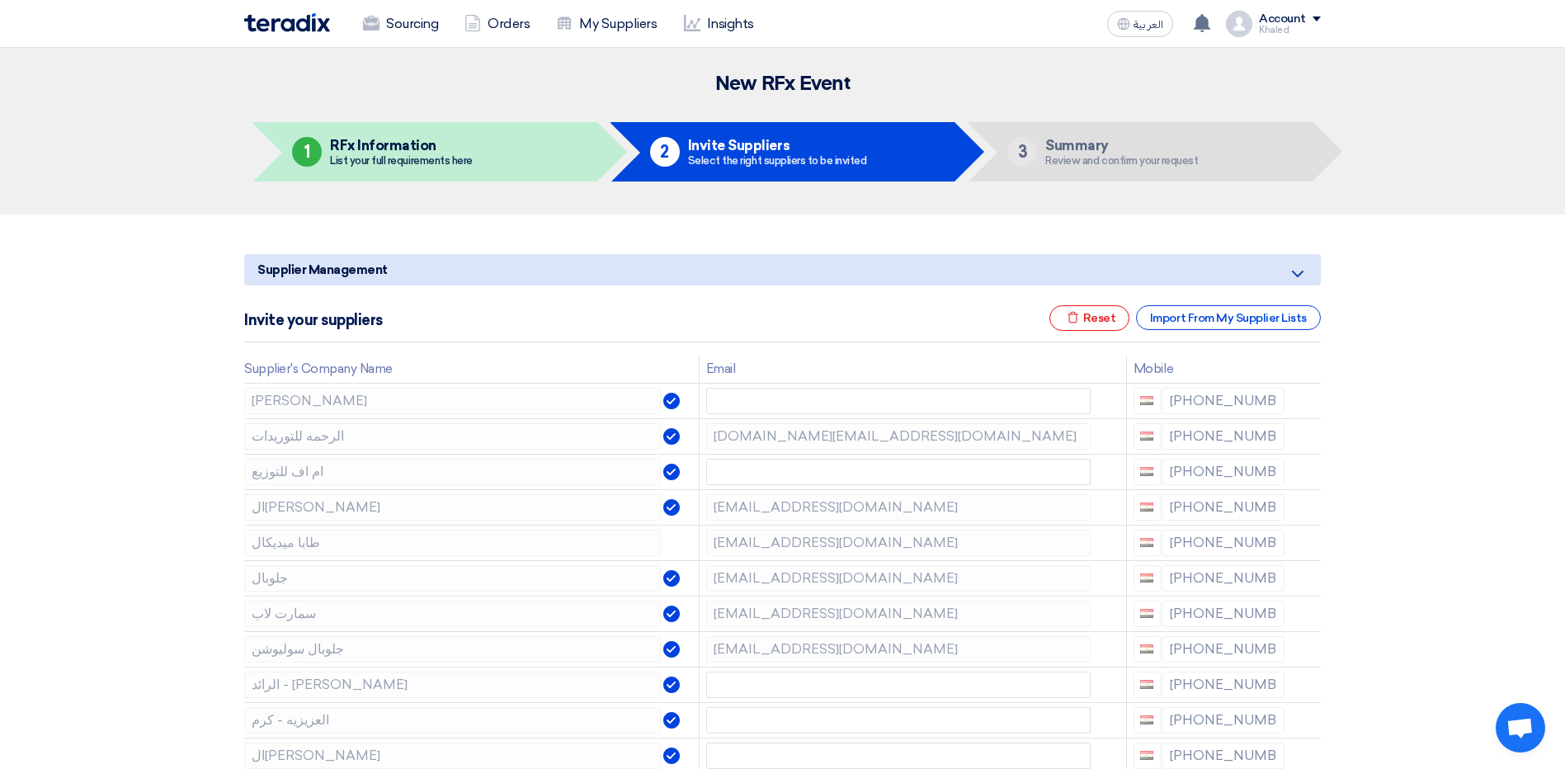
click at [0, 0] on icon at bounding box center [0, 0] width 0 height 0
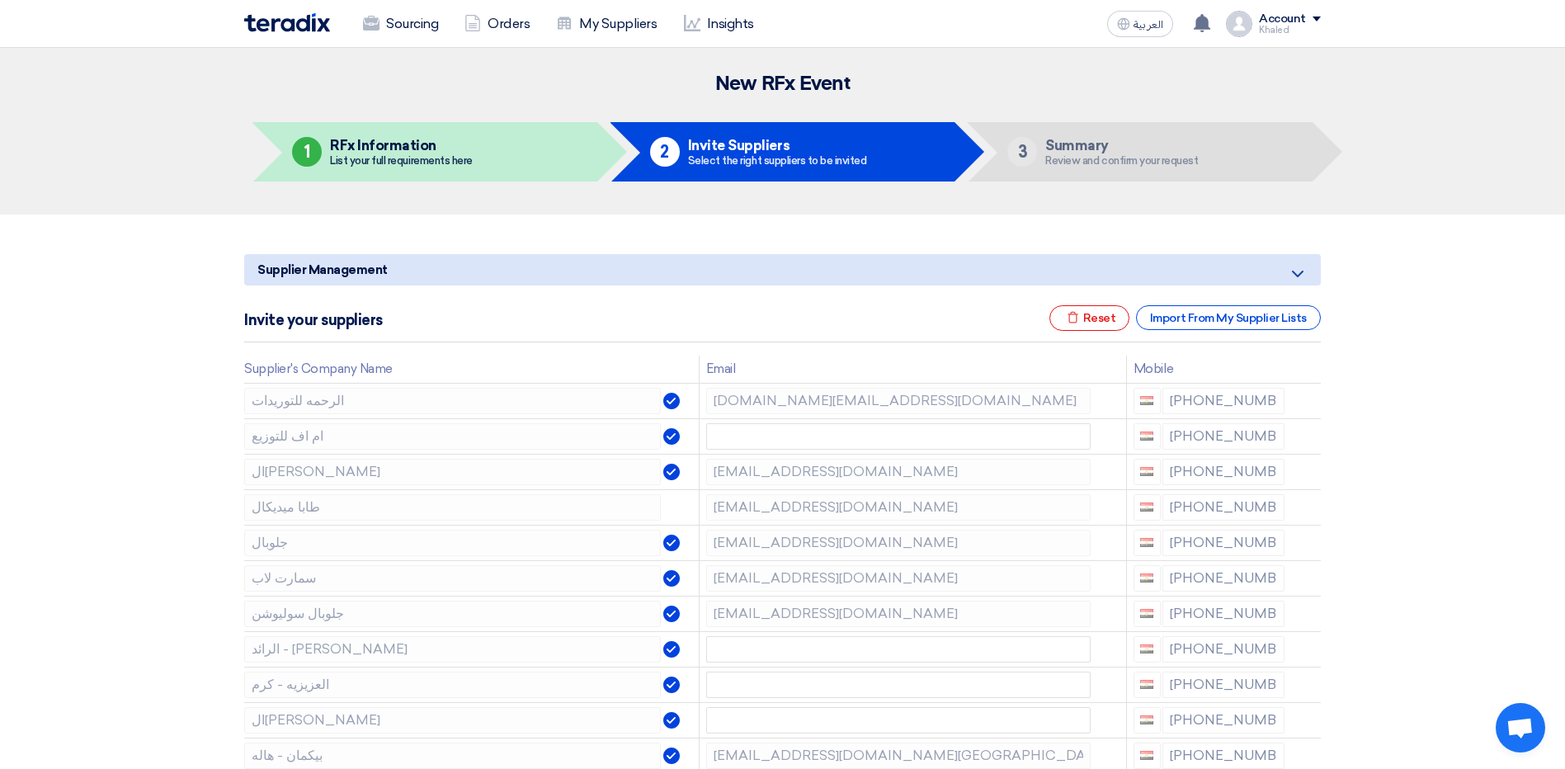
click at [0, 0] on icon at bounding box center [0, 0] width 0 height 0
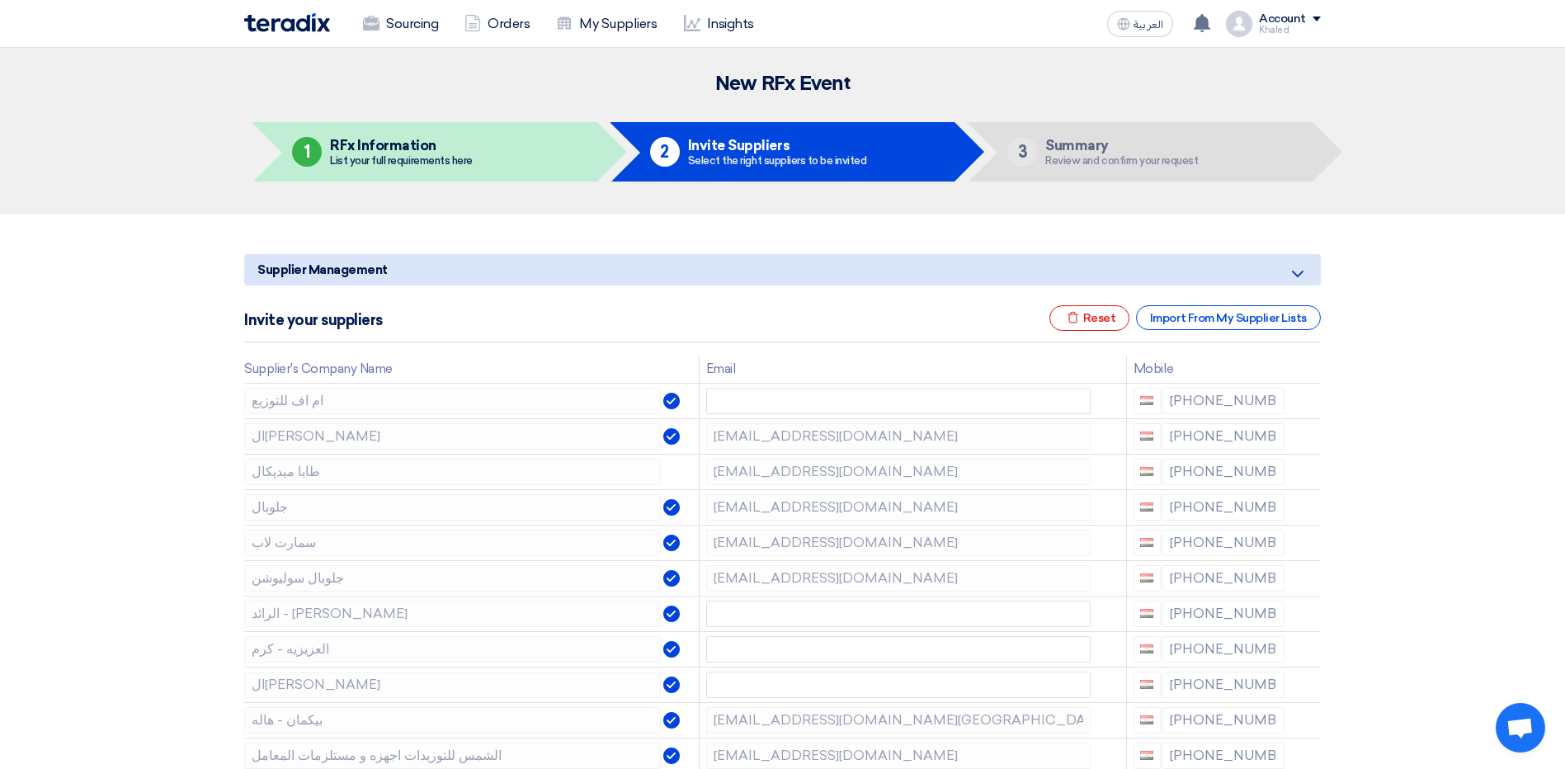
click at [0, 0] on icon at bounding box center [0, 0] width 0 height 0
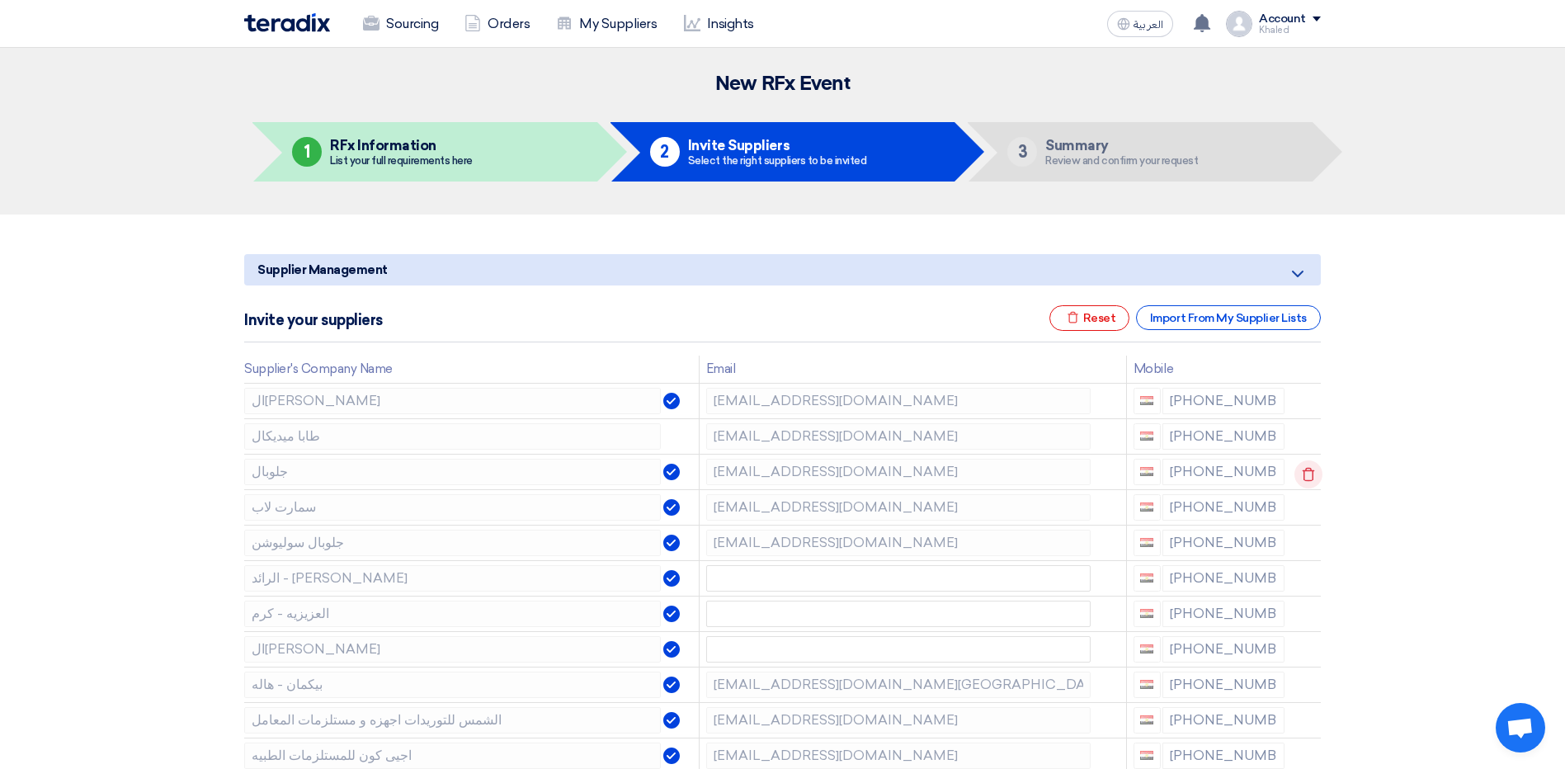
click at [1309, 476] on icon at bounding box center [1308, 474] width 28 height 28
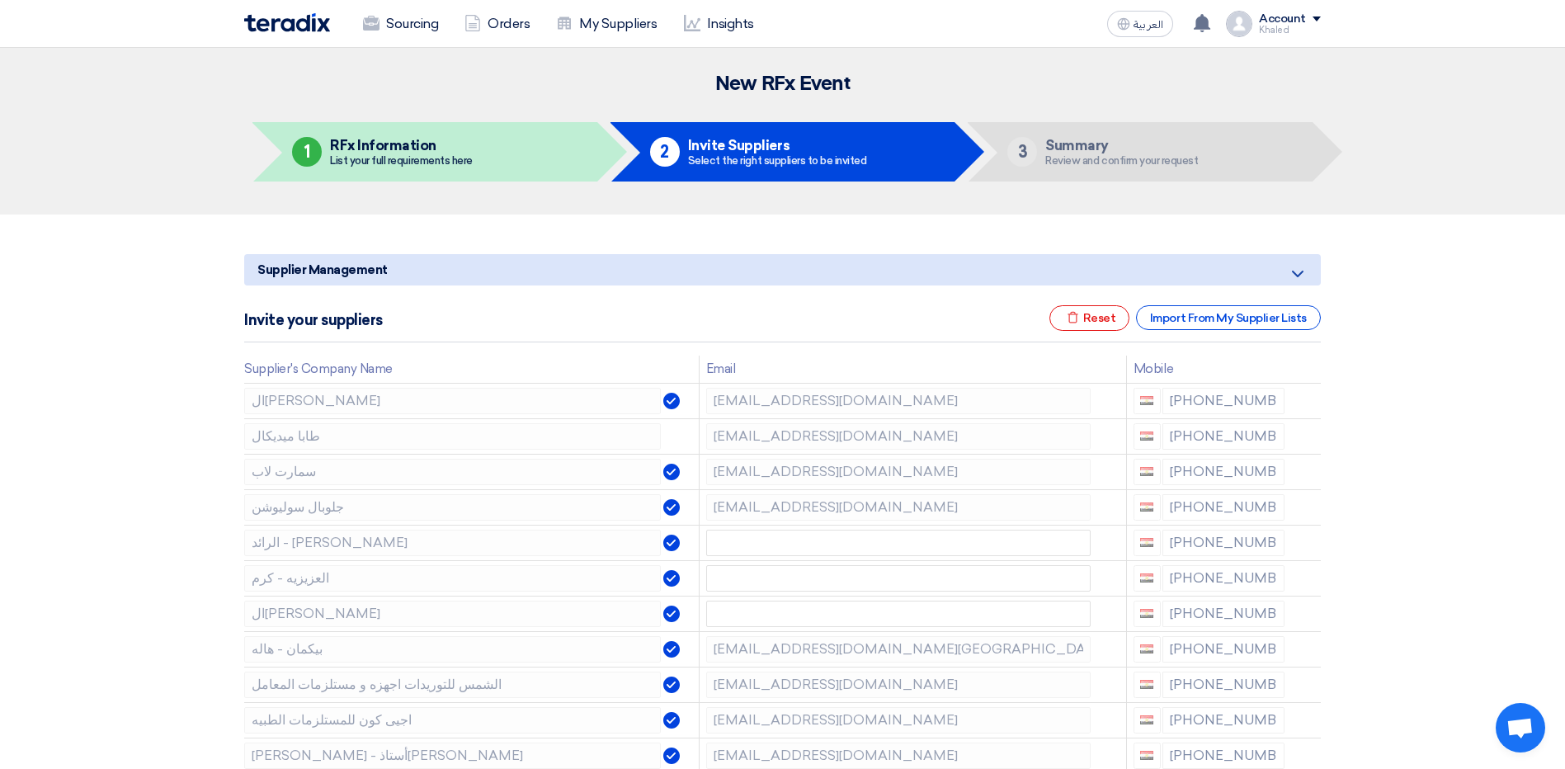
click at [0, 0] on icon at bounding box center [0, 0] width 0 height 0
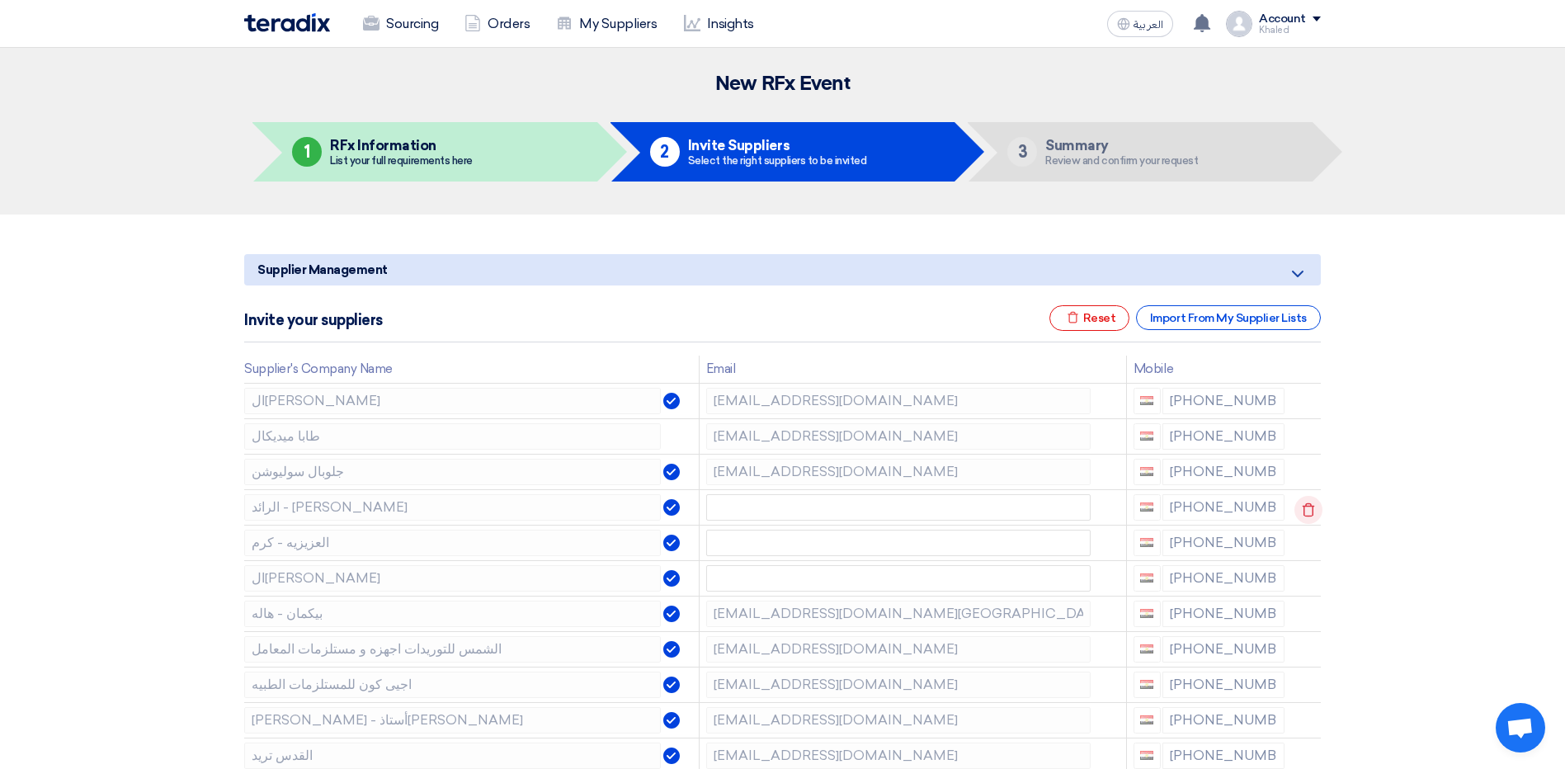
click at [1299, 513] on icon at bounding box center [1308, 510] width 28 height 28
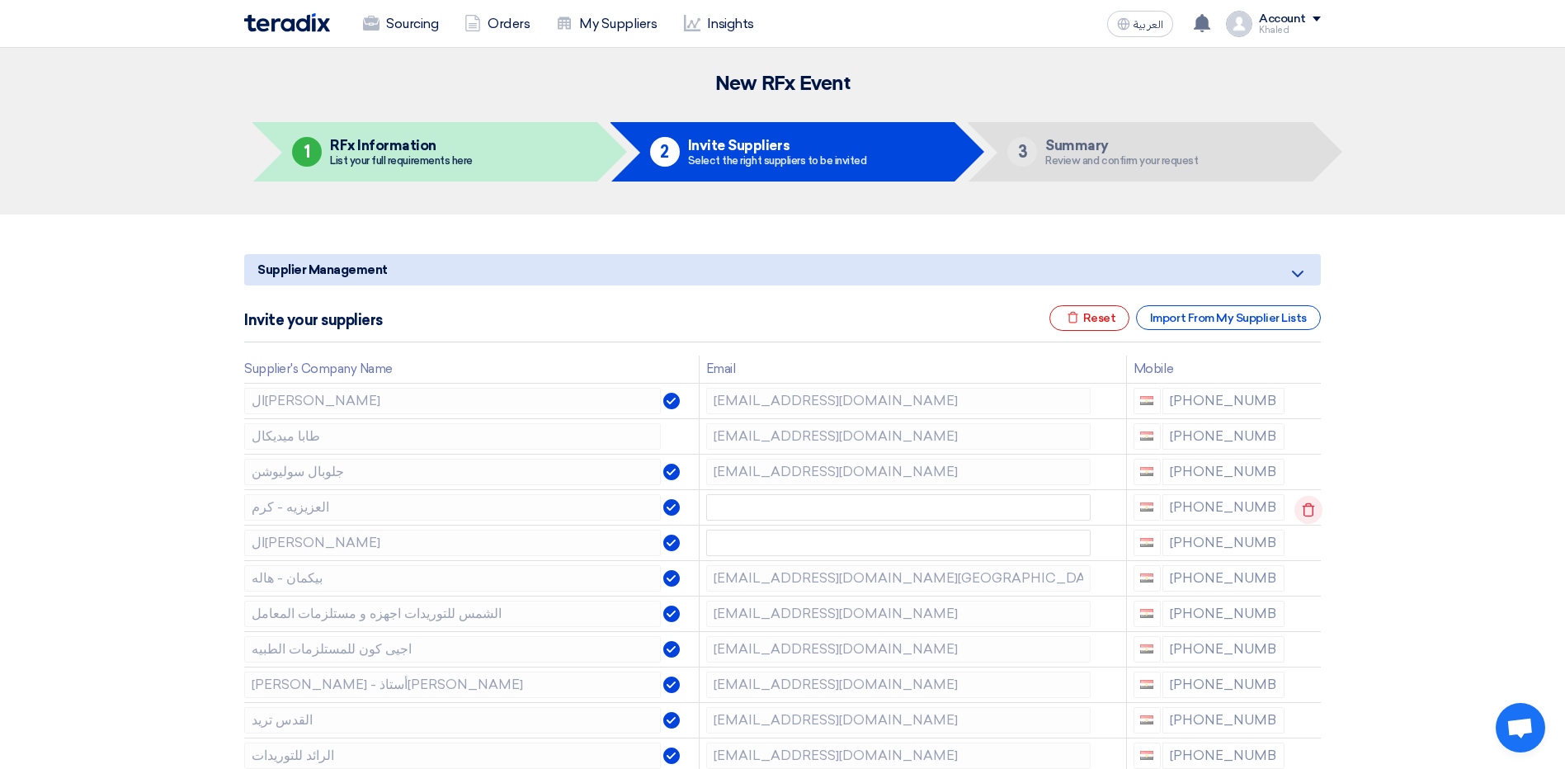
click at [1304, 514] on icon at bounding box center [1308, 510] width 28 height 28
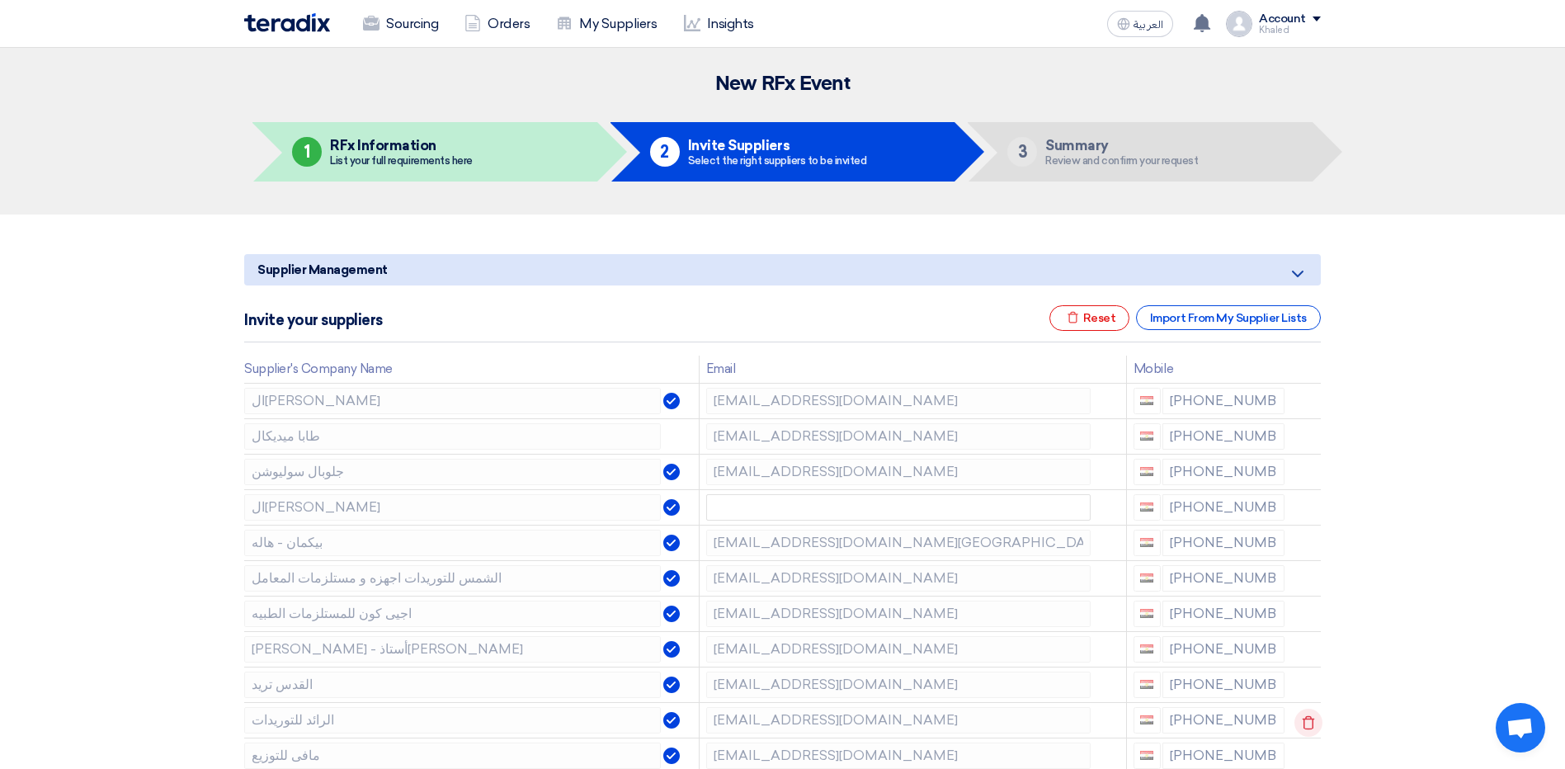
scroll to position [83, 0]
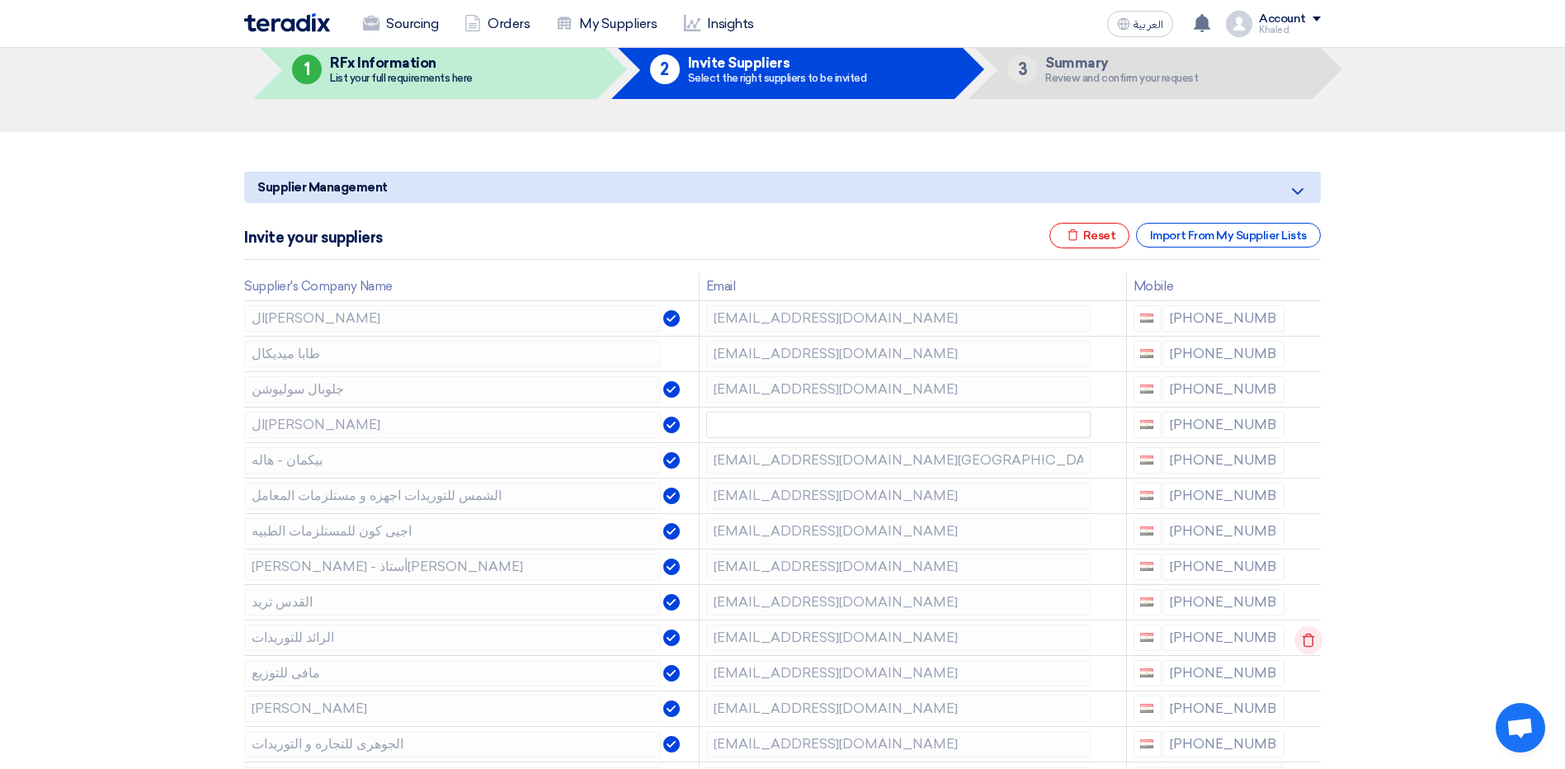
click at [1299, 637] on icon at bounding box center [1308, 640] width 28 height 28
click at [1304, 645] on icon at bounding box center [1308, 640] width 28 height 28
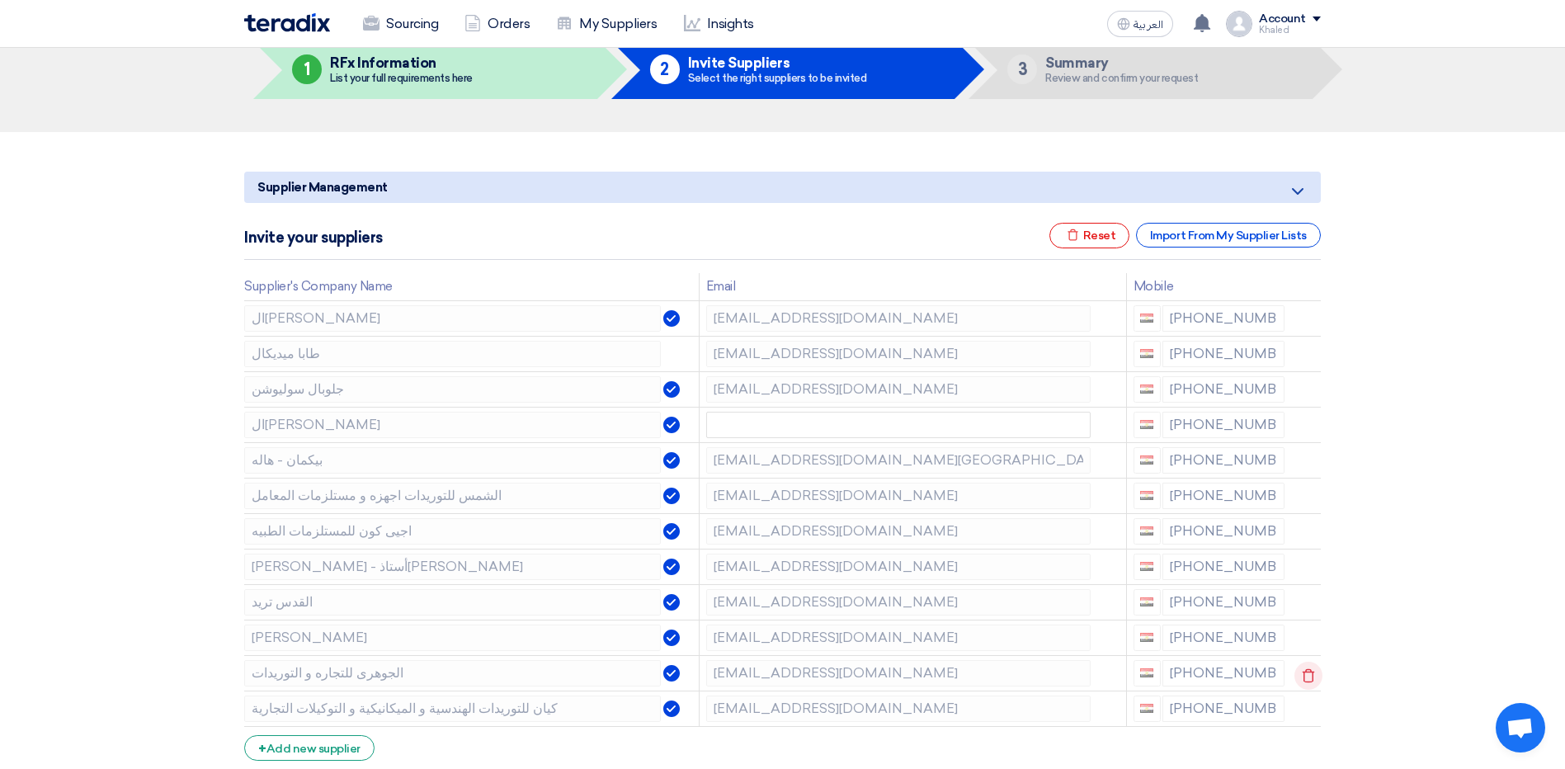
click at [1300, 671] on icon at bounding box center [1308, 676] width 28 height 28
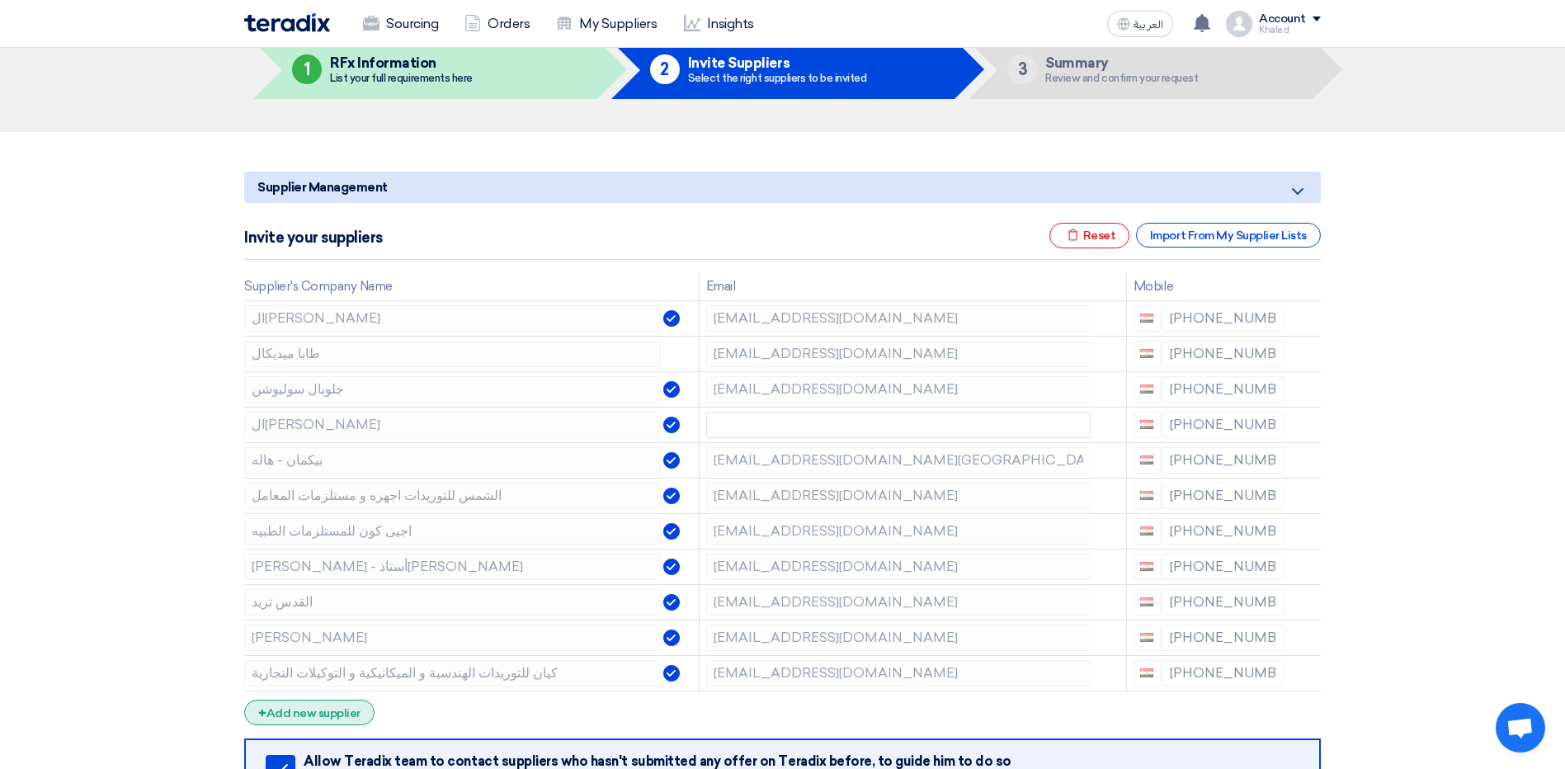
click at [342, 703] on div "+ Add new supplier" at bounding box center [309, 713] width 130 height 26
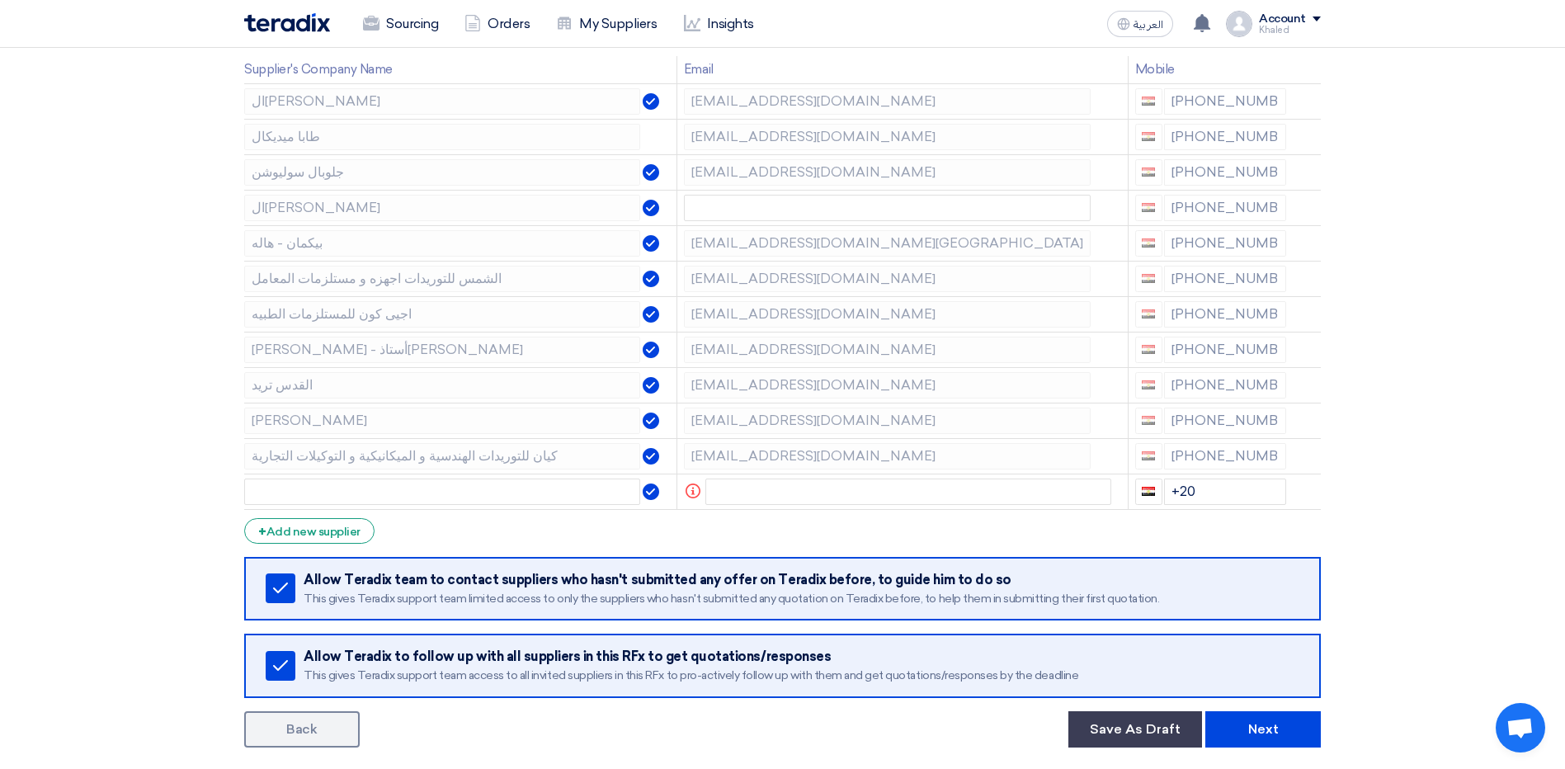
scroll to position [330, 0]
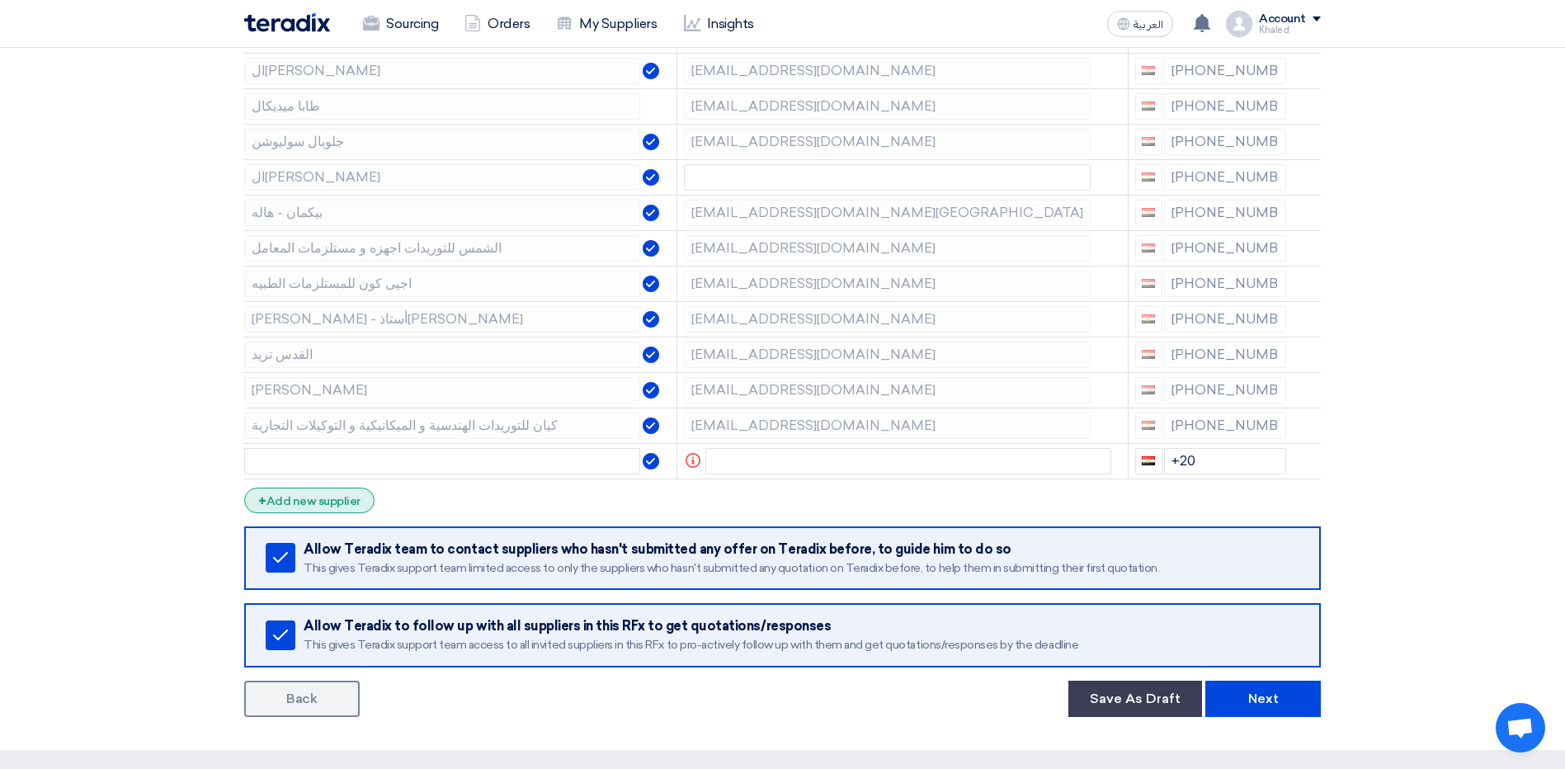
click at [312, 511] on div "+ Add new supplier" at bounding box center [309, 501] width 130 height 26
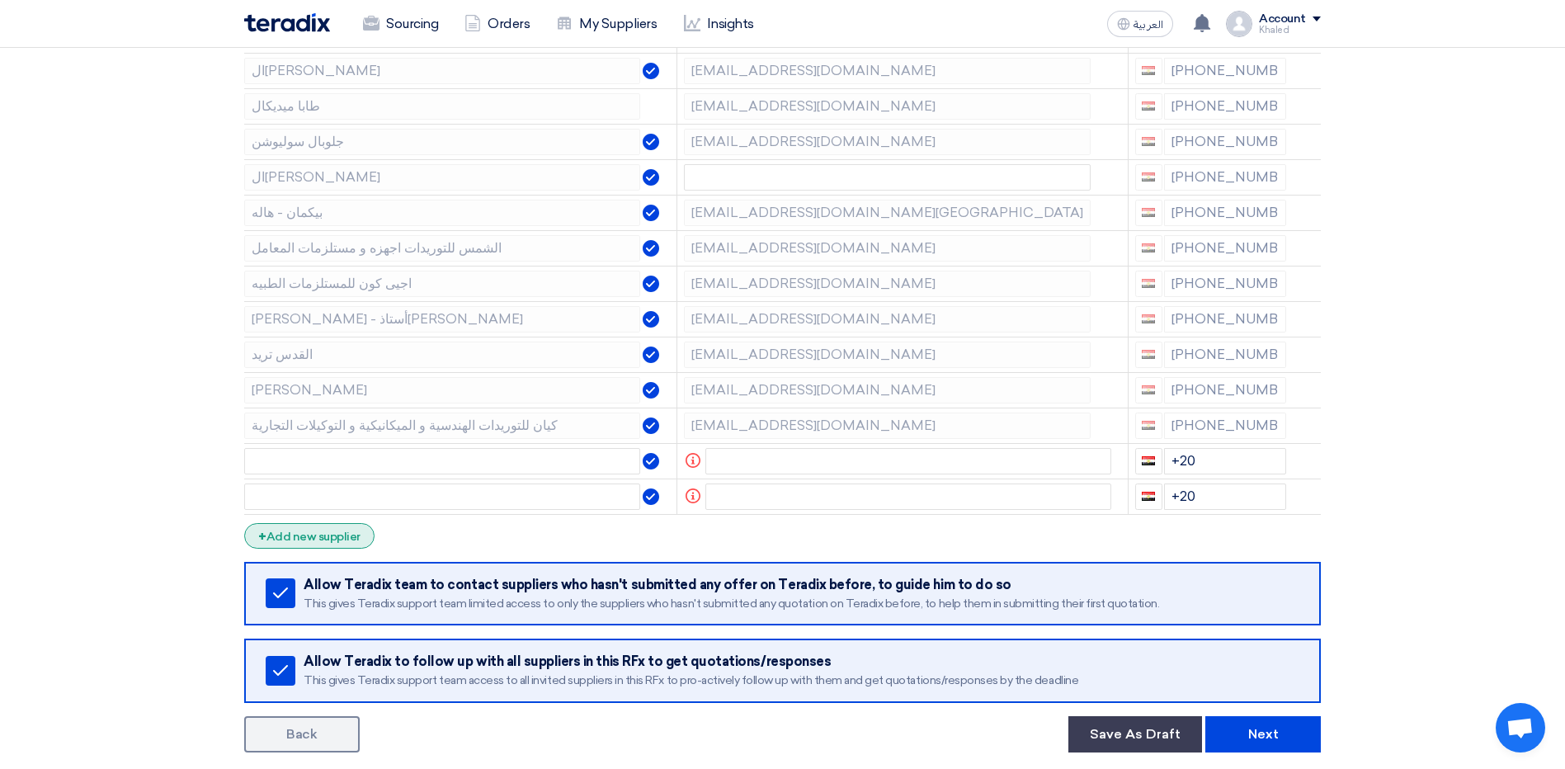
click at [316, 534] on div "+ Add new supplier" at bounding box center [309, 536] width 130 height 26
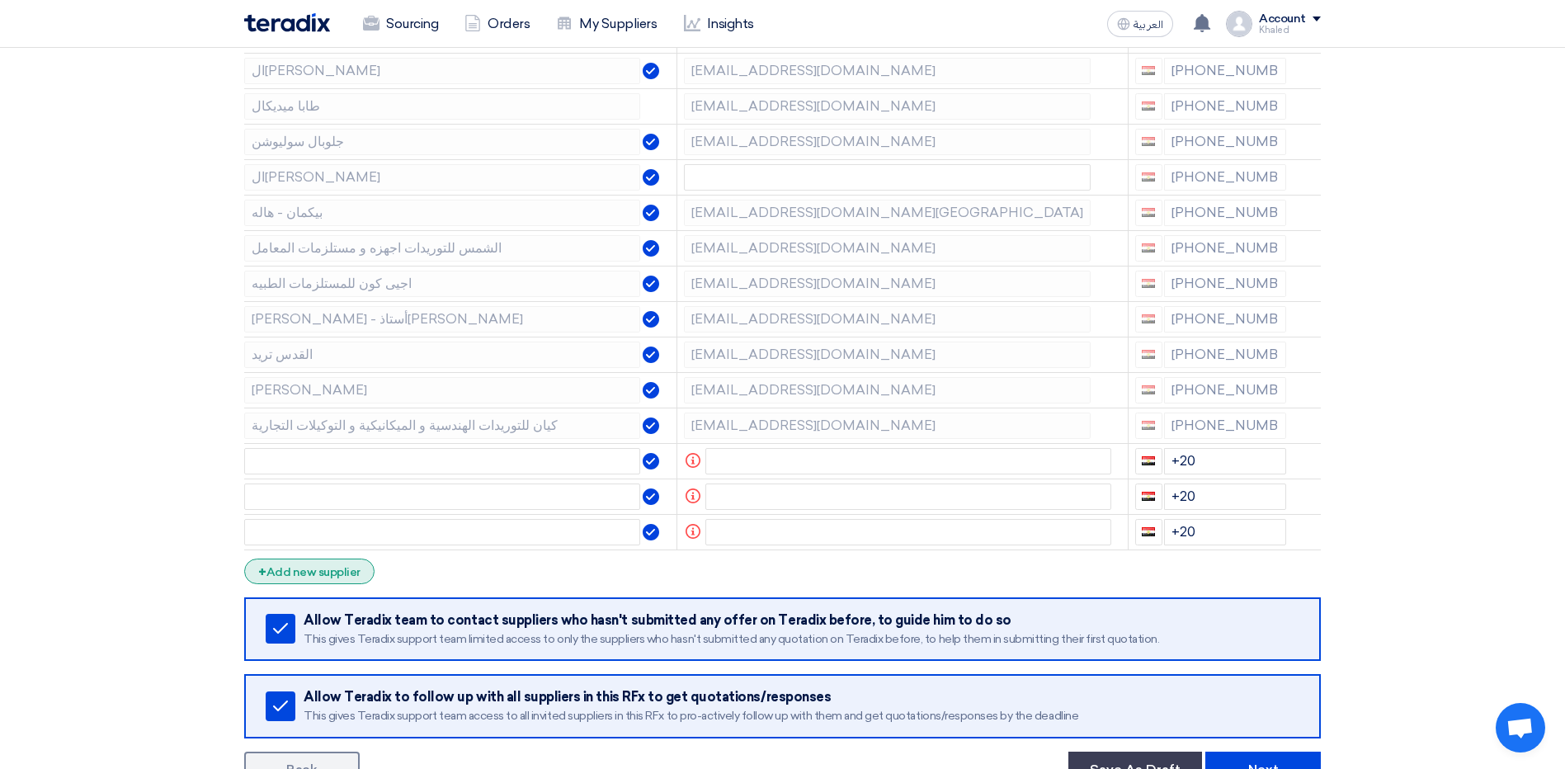
click at [334, 574] on div "+ Add new supplier" at bounding box center [309, 572] width 130 height 26
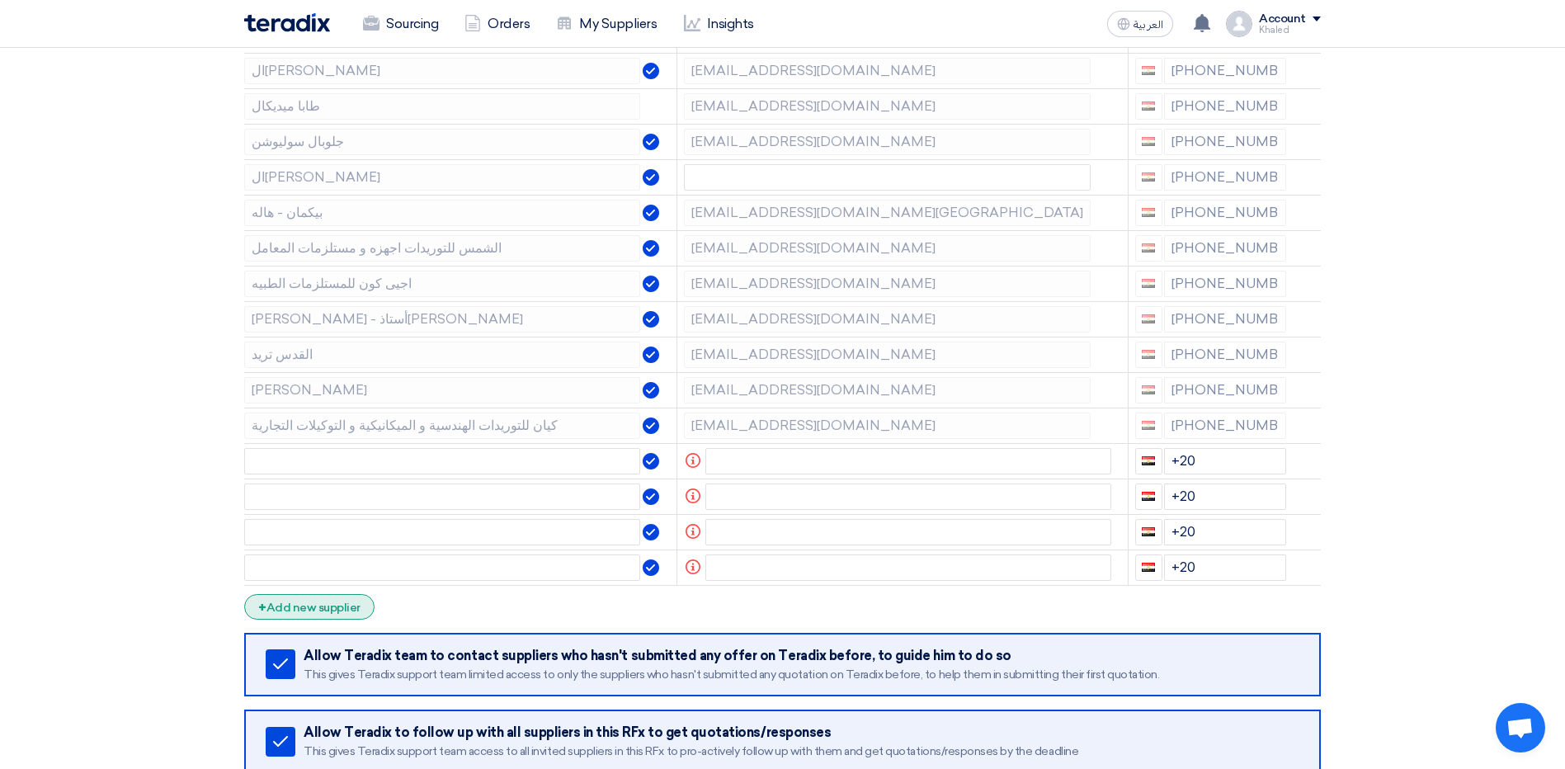
click at [333, 605] on div "+ Add new supplier" at bounding box center [309, 607] width 130 height 26
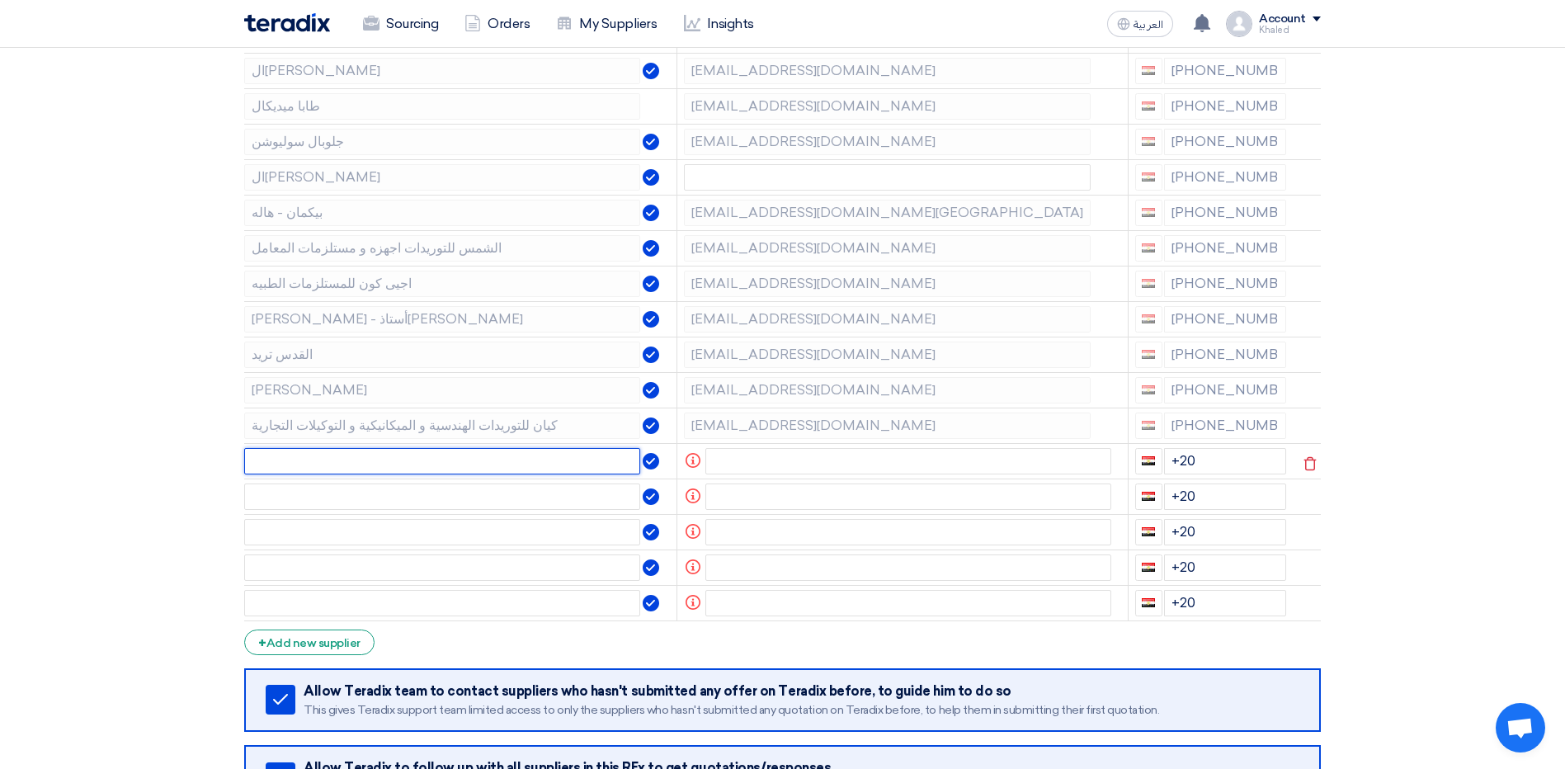
click at [342, 460] on input "text" at bounding box center [442, 461] width 396 height 26
paste input "بيورلاب"
type input "بيورلاب"
click at [747, 474] on td "Info" at bounding box center [902, 460] width 451 height 35
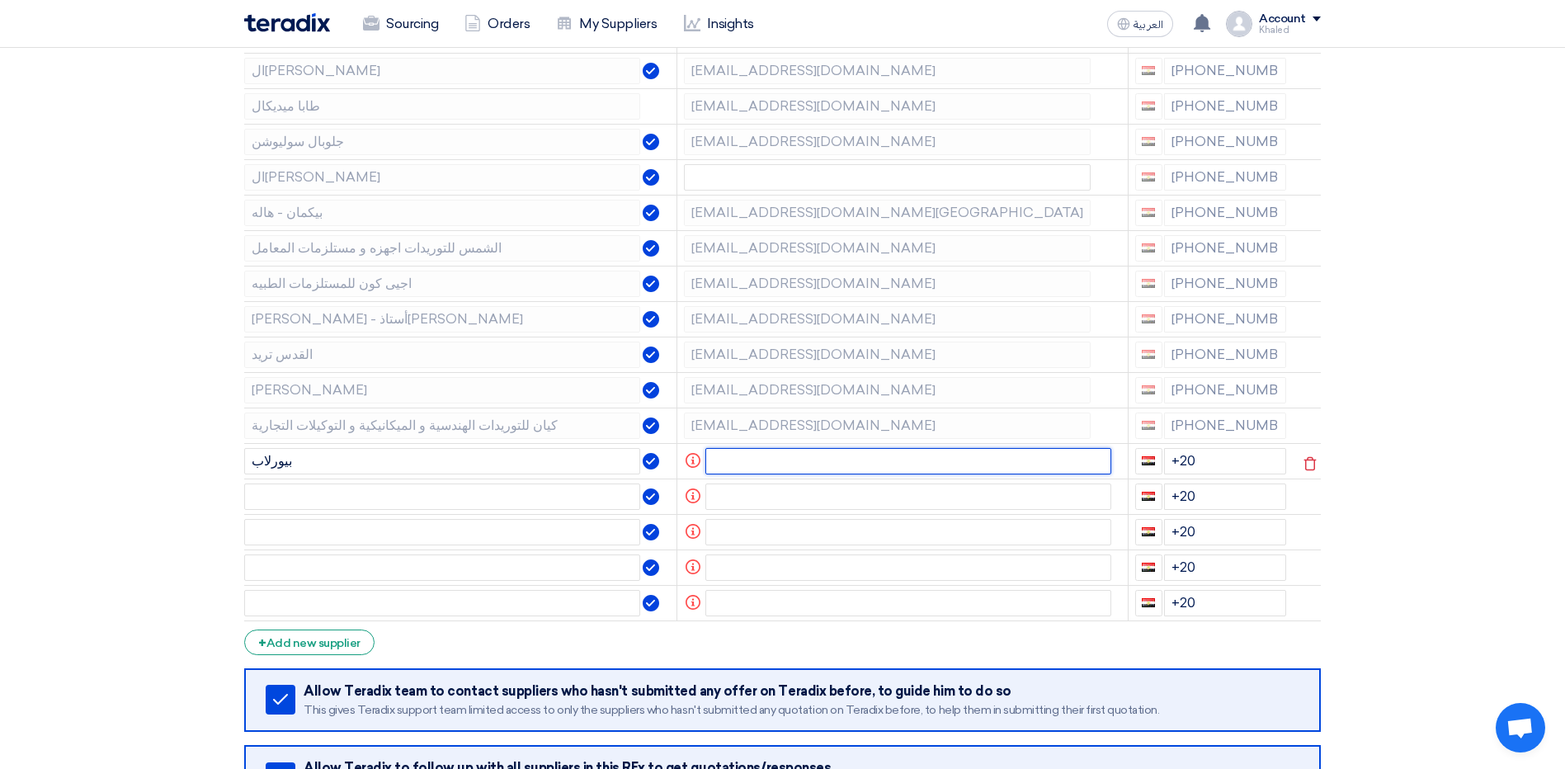
click at [754, 460] on input "text" at bounding box center [908, 461] width 407 height 26
paste input "[EMAIL_ADDRESS][DOMAIN_NAME]"
type input "[EMAIL_ADDRESS][DOMAIN_NAME]"
click at [1267, 459] on input "+20" at bounding box center [1225, 461] width 123 height 26
paste input "[PHONE_NUMBER]"
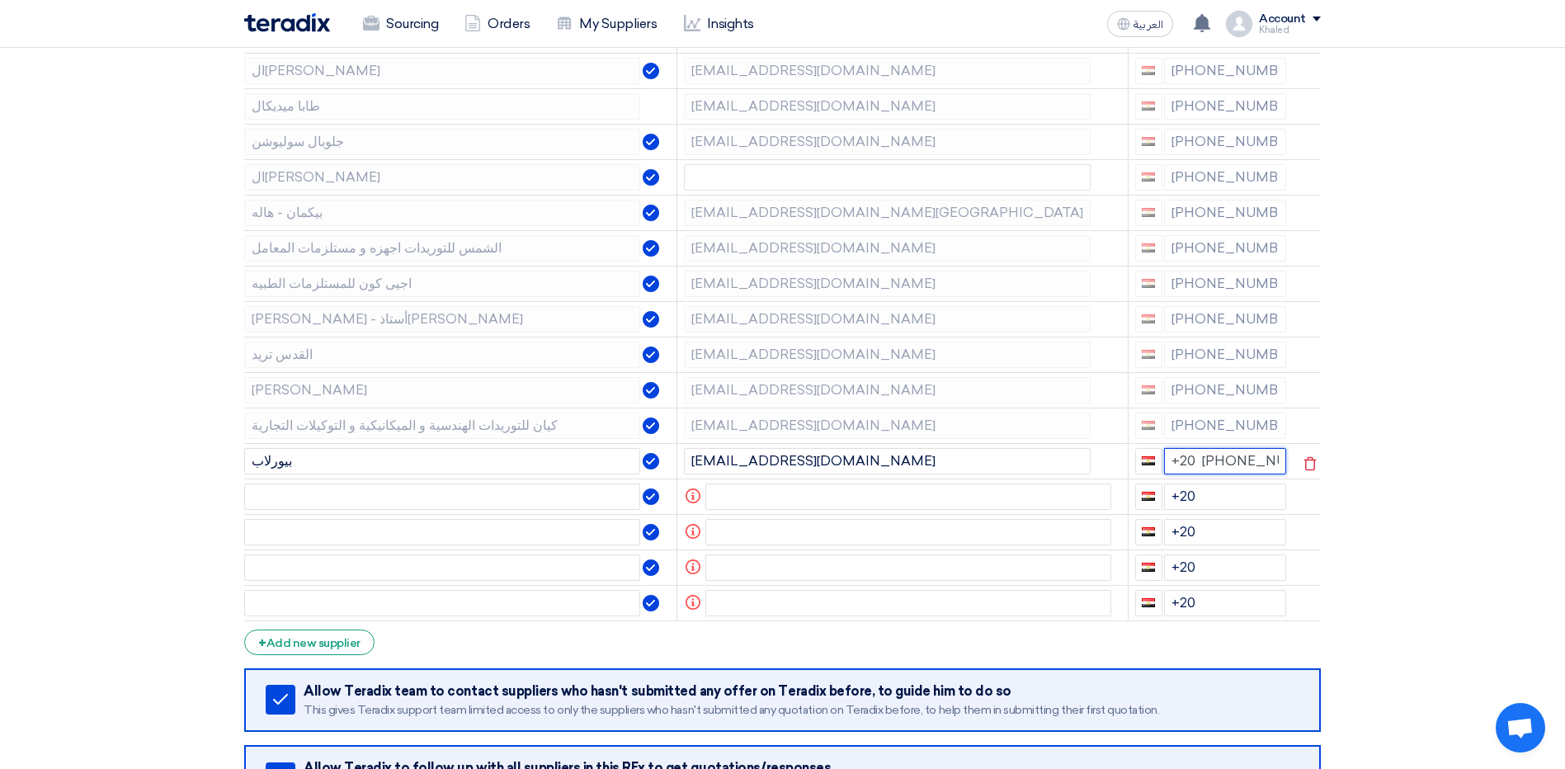
scroll to position [0, 26]
click at [1192, 474] on input "+20 [PHONE_NUMBER]" at bounding box center [1225, 461] width 123 height 26
type input "+20 + 01033635751"
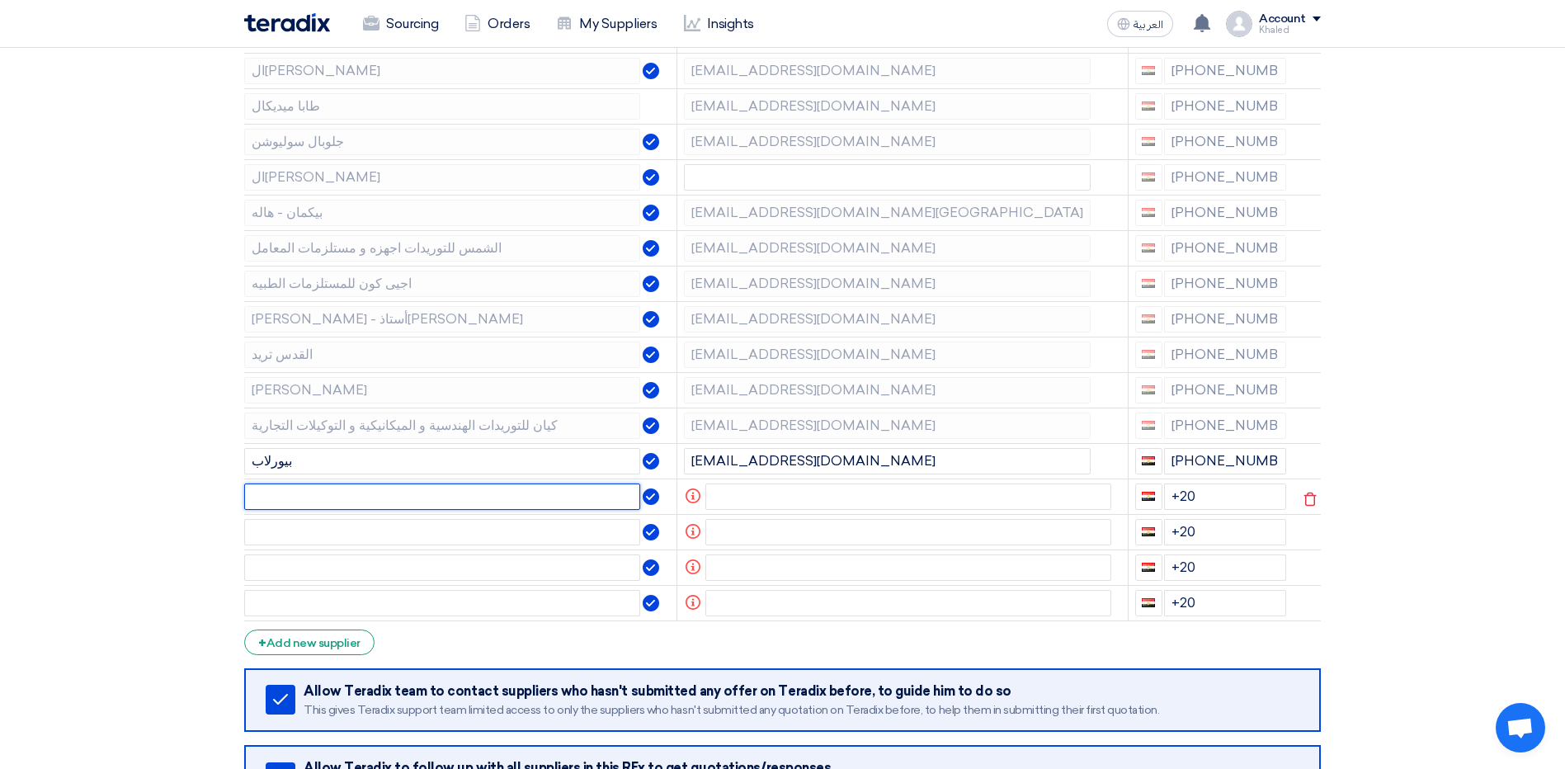
click at [331, 494] on input "text" at bounding box center [442, 496] width 396 height 26
paste input "الكيان"
type input "الكيان"
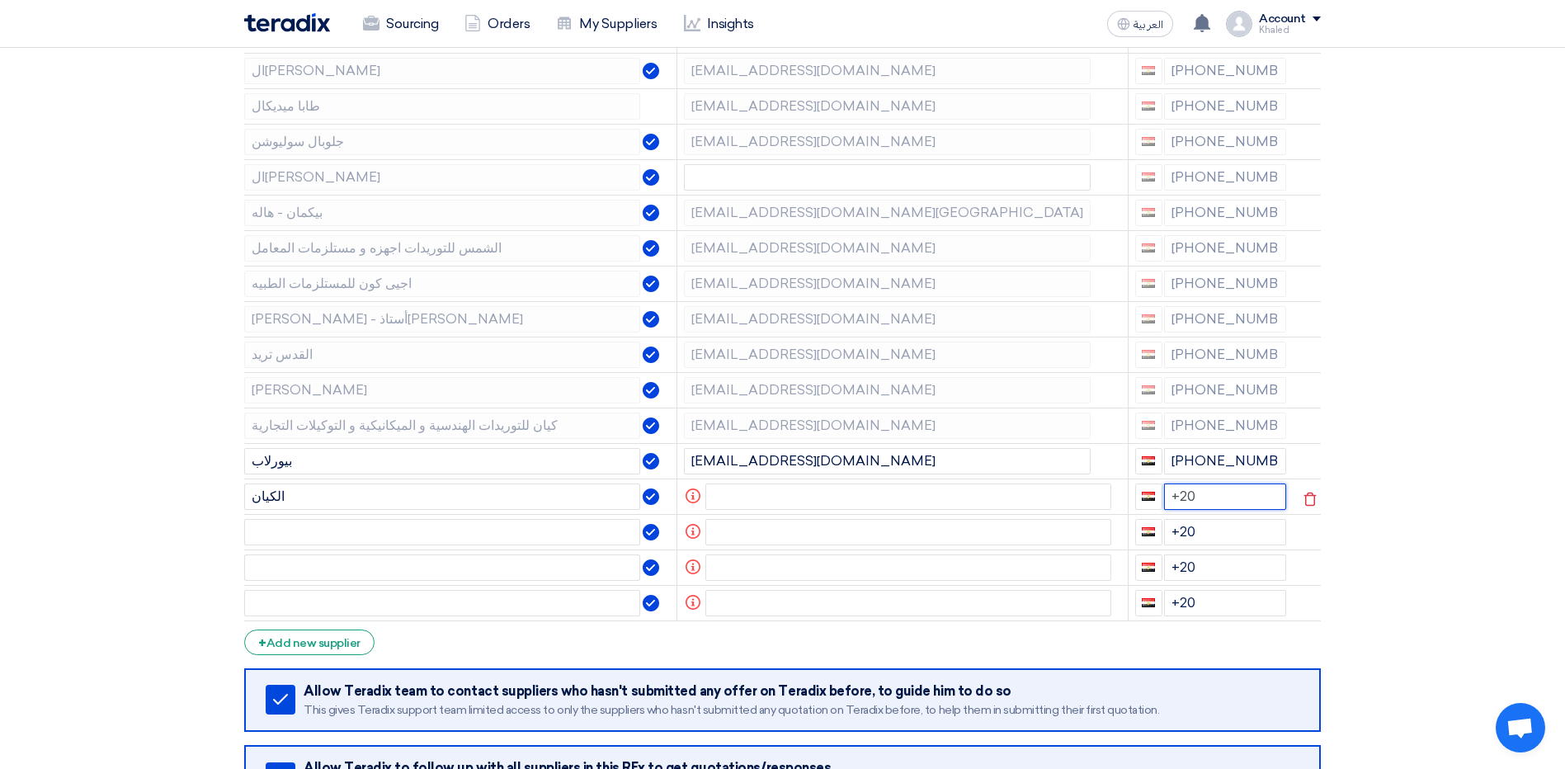
click at [1244, 497] on input "+20" at bounding box center [1225, 496] width 123 height 26
paste input "[PHONE_NUMBER]"
click at [1196, 510] on input "+20 [PHONE_NUMBER]" at bounding box center [1225, 496] width 123 height 26
type input "+20 + 1004908077"
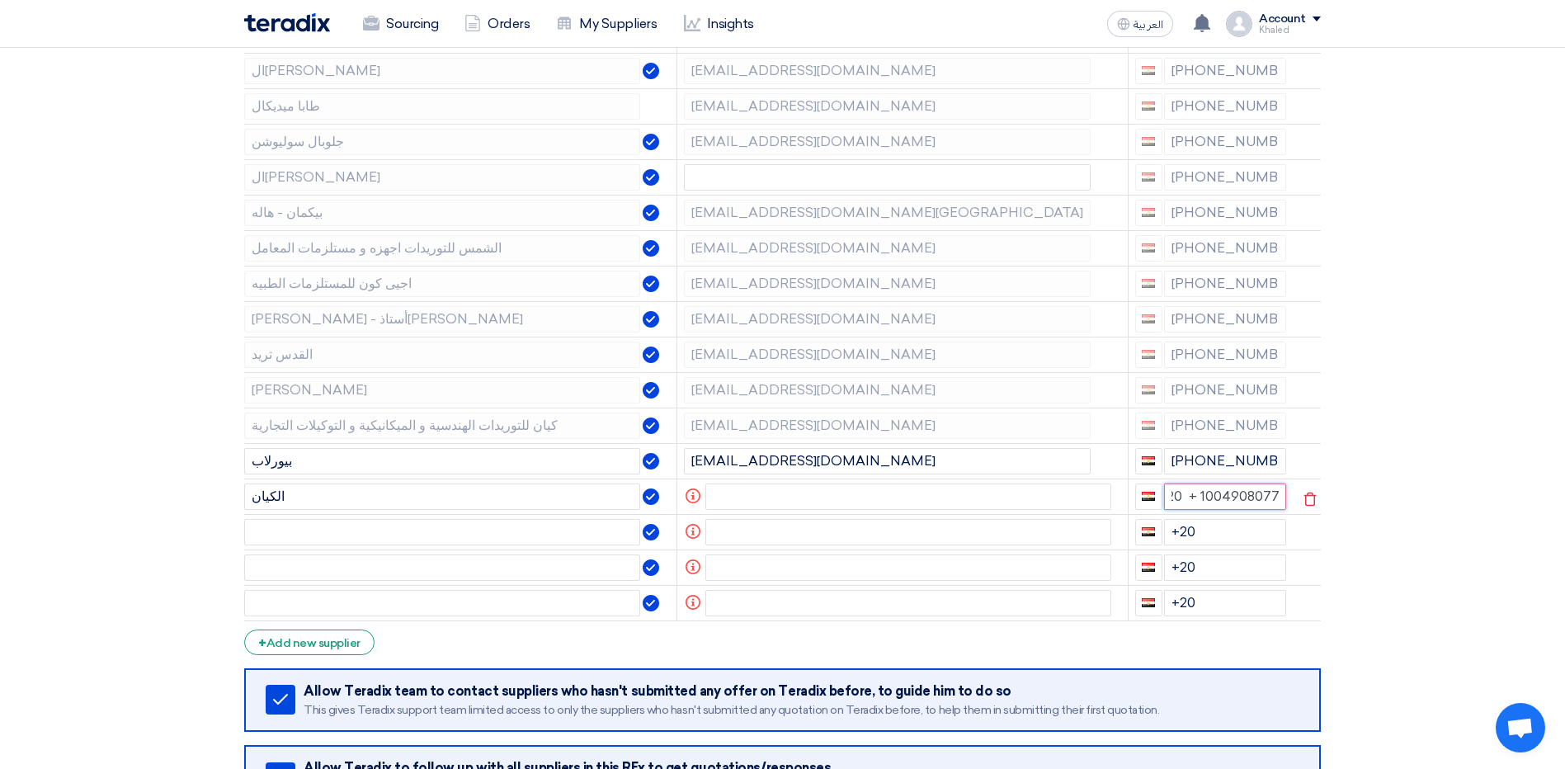
scroll to position [0, 8]
click at [380, 537] on input "text" at bounding box center [442, 532] width 396 height 26
paste input "بيكمان ايجيبت"
type input "بيكمان ايجيبت"
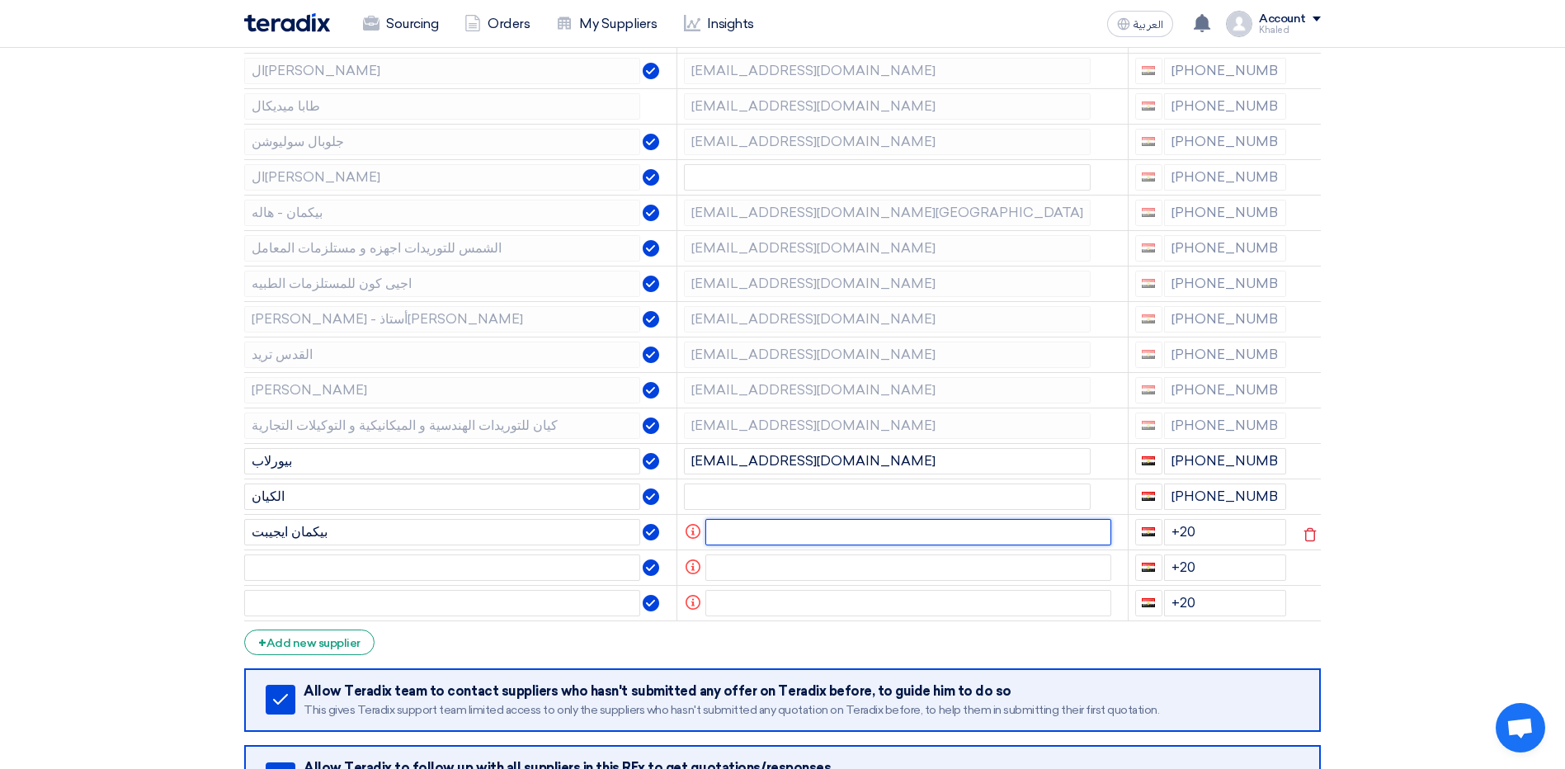
click at [743, 526] on input "text" at bounding box center [908, 532] width 407 height 26
paste input "[EMAIL_ADDRESS][DOMAIN_NAME][GEOGRAPHIC_DATA]"
type input "[EMAIL_ADDRESS][DOMAIN_NAME][GEOGRAPHIC_DATA]"
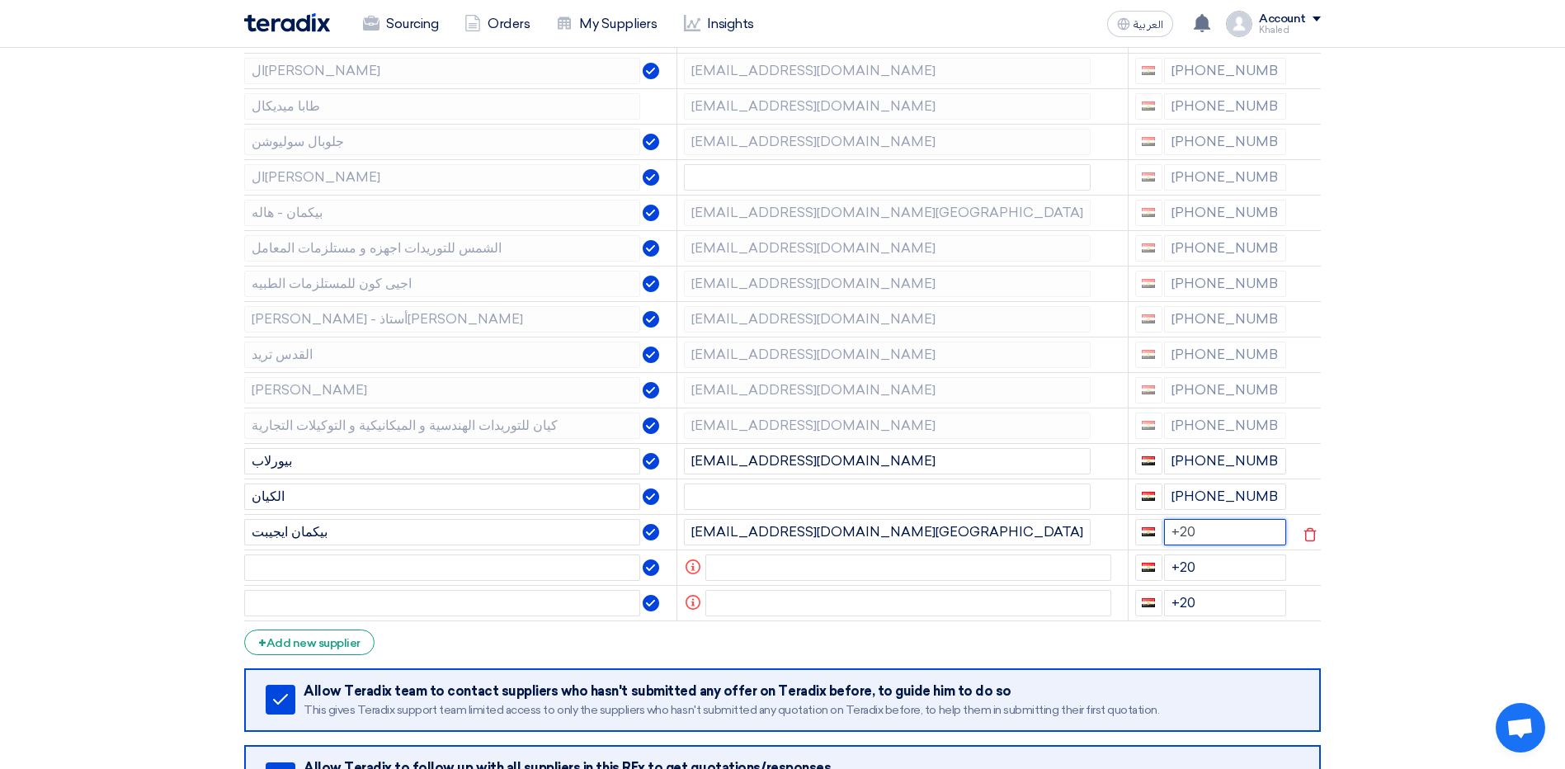
click at [1213, 539] on input "+20" at bounding box center [1225, 532] width 123 height 26
paste input "[PHONE_NUMBER]"
click at [1200, 545] on input "+20 [PHONE_NUMBER]" at bounding box center [1225, 532] width 123 height 26
type input "+20 + 1080001272"
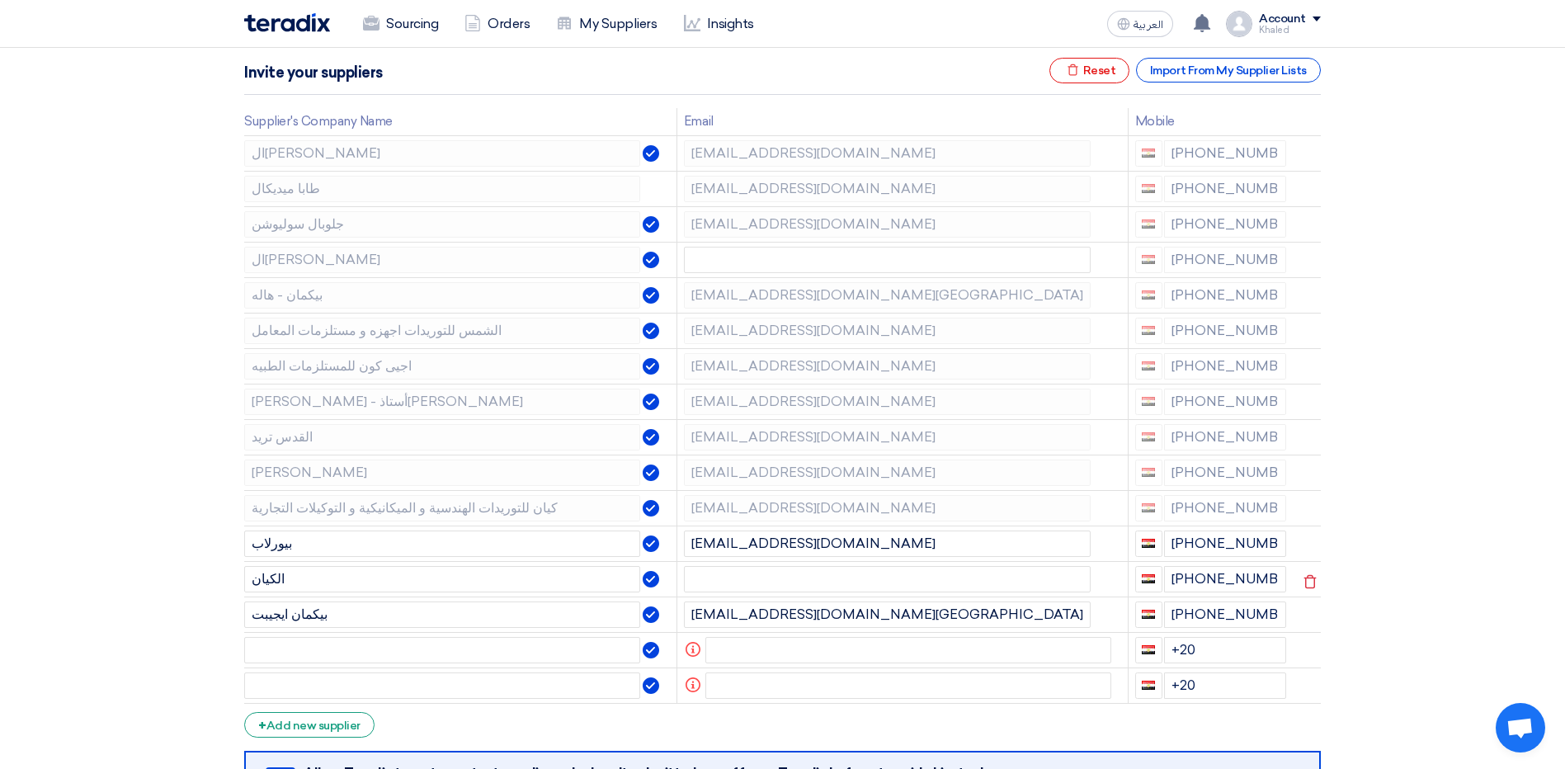
scroll to position [330, 0]
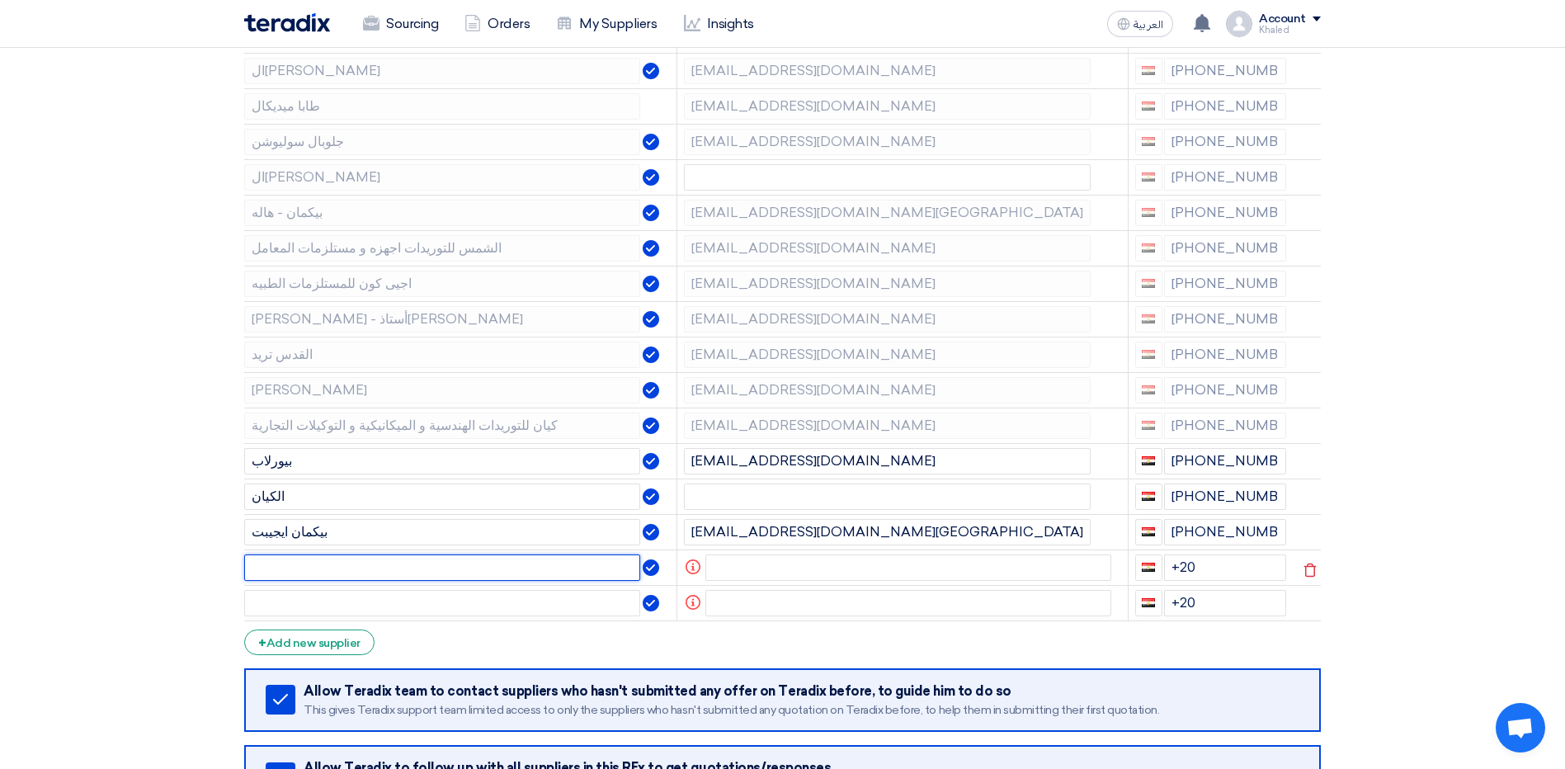
click at [324, 563] on input "text" at bounding box center [442, 567] width 396 height 26
paste input "المدينة الطبية"
type input "المدينة الطبية"
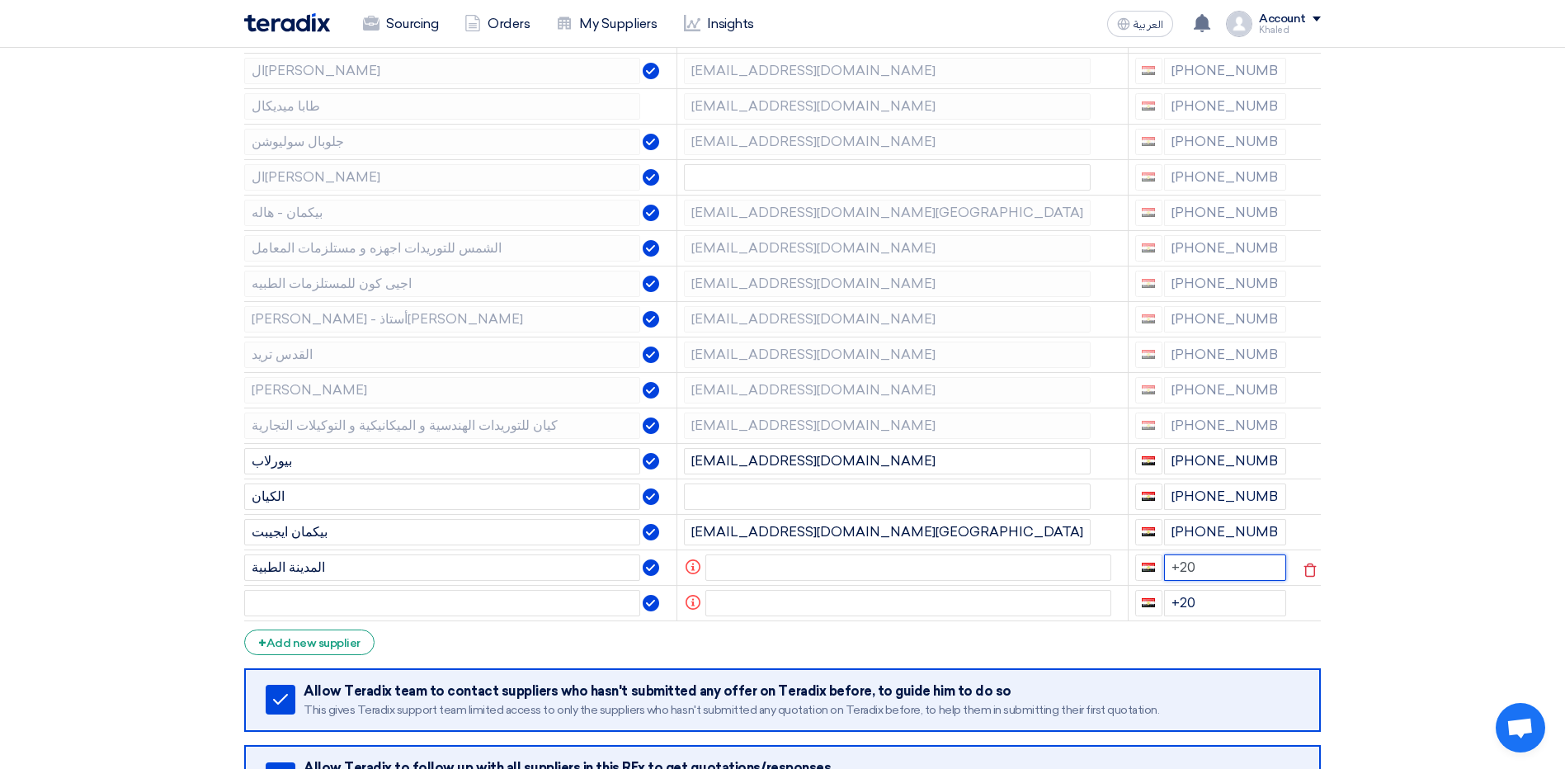
click at [1190, 565] on input "+20" at bounding box center [1225, 567] width 123 height 26
paste input "[PHONE_NUMBER]"
click at [1200, 581] on input "+20 [PHONE_NUMBER]" at bounding box center [1225, 567] width 123 height 26
type input "+20 + 1066342074"
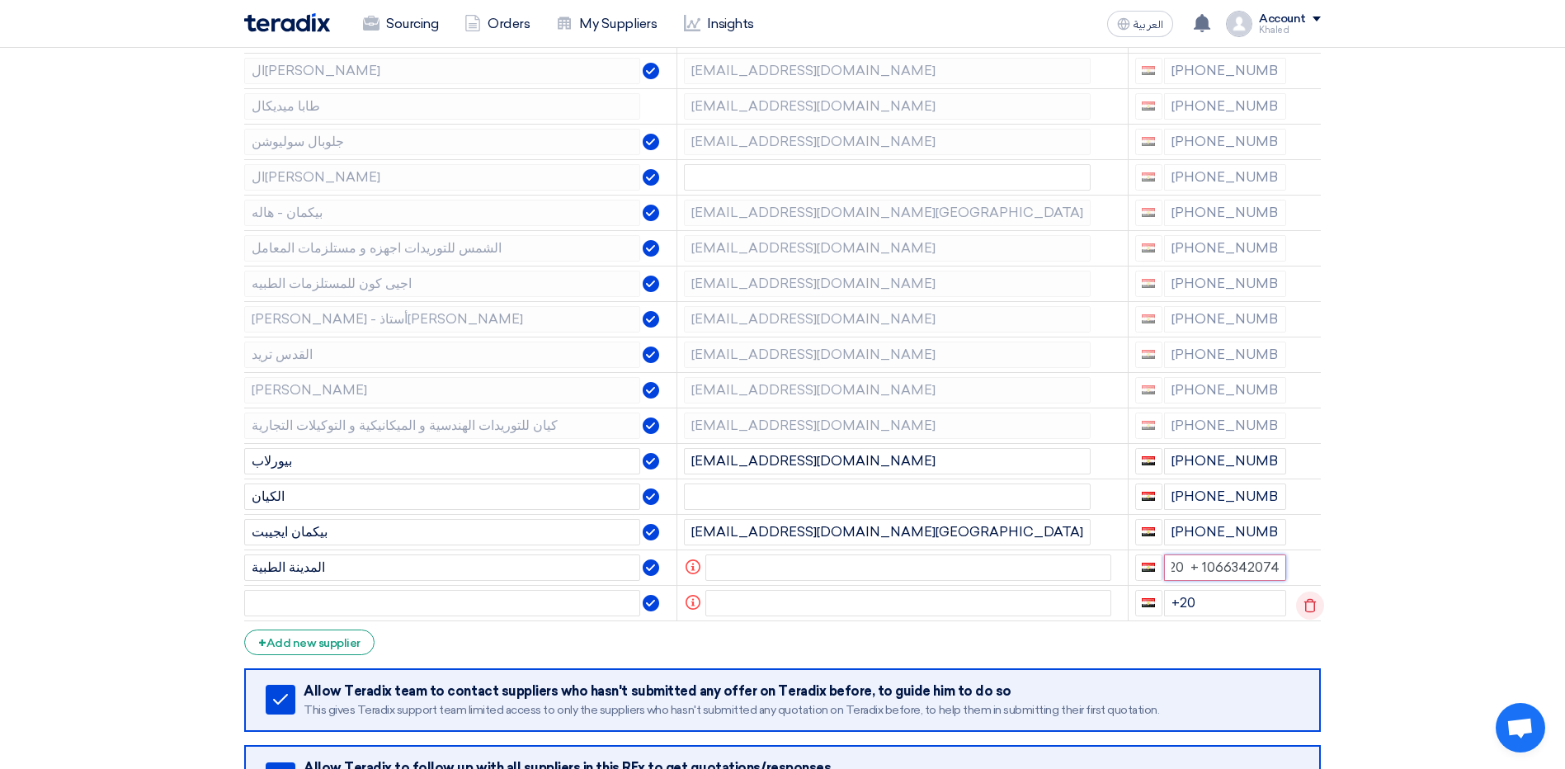
scroll to position [0, 5]
click at [334, 604] on input "text" at bounding box center [442, 603] width 396 height 26
paste input "[PERSON_NAME]"
type input "[PERSON_NAME]"
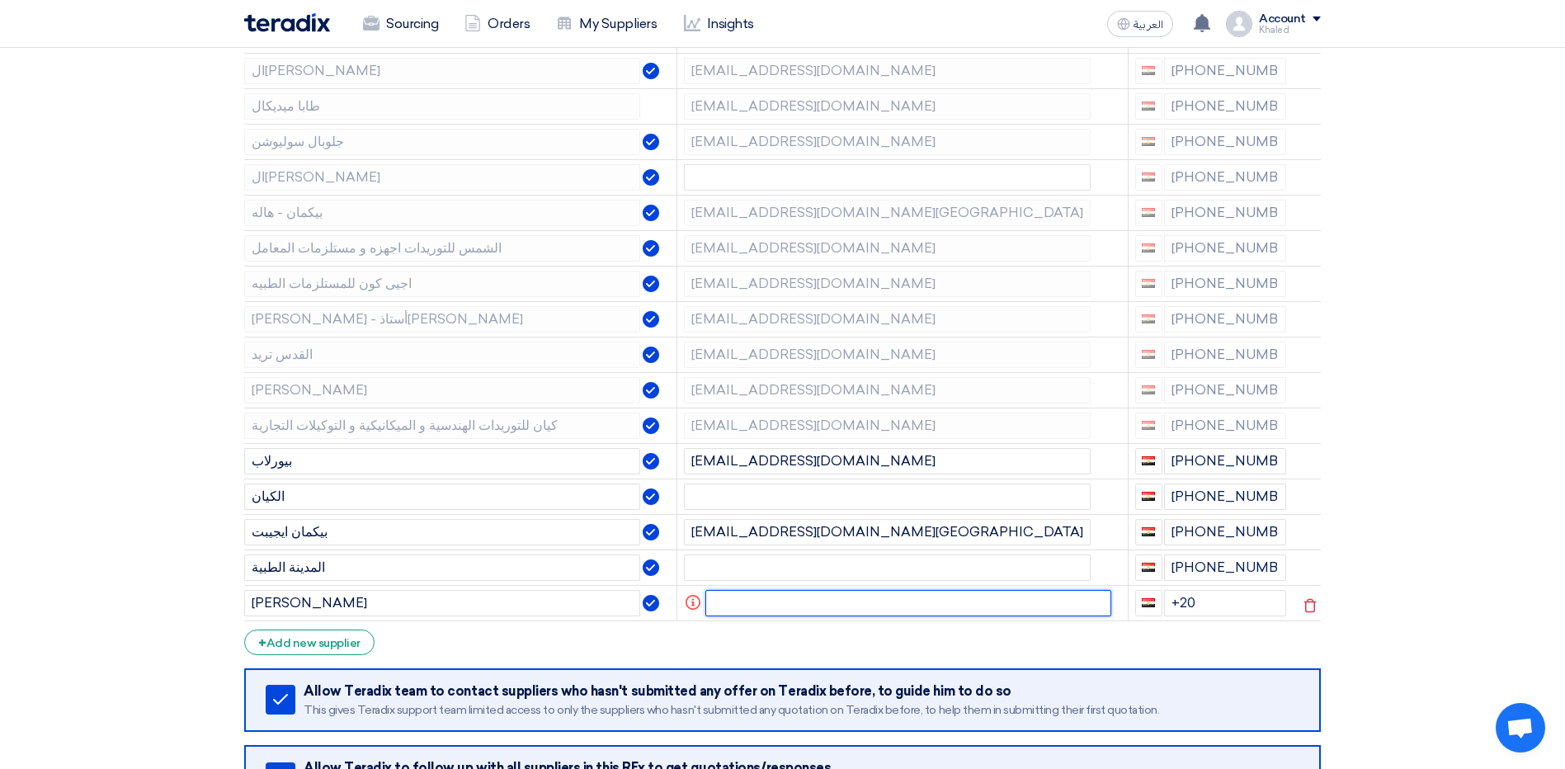
click at [768, 610] on input "text" at bounding box center [908, 603] width 407 height 26
paste input "[EMAIL_ADDRESS][DOMAIN_NAME]"
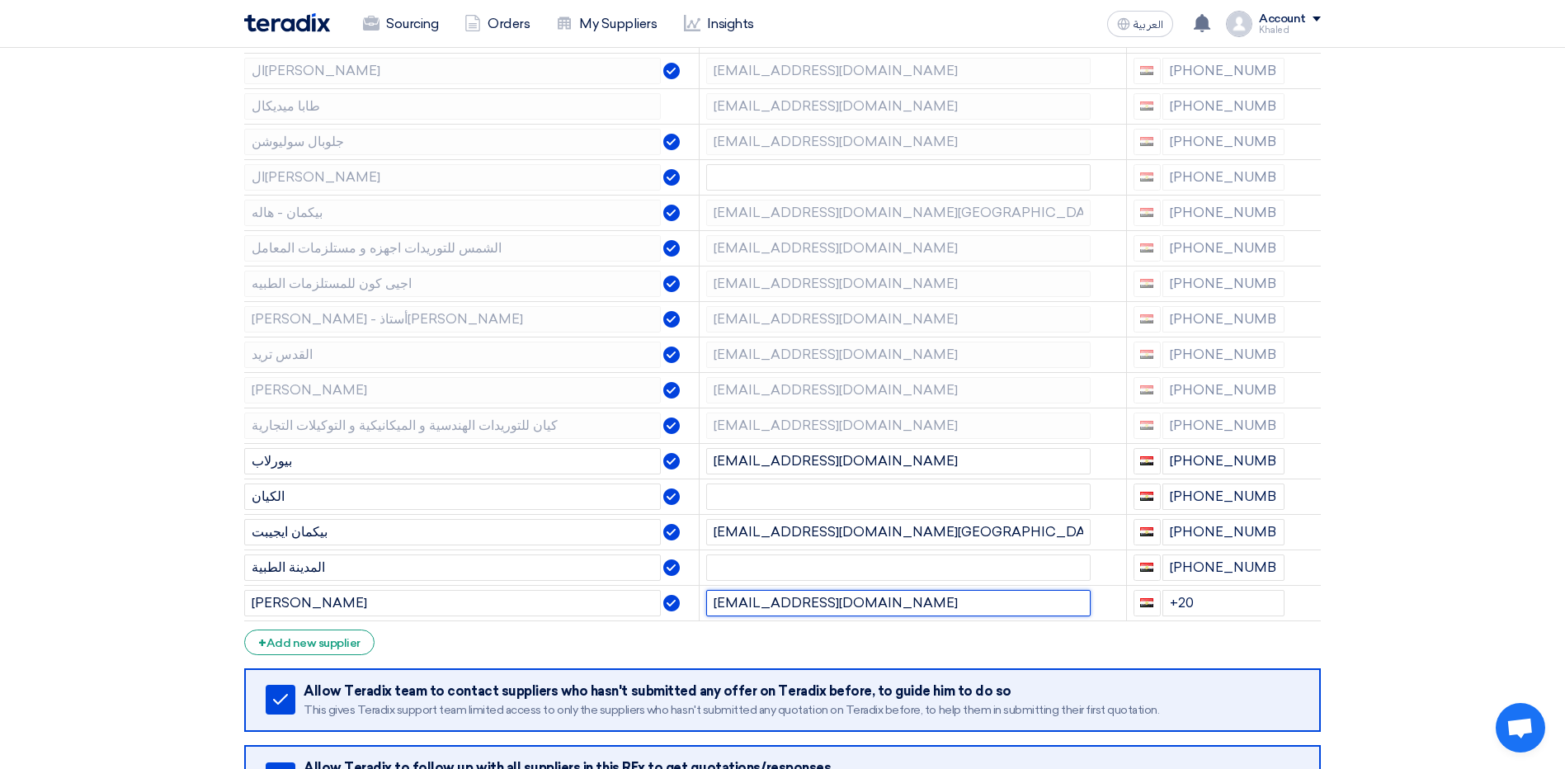
type input "[EMAIL_ADDRESS][DOMAIN_NAME]"
click at [1214, 597] on input "+20" at bounding box center [1223, 603] width 123 height 26
paste input "[PHONE_NUMBER]"
click at [1196, 616] on input "+20 [PHONE_NUMBER]" at bounding box center [1223, 603] width 123 height 26
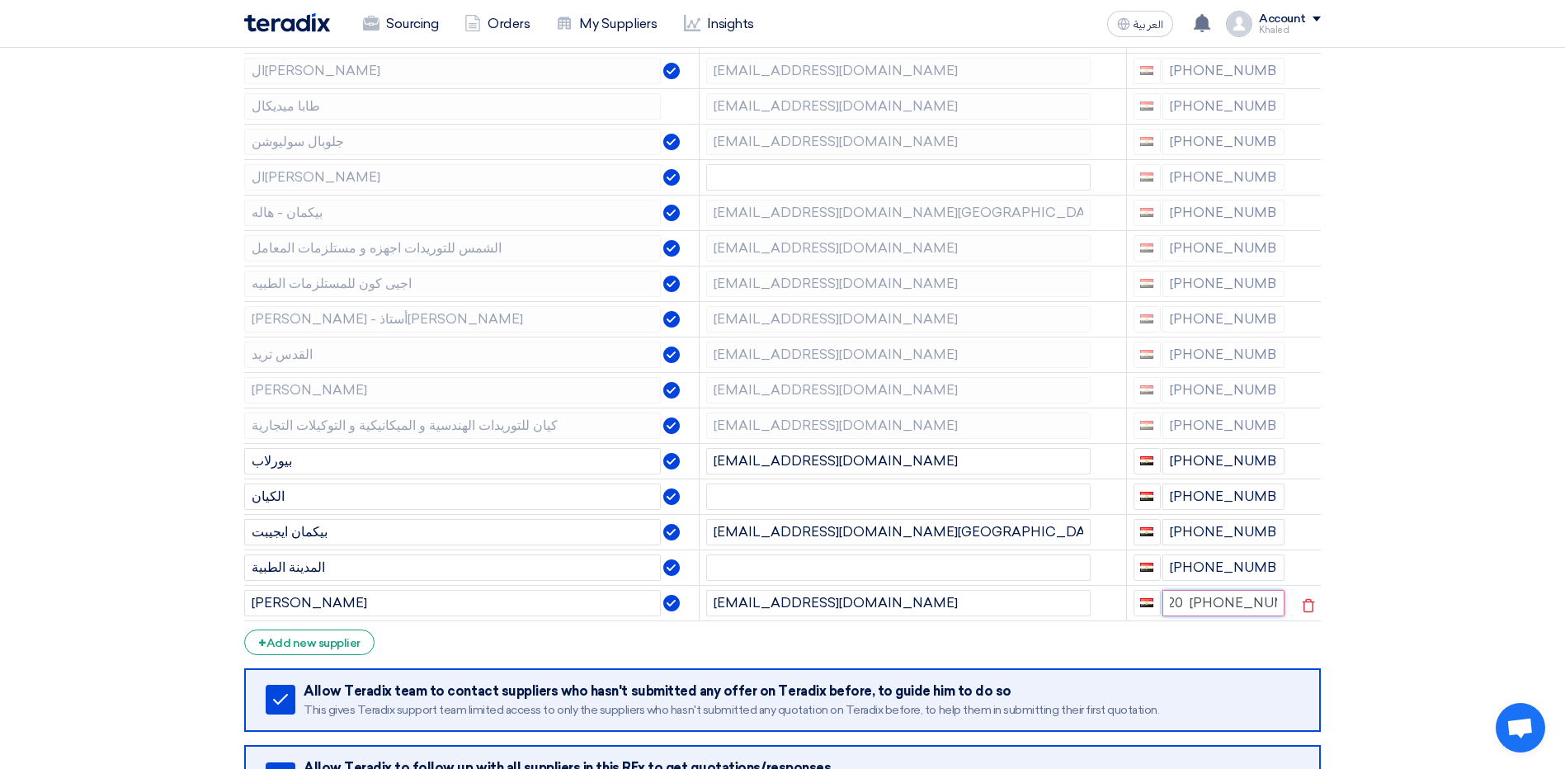
type input "+20 + 1227697696"
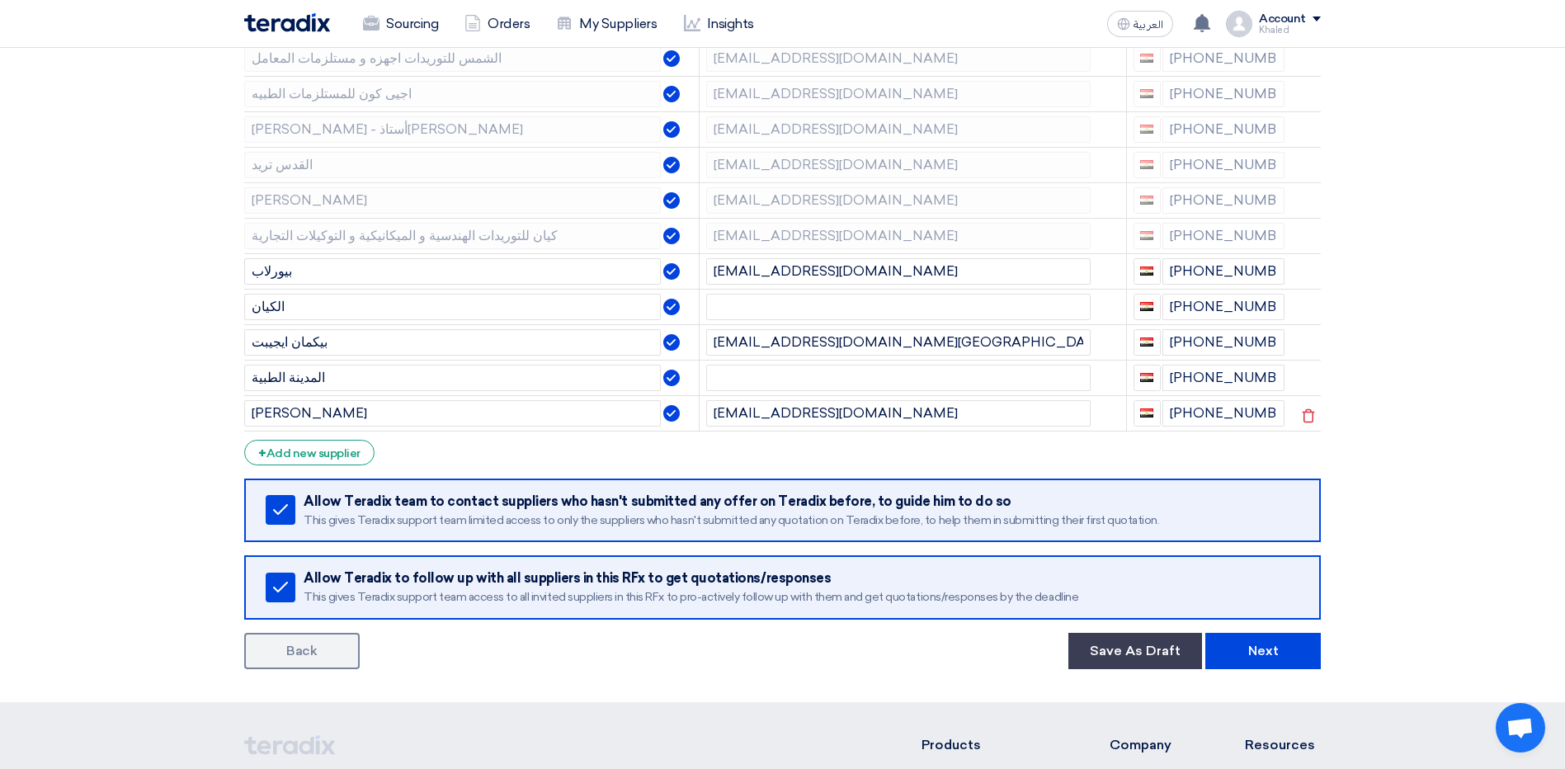
scroll to position [578, 0]
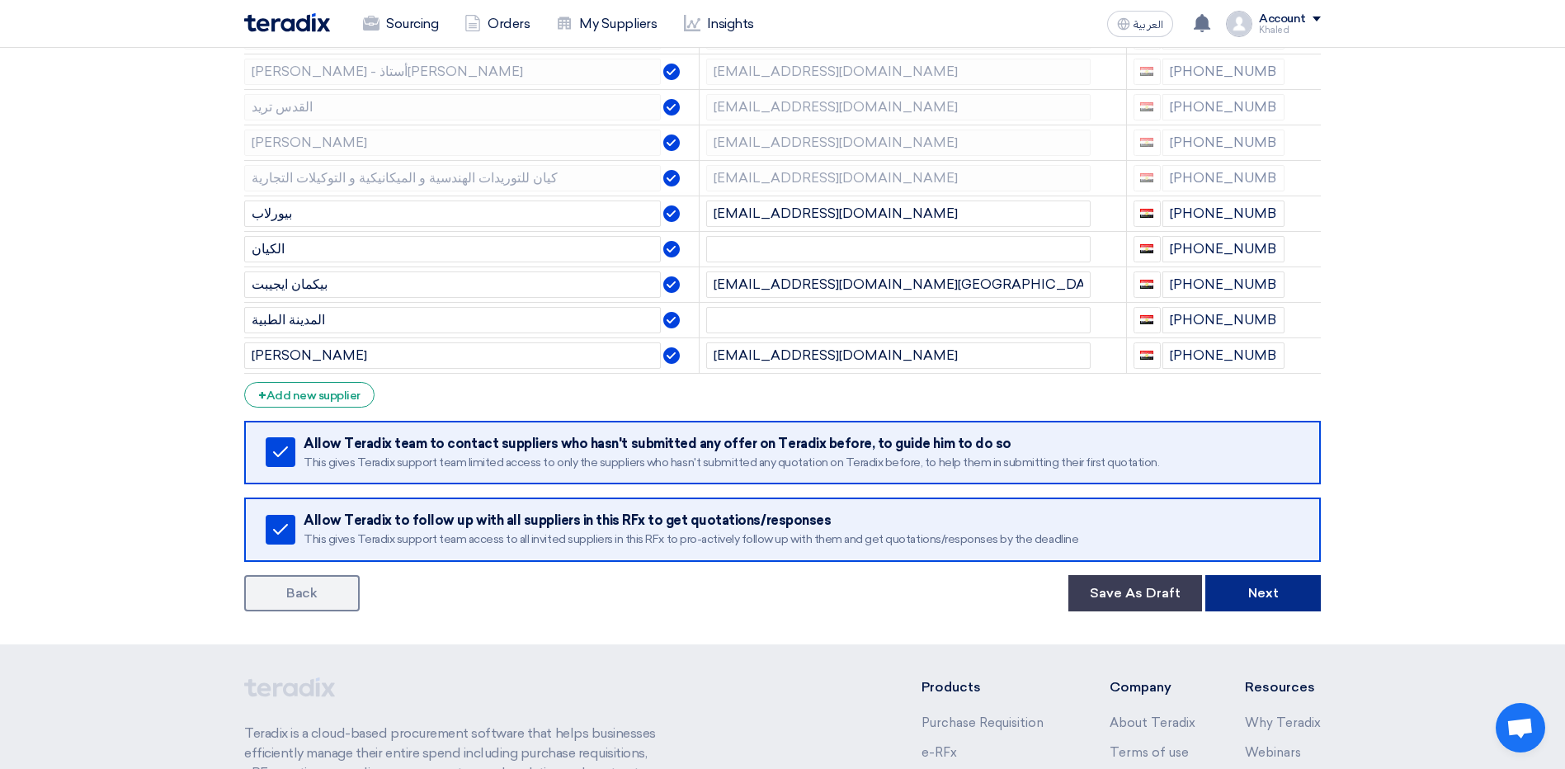
click at [1301, 603] on button "Next" at bounding box center [1263, 593] width 116 height 36
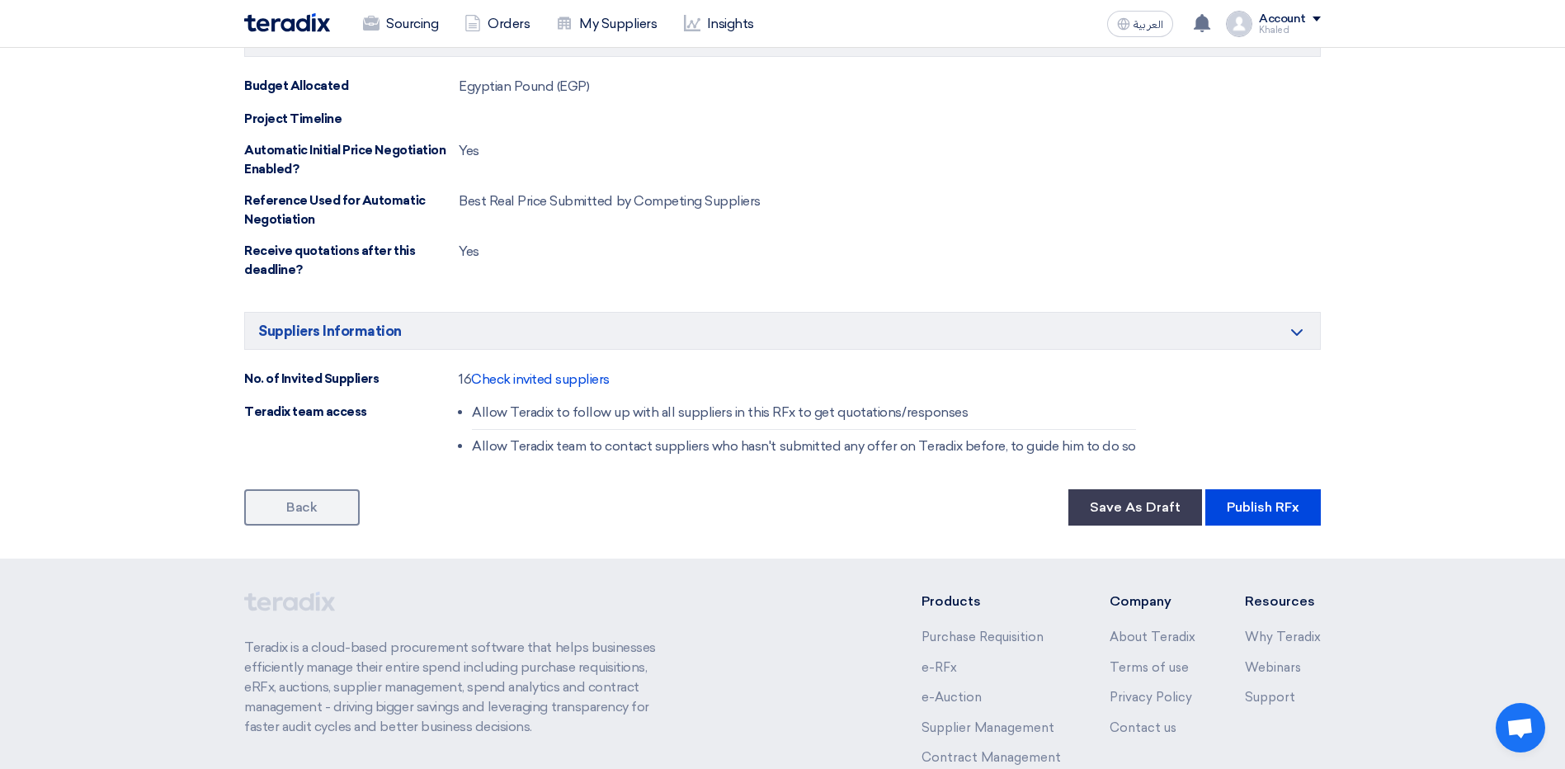
scroll to position [908, 0]
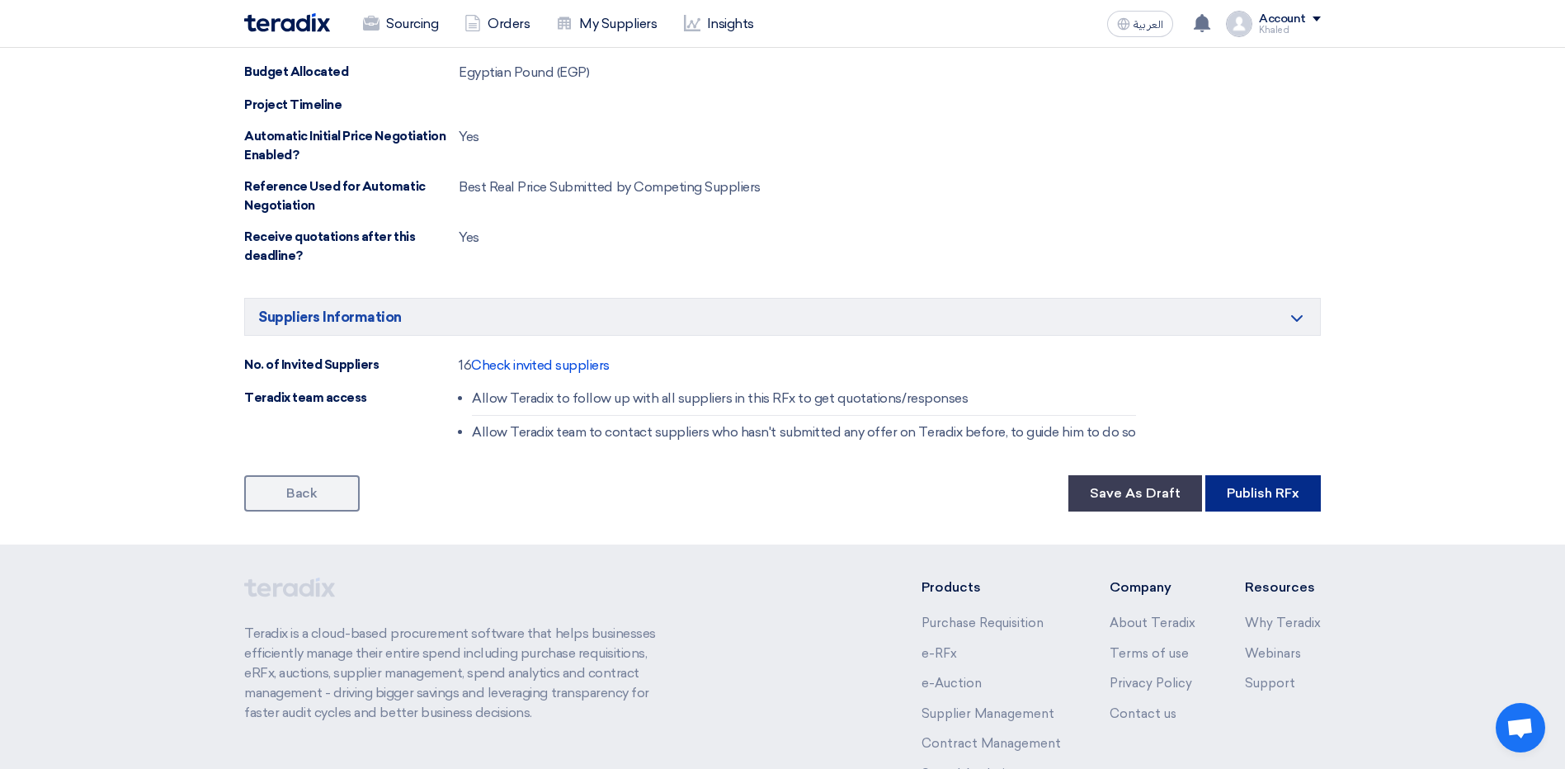
click at [1278, 496] on button "Publish RFx" at bounding box center [1263, 493] width 116 height 36
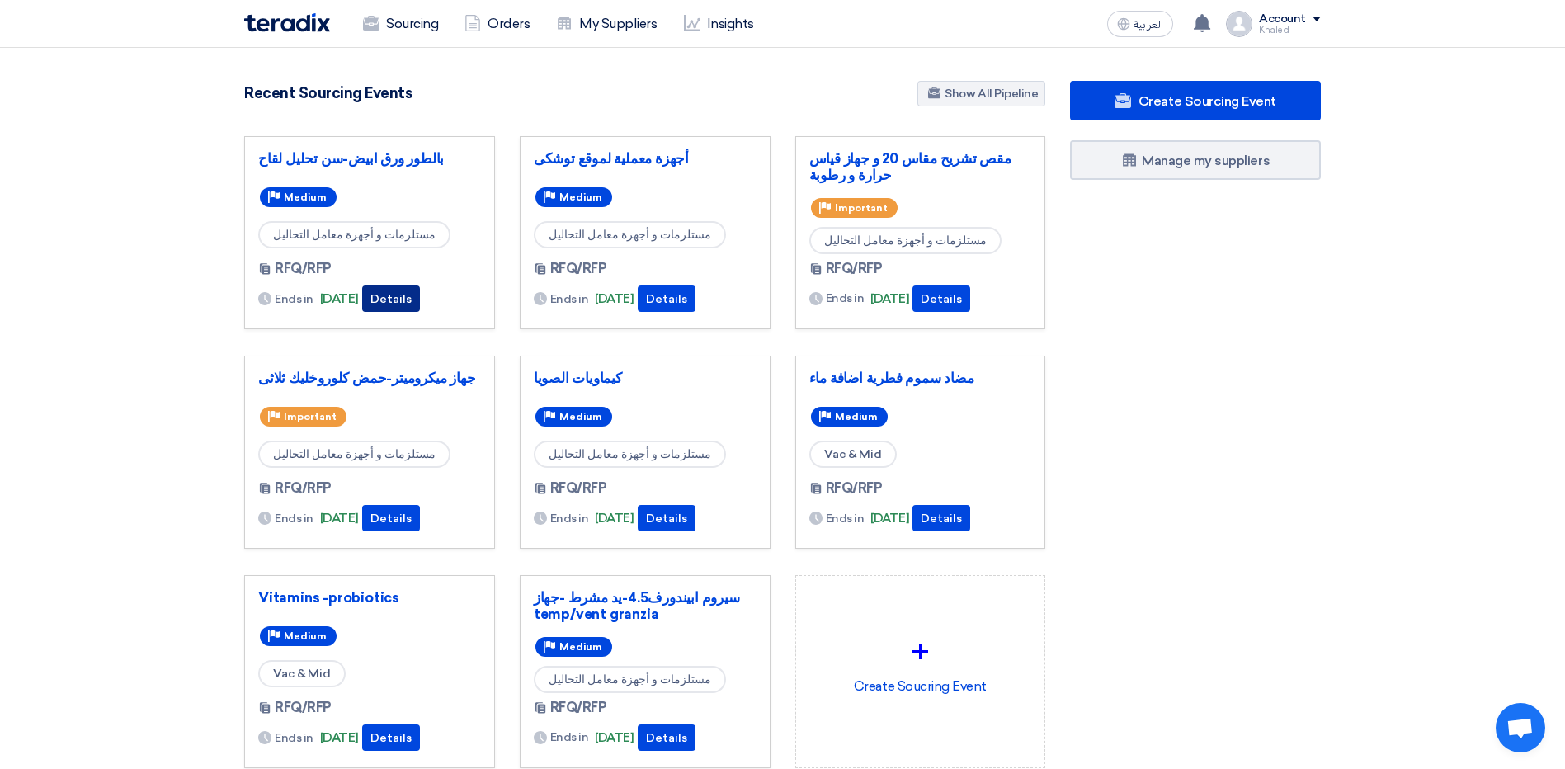
click at [405, 302] on button "Details" at bounding box center [391, 298] width 58 height 26
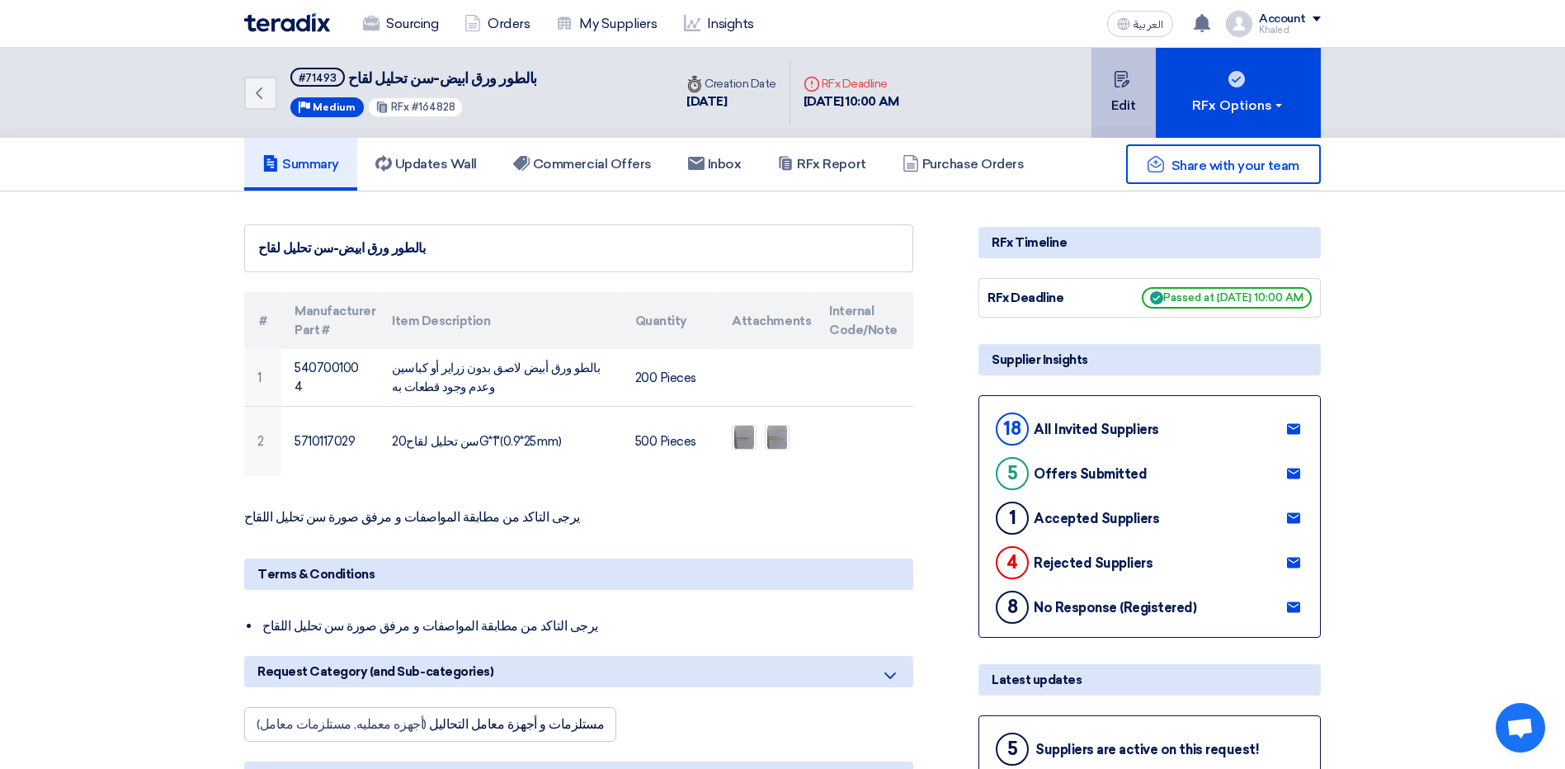
click at [1139, 80] on button "Edit" at bounding box center [1124, 93] width 64 height 90
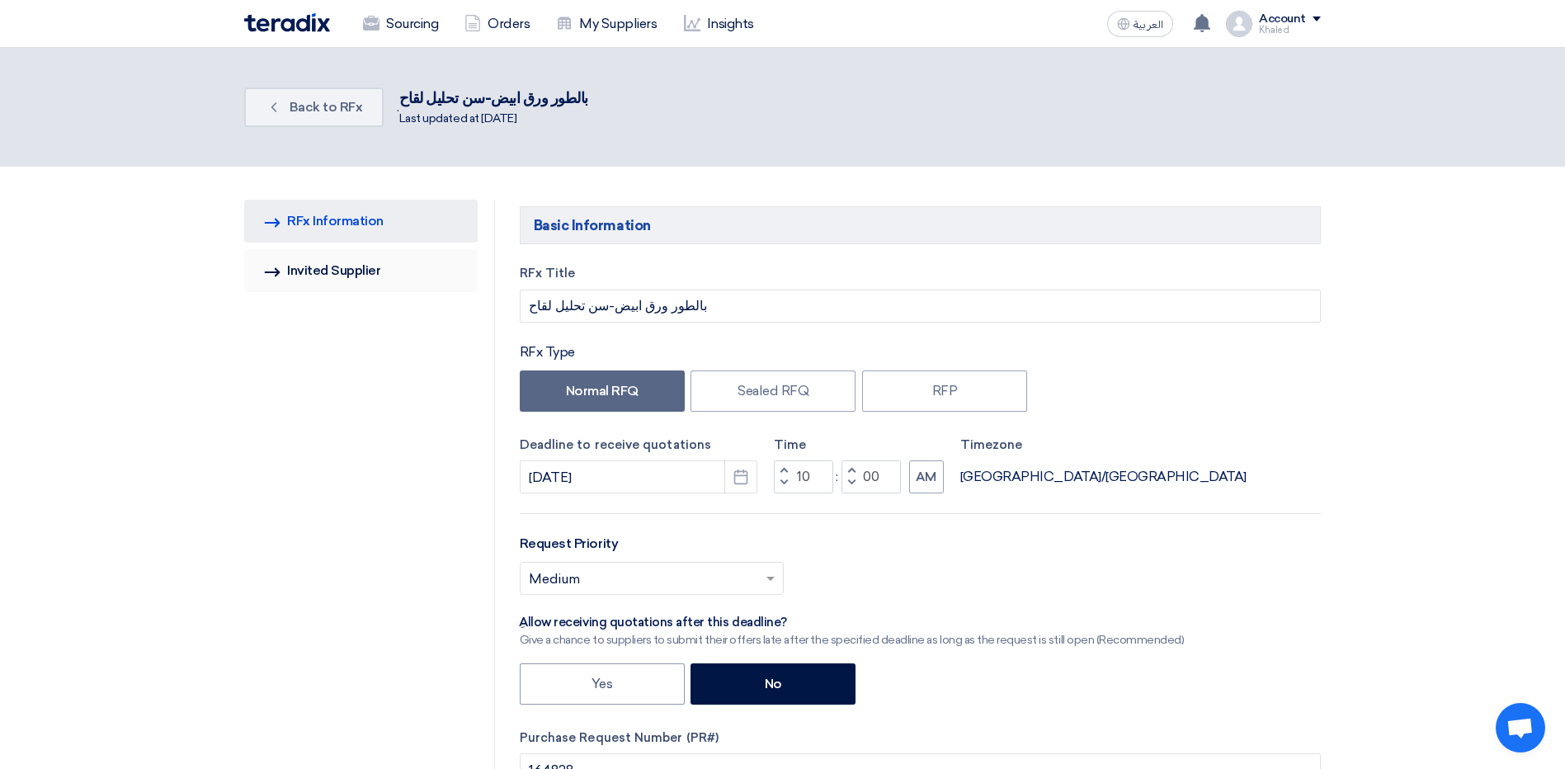
click at [399, 264] on link "Invited Suppliers Invited Supplier" at bounding box center [360, 270] width 233 height 43
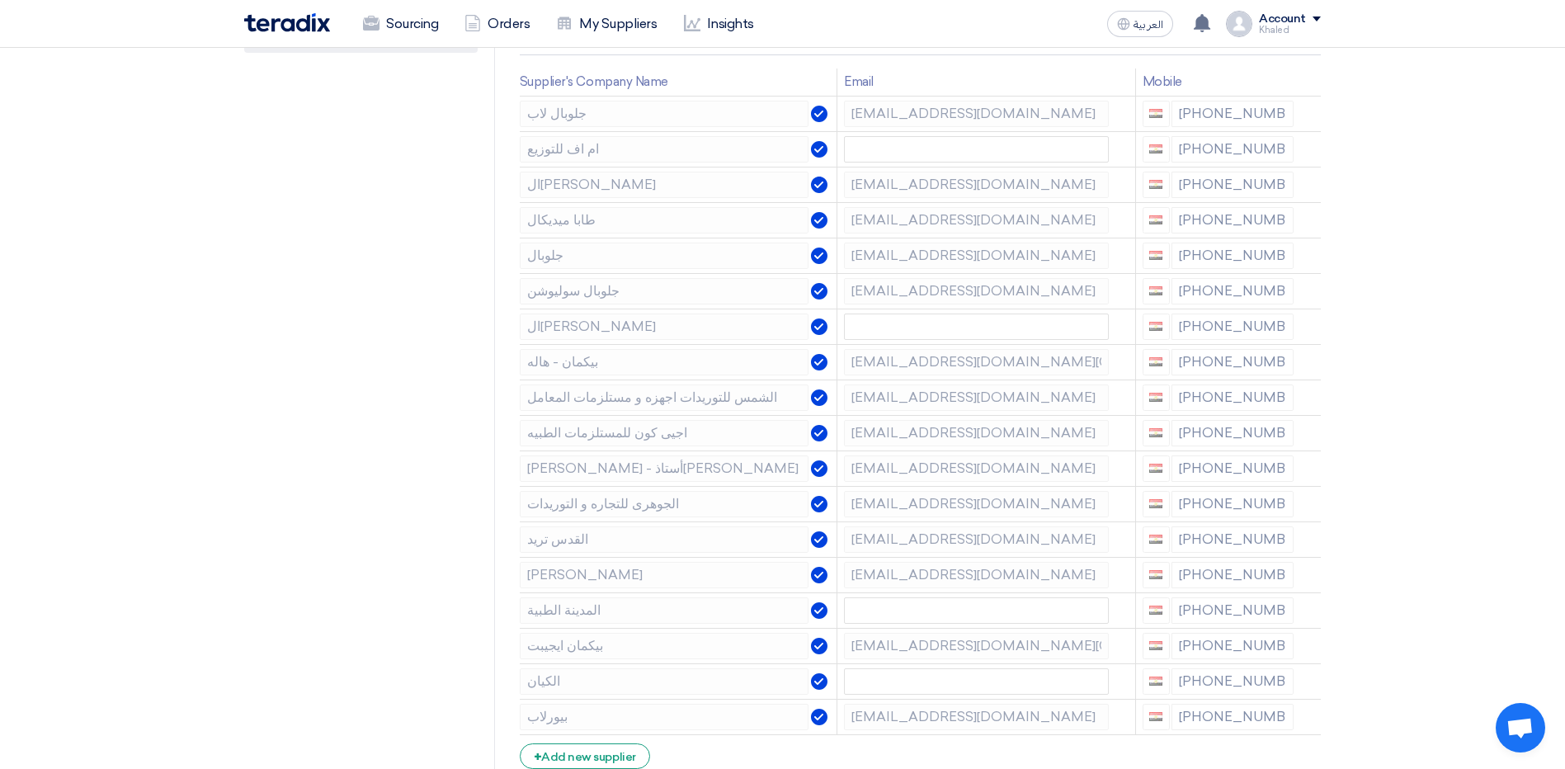
scroll to position [248, 0]
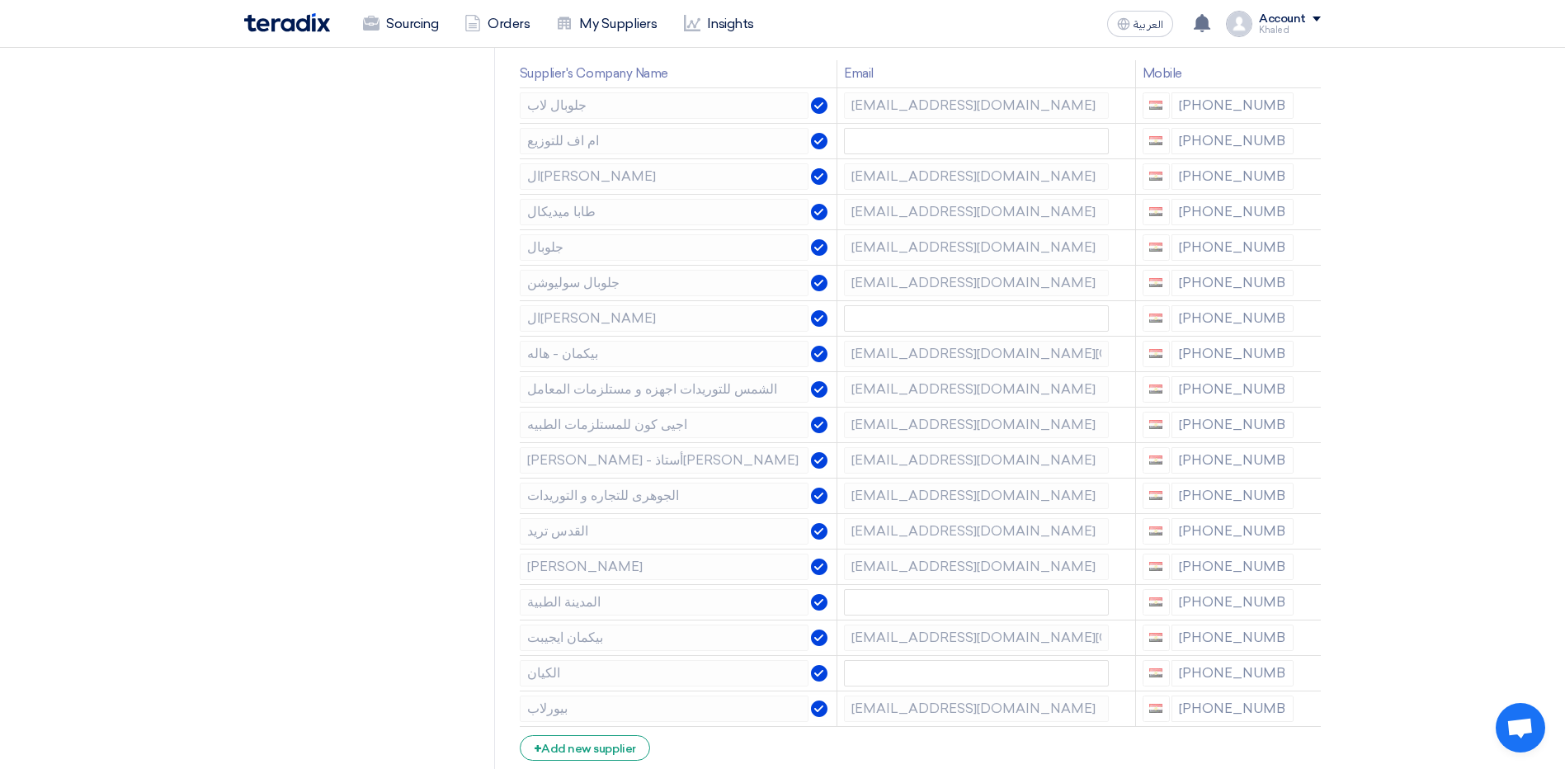
click at [1206, 706] on div "[PHONE_NUMBER]" at bounding box center [1219, 709] width 152 height 26
drag, startPoint x: 1191, startPoint y: 707, endPoint x: 1257, endPoint y: 711, distance: 67.0
click at [1257, 711] on div "[PHONE_NUMBER]" at bounding box center [1219, 709] width 152 height 26
drag, startPoint x: 1191, startPoint y: 676, endPoint x: 1280, endPoint y: 676, distance: 89.1
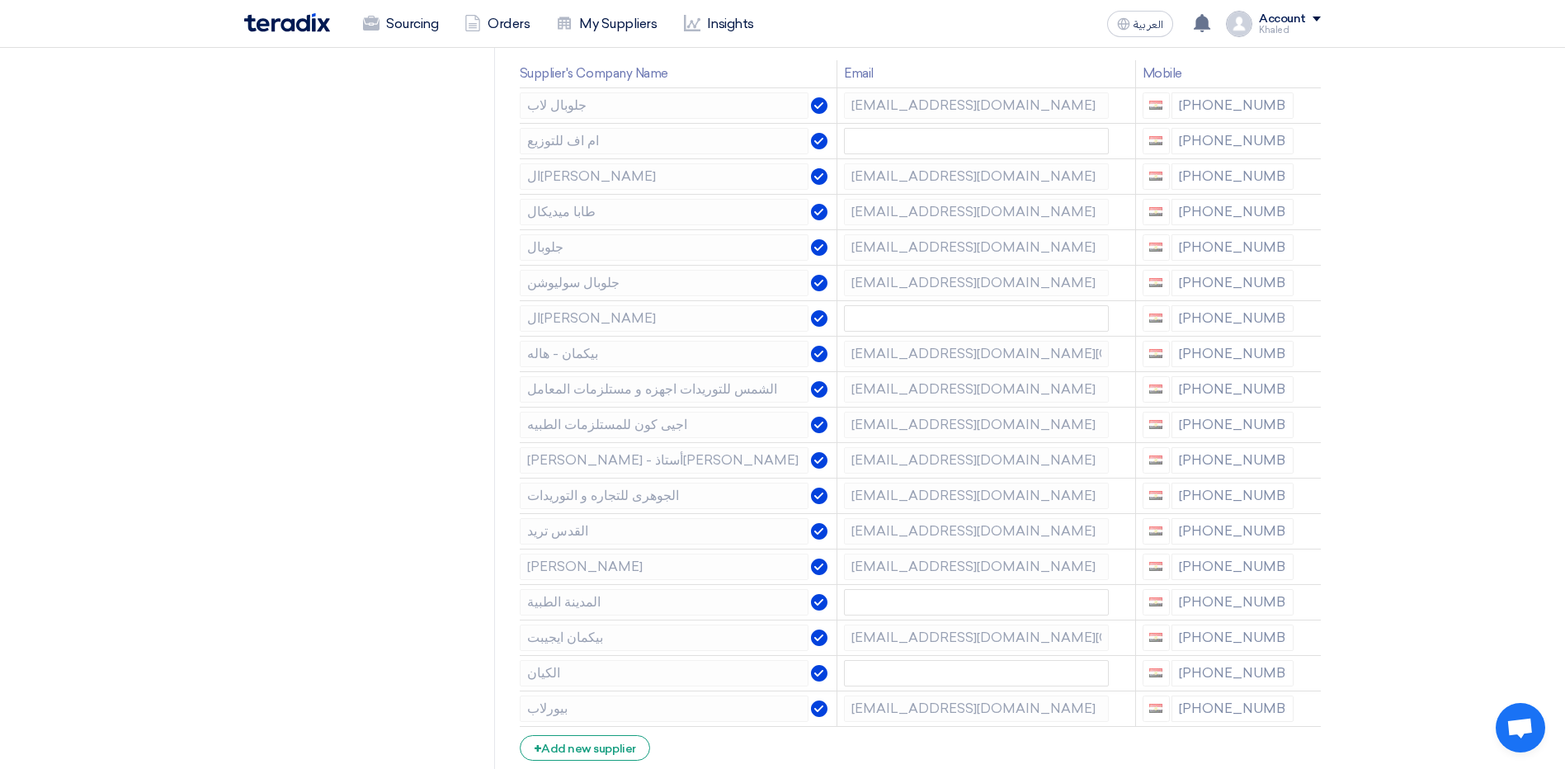
click at [1280, 676] on div "[PHONE_NUMBER]" at bounding box center [1219, 673] width 152 height 26
drag, startPoint x: 1080, startPoint y: 647, endPoint x: 1018, endPoint y: 648, distance: 61.9
click at [1019, 653] on td "[EMAIL_ADDRESS][DOMAIN_NAME][GEOGRAPHIC_DATA]" at bounding box center [986, 637] width 299 height 35
drag, startPoint x: 1192, startPoint y: 639, endPoint x: 1276, endPoint y: 639, distance: 83.3
click at [1276, 639] on div "[PHONE_NUMBER]" at bounding box center [1219, 638] width 152 height 26
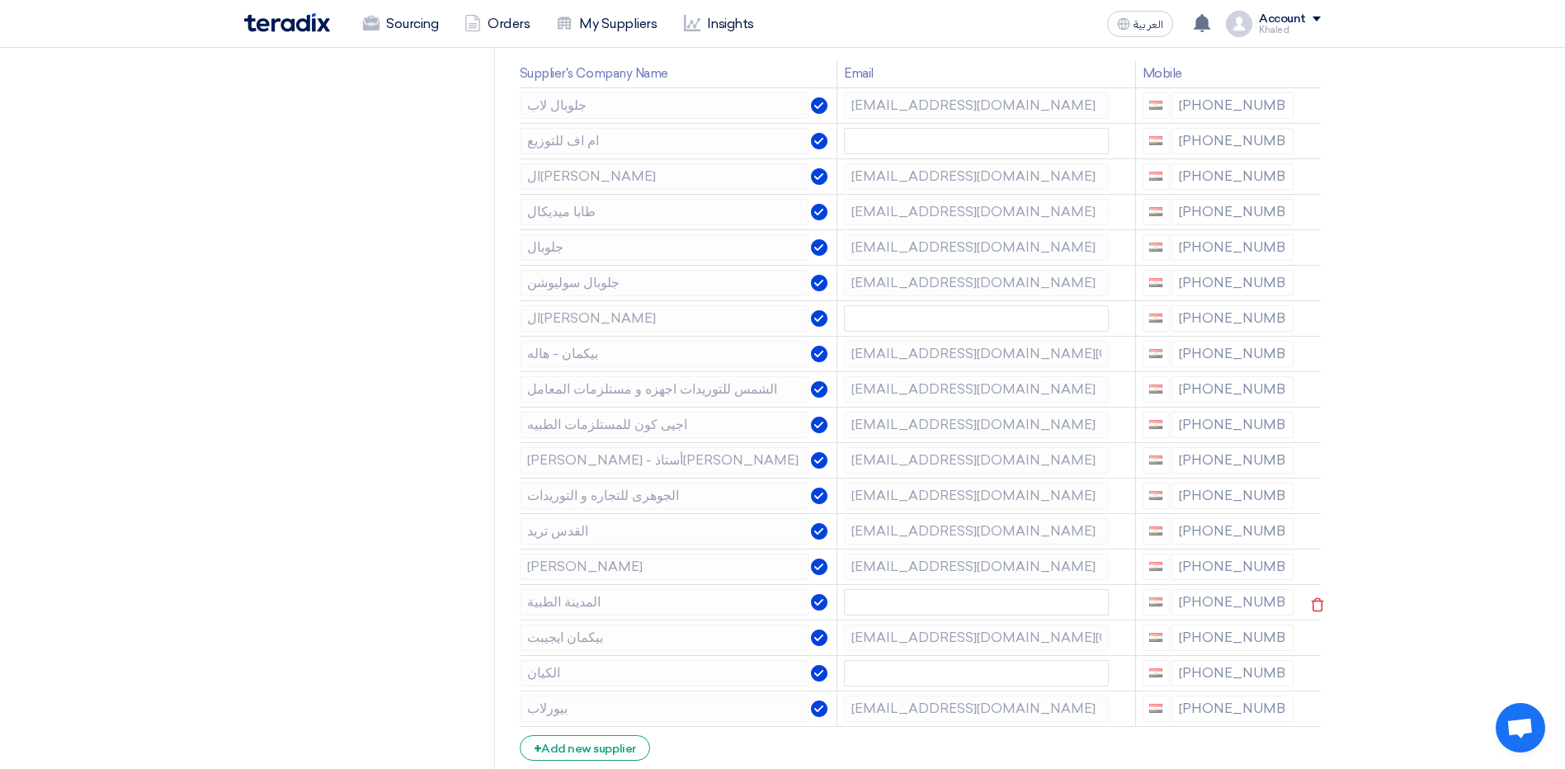
click at [1191, 603] on div "[PHONE_NUMBER]" at bounding box center [1219, 602] width 152 height 26
drag, startPoint x: 1187, startPoint y: 602, endPoint x: 1293, endPoint y: 597, distance: 105.7
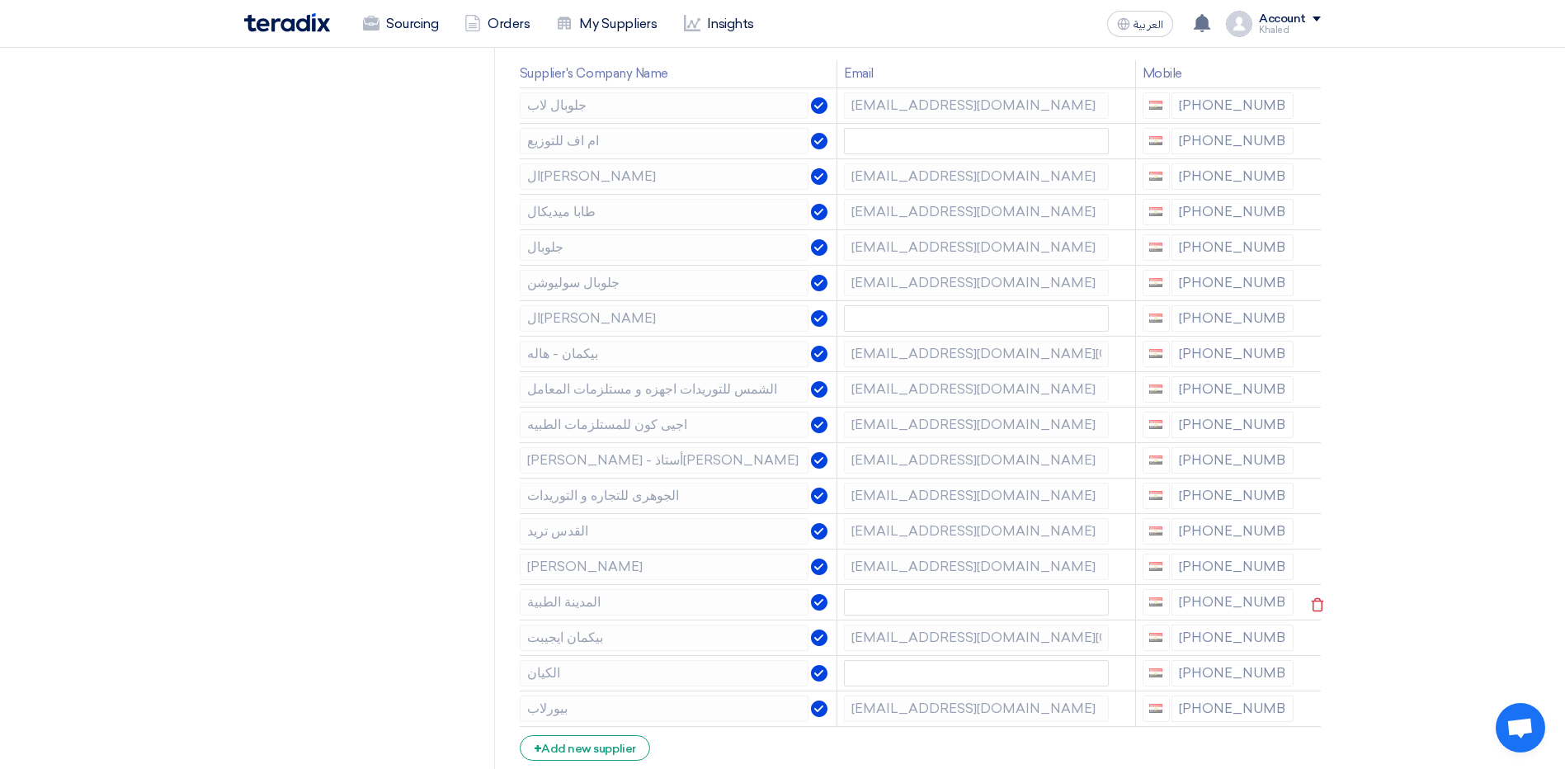
click at [1293, 597] on td "[PHONE_NUMBER]" at bounding box center [1217, 601] width 165 height 35
click at [1022, 582] on td "[EMAIL_ADDRESS][DOMAIN_NAME]" at bounding box center [986, 566] width 299 height 35
drag, startPoint x: 1186, startPoint y: 565, endPoint x: 1288, endPoint y: 571, distance: 102.5
click at [1288, 571] on div "[PHONE_NUMBER]" at bounding box center [1219, 567] width 152 height 26
